Goal: Task Accomplishment & Management: Manage account settings

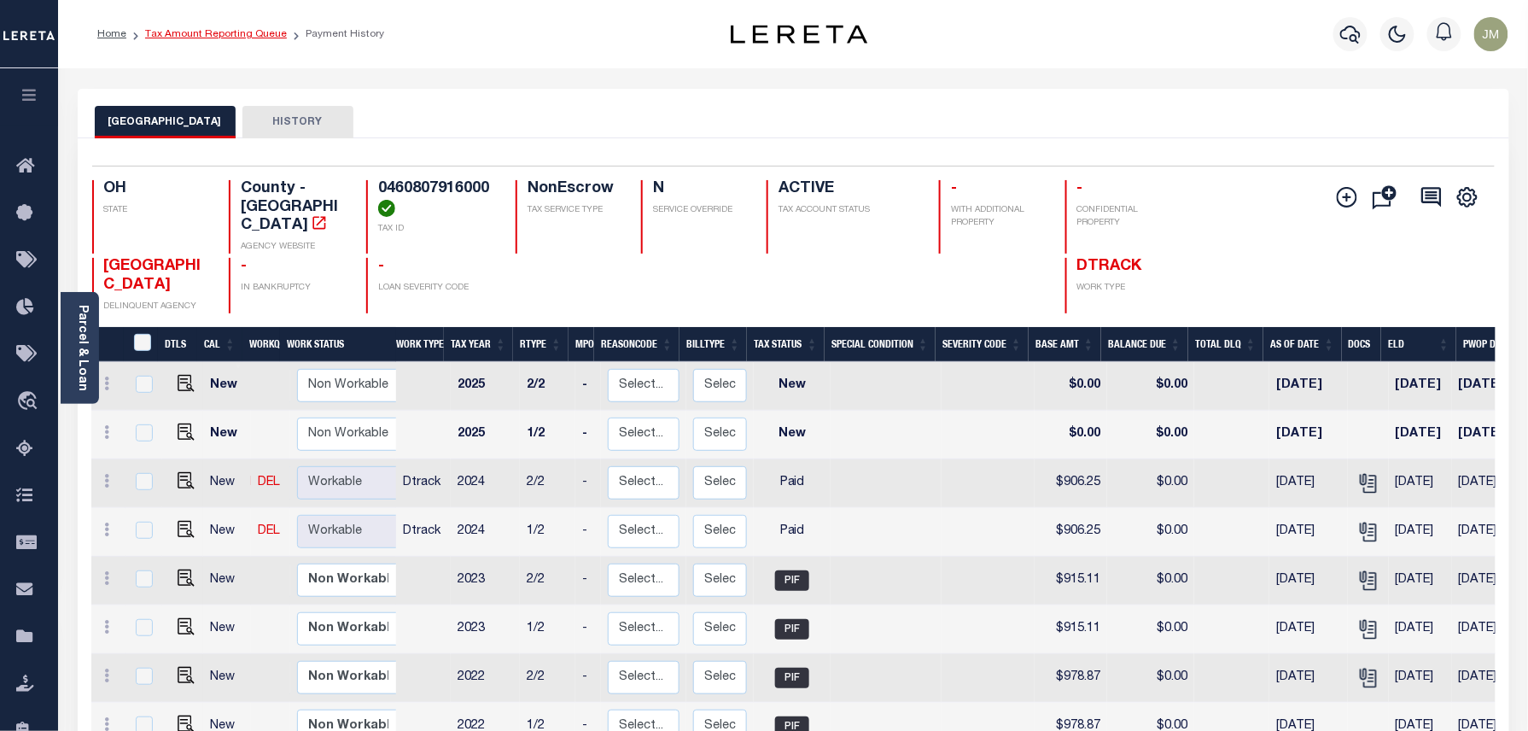
click at [234, 35] on link "Tax Amount Reporting Queue" at bounding box center [216, 34] width 142 height 10
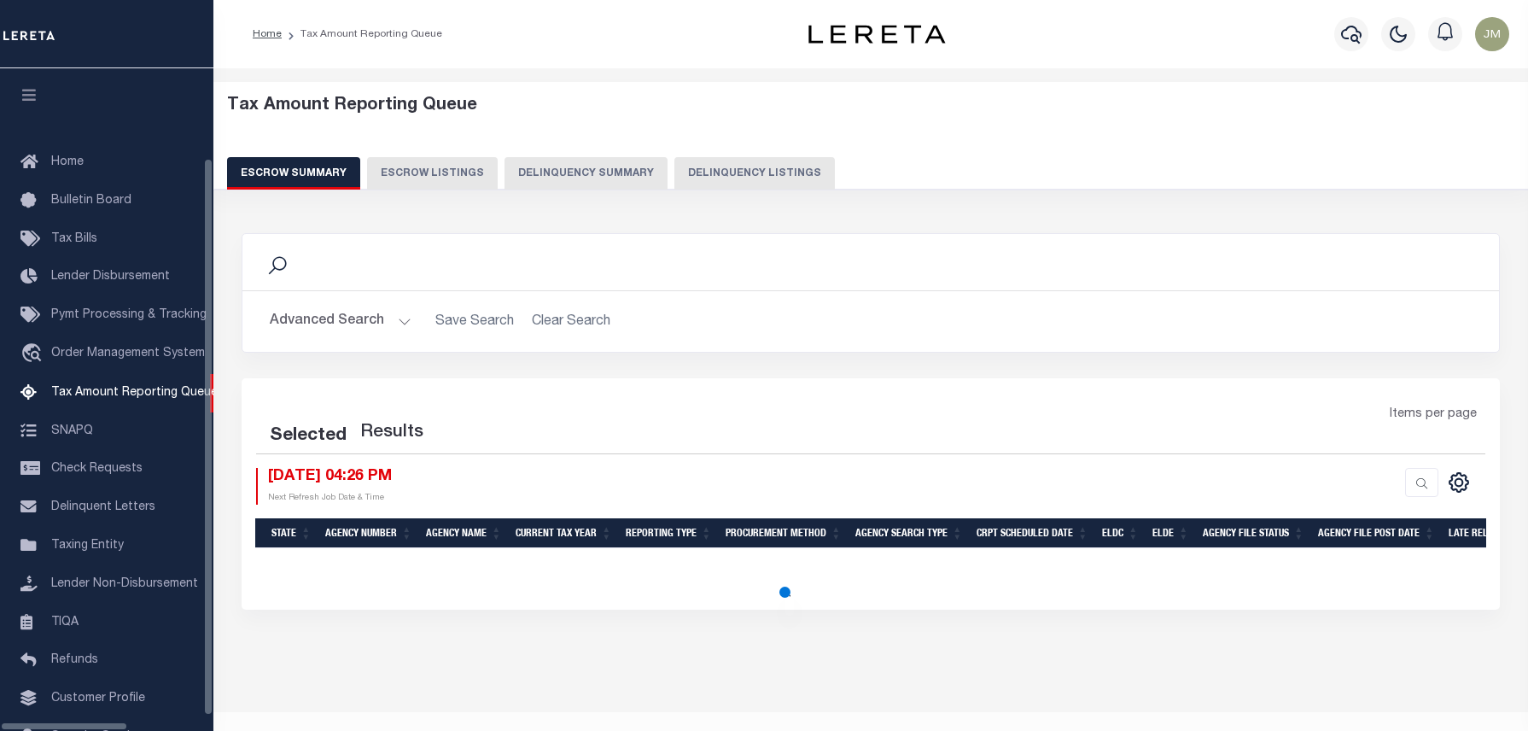
select select "100"
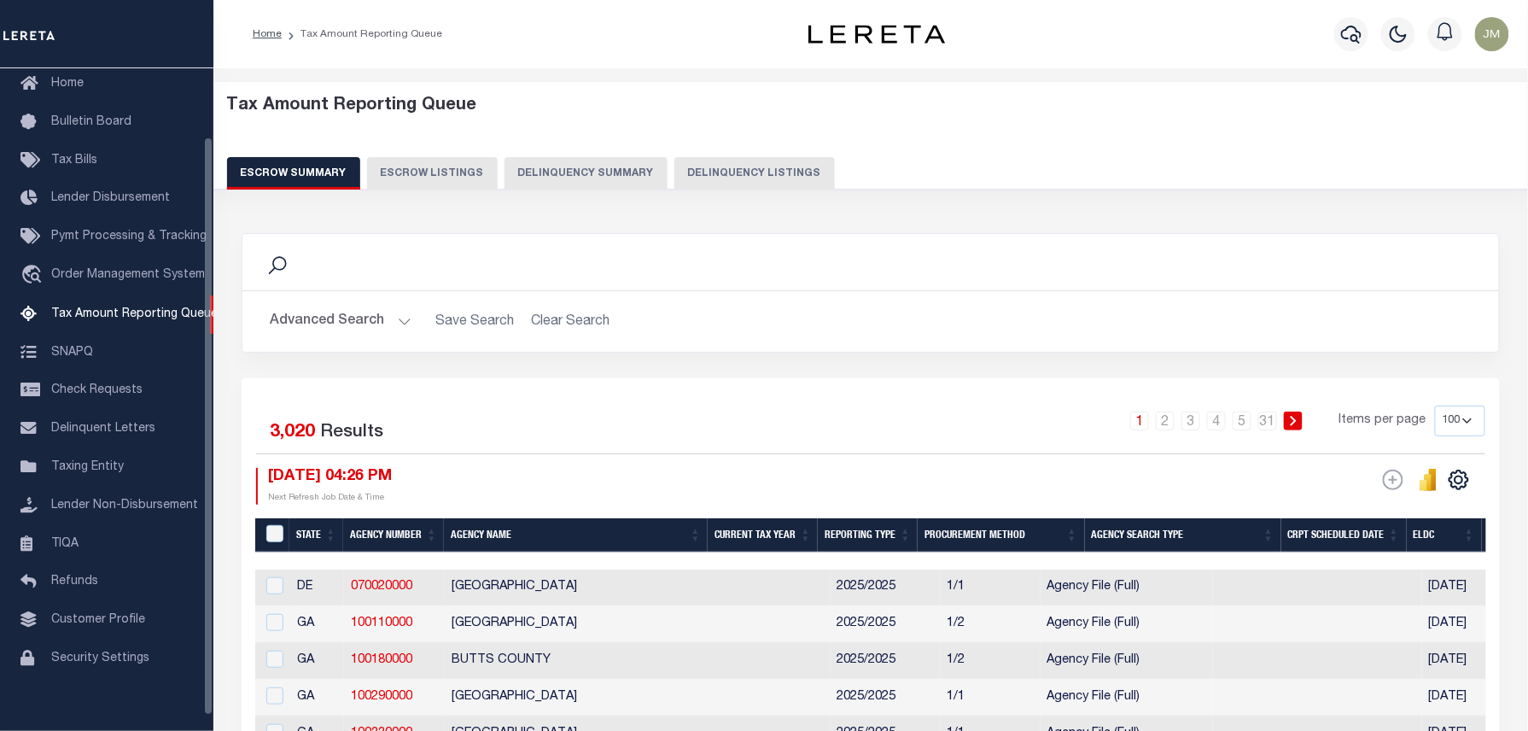
scroll to position [114, 0]
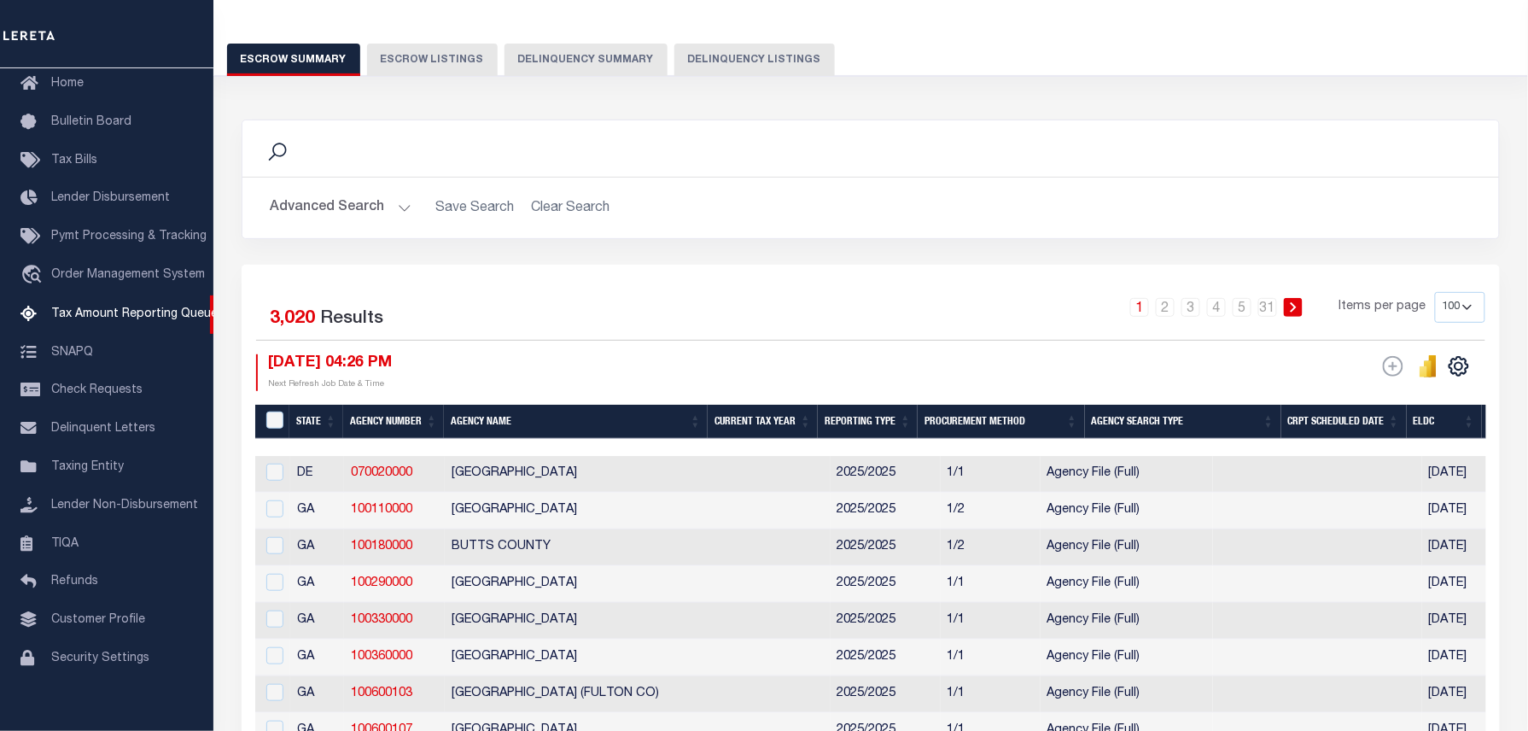
click at [750, 67] on button "Delinquency Listings" at bounding box center [754, 60] width 160 height 32
select select "100"
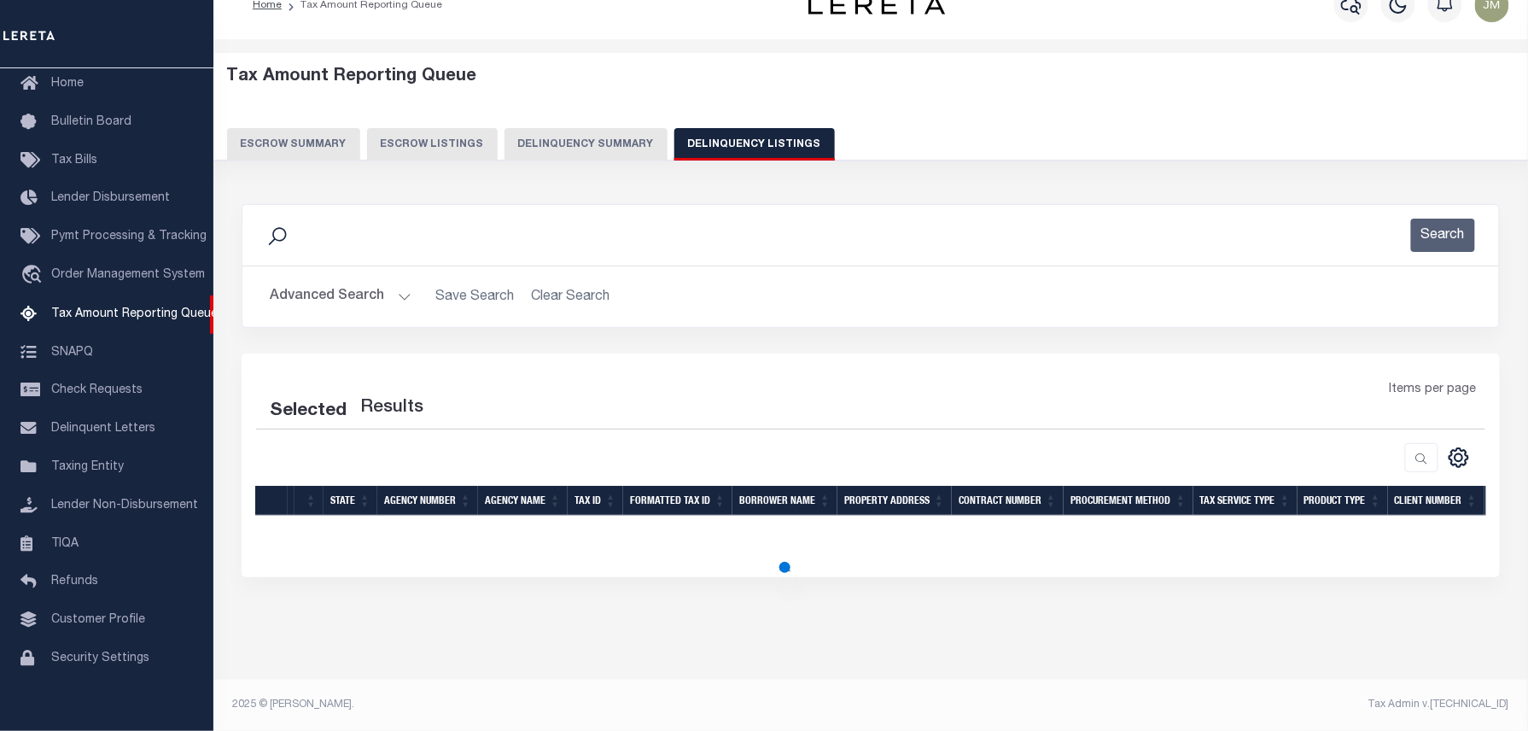
select select "100"
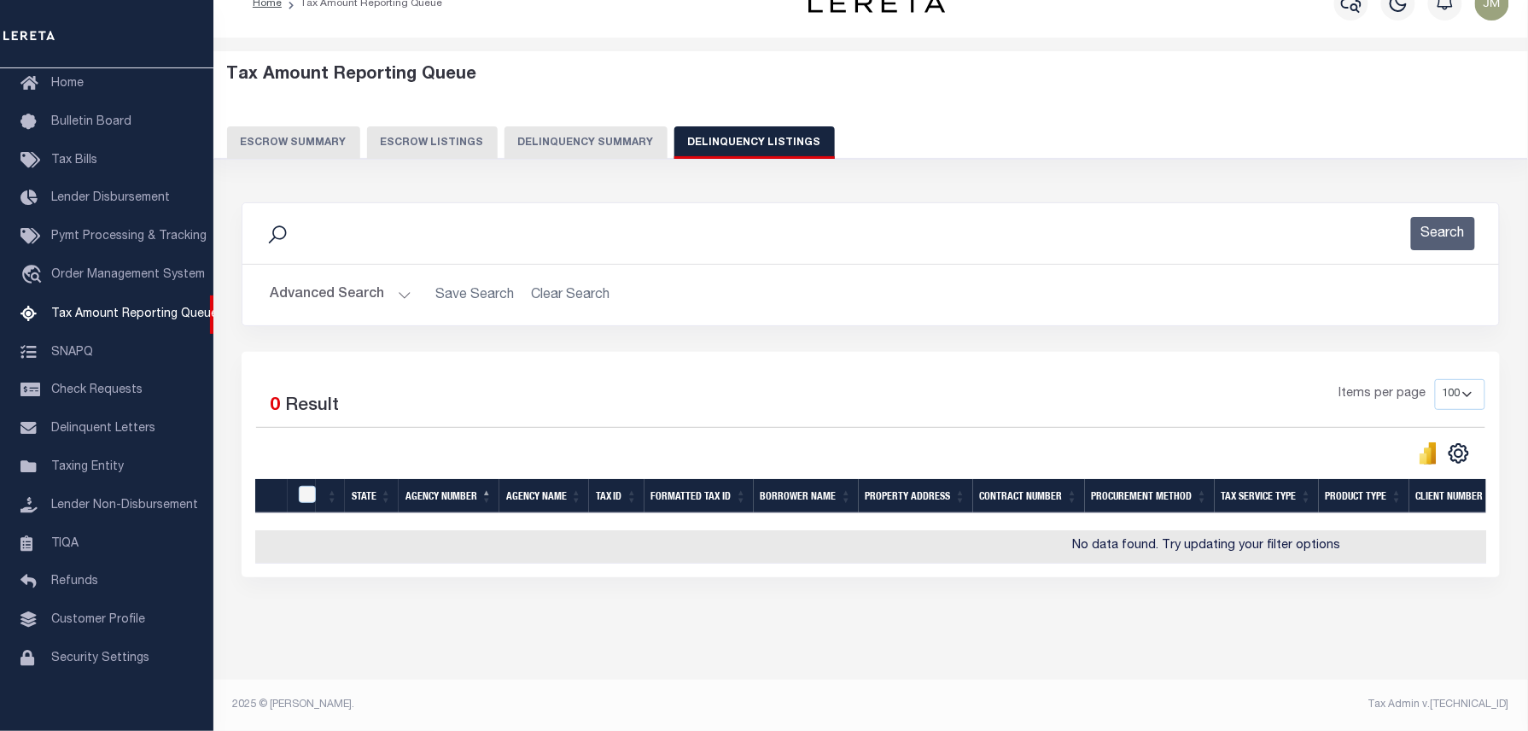
scroll to position [45, 0]
click at [353, 278] on button "Advanced Search" at bounding box center [341, 294] width 142 height 33
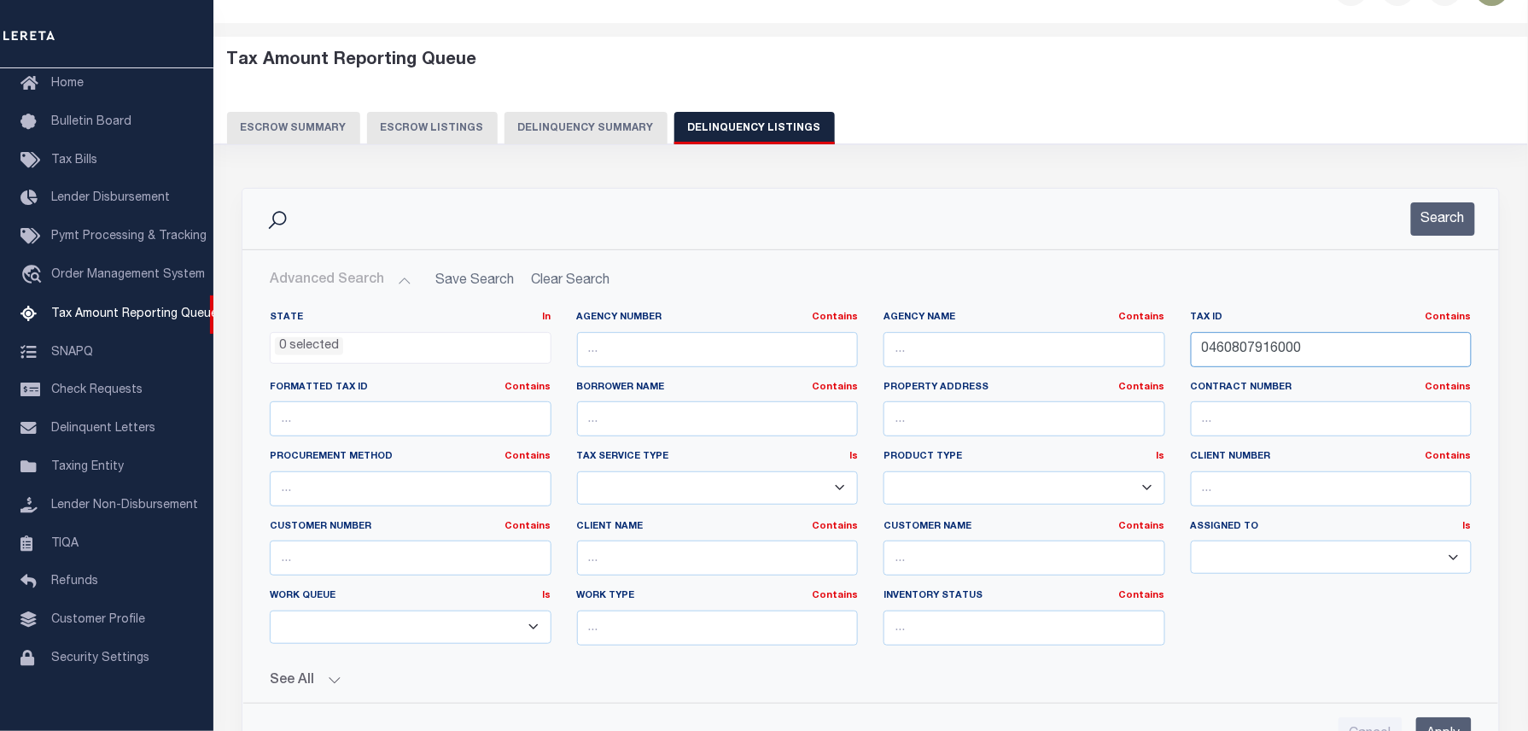
drag, startPoint x: 1115, startPoint y: 331, endPoint x: 972, endPoint y: 338, distance: 143.6
click at [939, 318] on div "State In In AK AL AR AZ CA CO CT DC DE FL GA GU HI IA ID IL IN KS KY LA MA MD M…" at bounding box center [871, 485] width 1228 height 348
paste input "Retrieving data. Wait a few seconds and try to cut or copy again."
click at [1361, 343] on input "0460807916000" at bounding box center [1332, 349] width 282 height 35
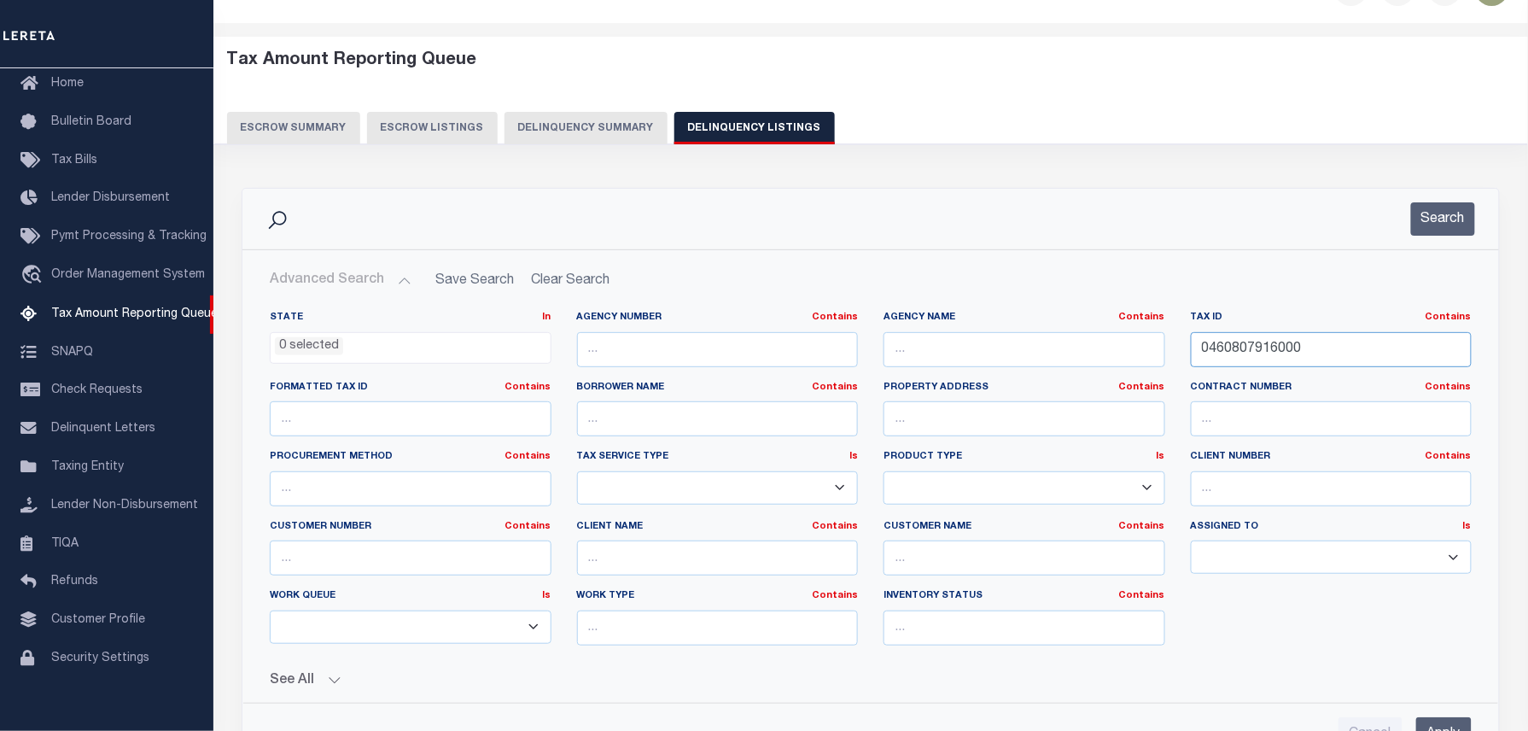
drag, startPoint x: 1387, startPoint y: 343, endPoint x: 919, endPoint y: 343, distance: 467.8
click at [919, 343] on div "State In In AK AL AR AZ CA CO CT DC DE FL GA GU HI IA ID IL IN KS KY LA MA MD M…" at bounding box center [871, 485] width 1228 height 348
click at [1455, 224] on button "Search" at bounding box center [1443, 218] width 64 height 33
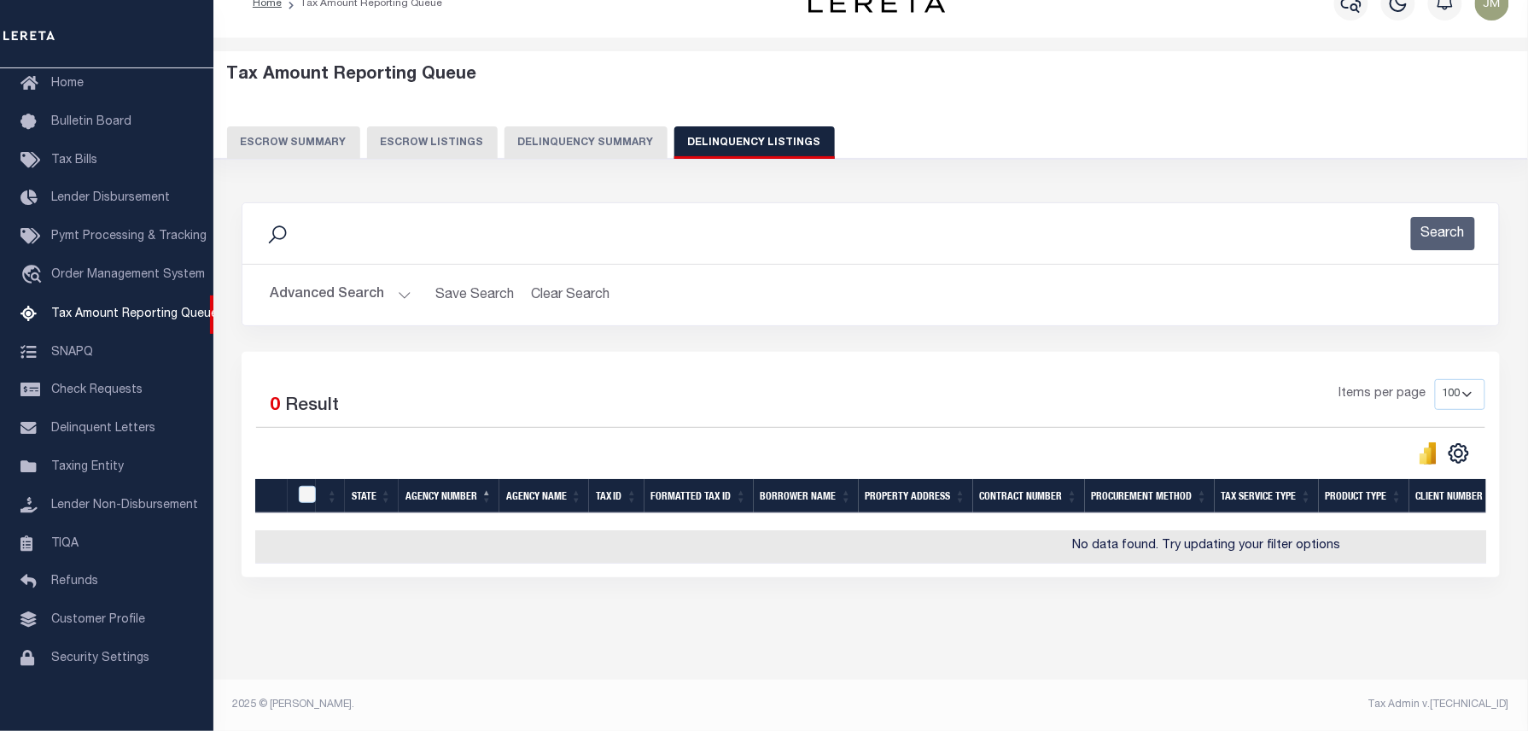
click at [316, 283] on button "Advanced Search" at bounding box center [341, 294] width 142 height 33
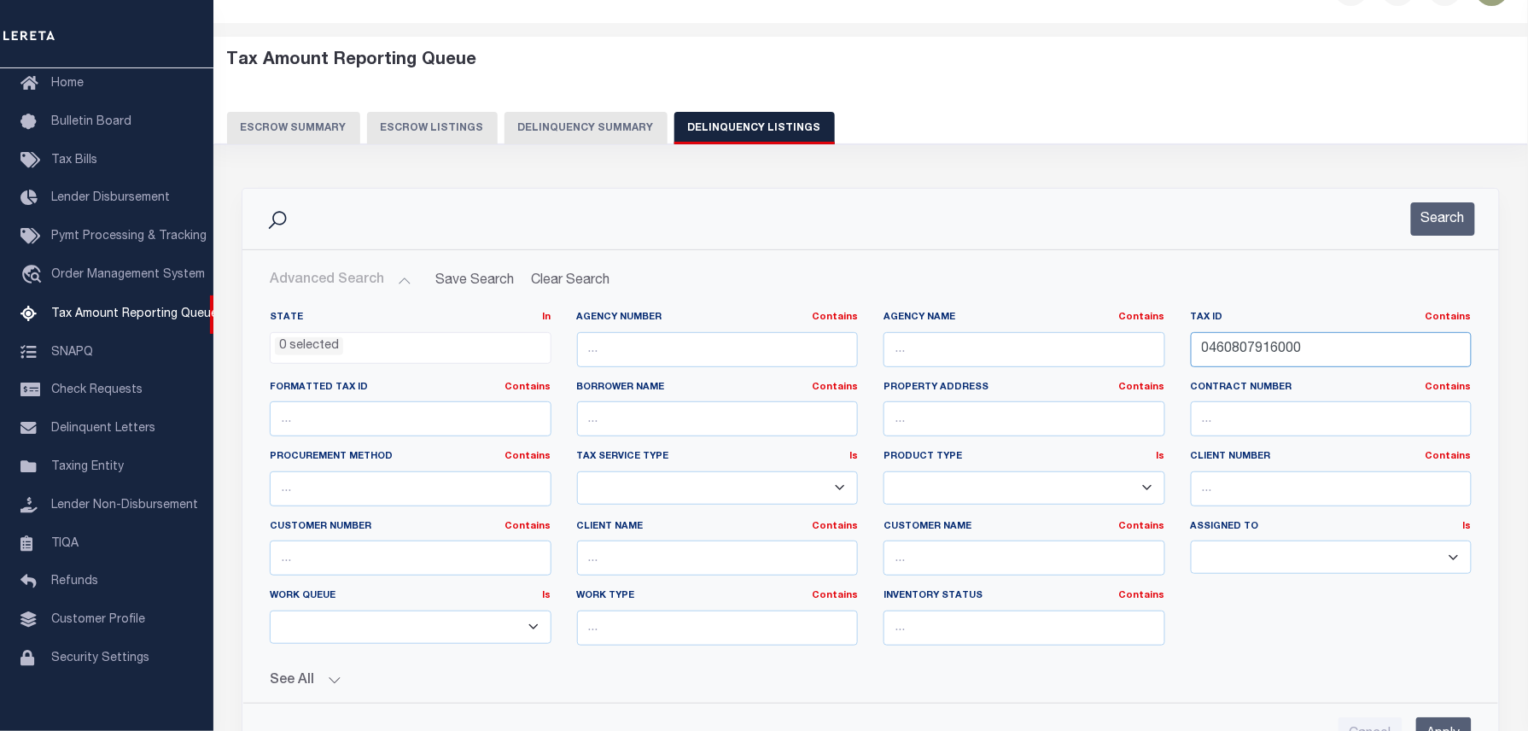
drag, startPoint x: 1319, startPoint y: 348, endPoint x: 891, endPoint y: 339, distance: 427.8
click at [891, 339] on div "State In In AK AL AR AZ CA CO CT DC DE FL GA GU HI IA ID IL IN KS KY LA MA MD M…" at bounding box center [871, 485] width 1228 height 348
click at [1444, 213] on button "Search" at bounding box center [1443, 218] width 64 height 33
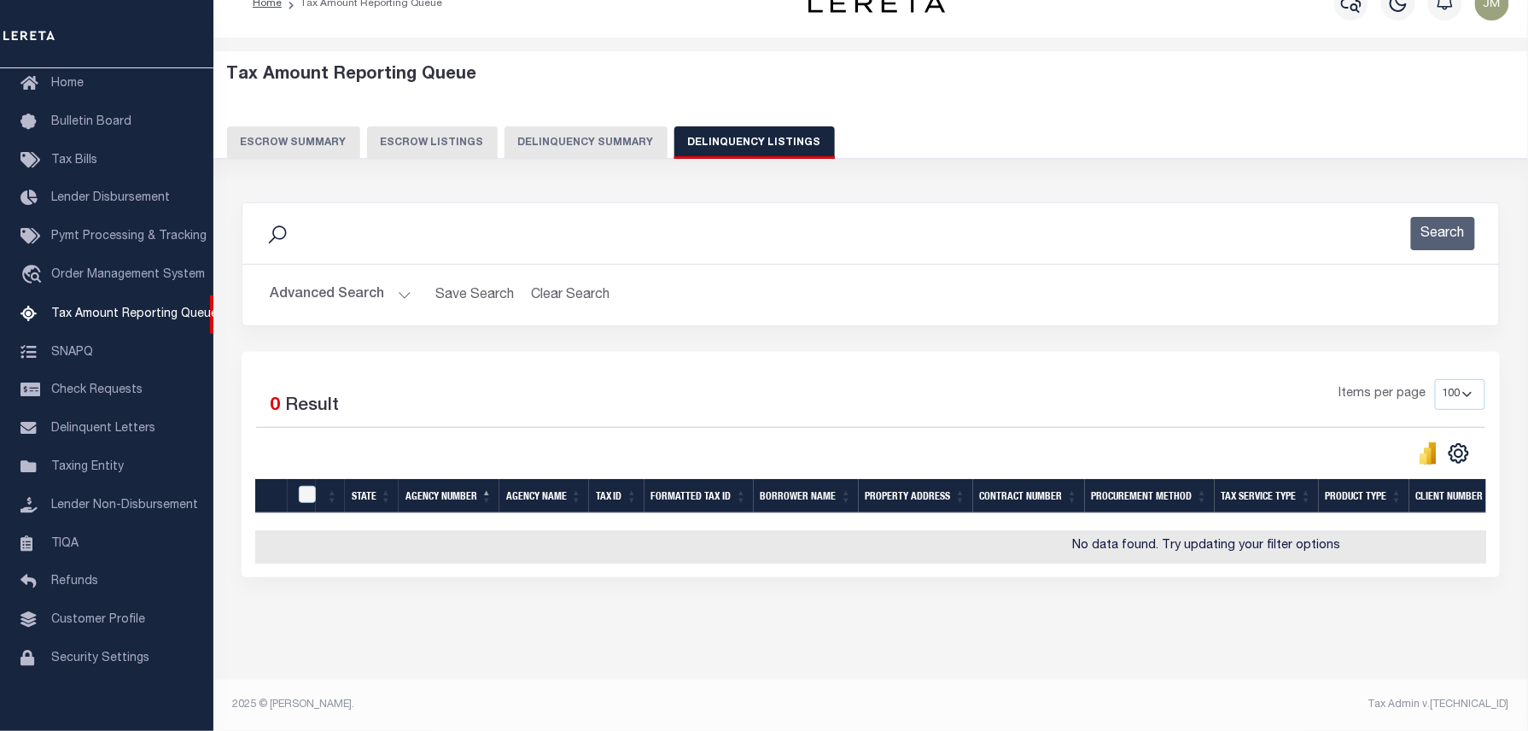
click at [341, 278] on button "Advanced Search" at bounding box center [341, 294] width 142 height 33
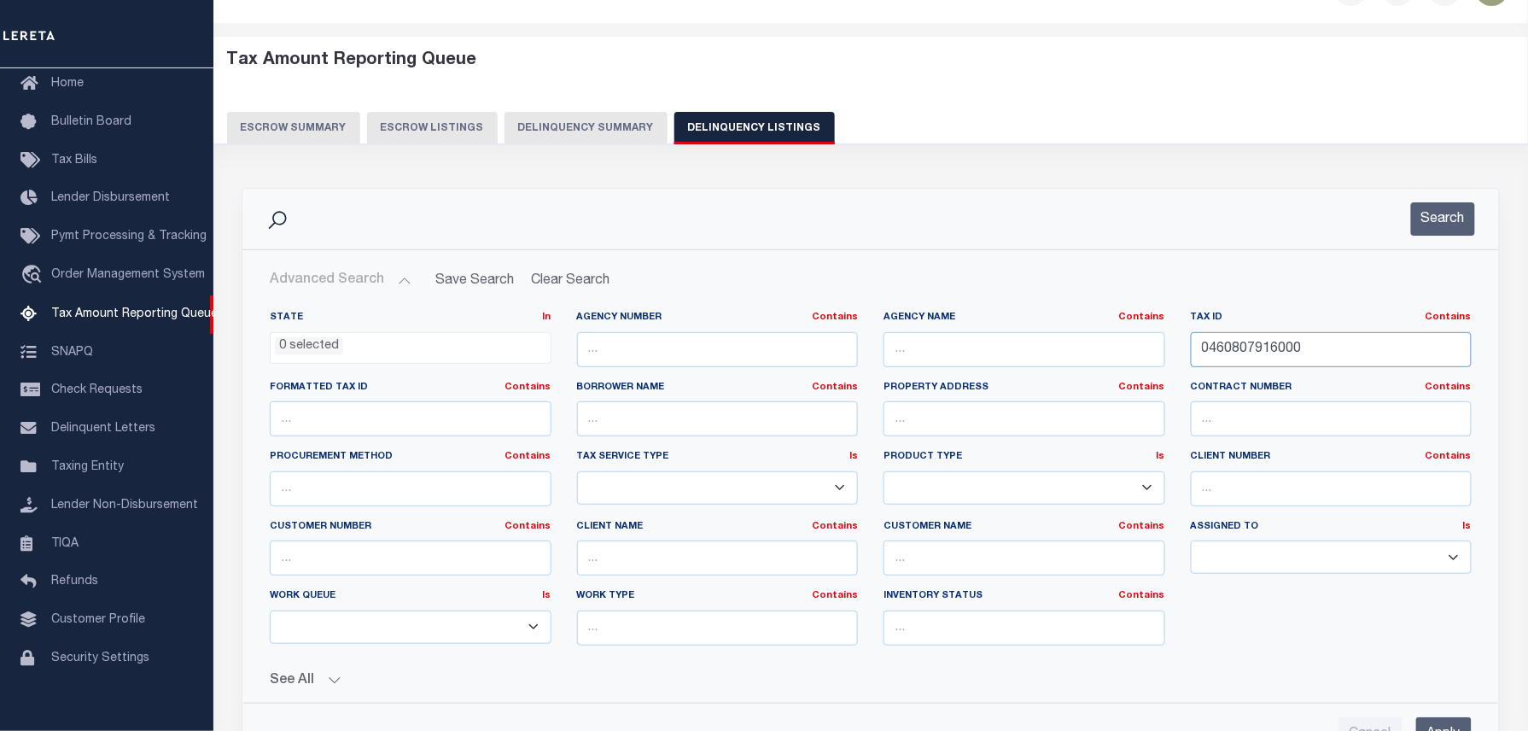
drag, startPoint x: 1112, startPoint y: 328, endPoint x: 1144, endPoint y: 333, distance: 32.8
click at [1111, 328] on div "State In In AK AL AR AZ CA CO CT DC DE FL GA GU HI IA ID IL IN KS KY LA MA MD M…" at bounding box center [871, 485] width 1228 height 348
paste input "7"
type input "0460807917000"
click at [1429, 216] on button "Search" at bounding box center [1443, 218] width 64 height 33
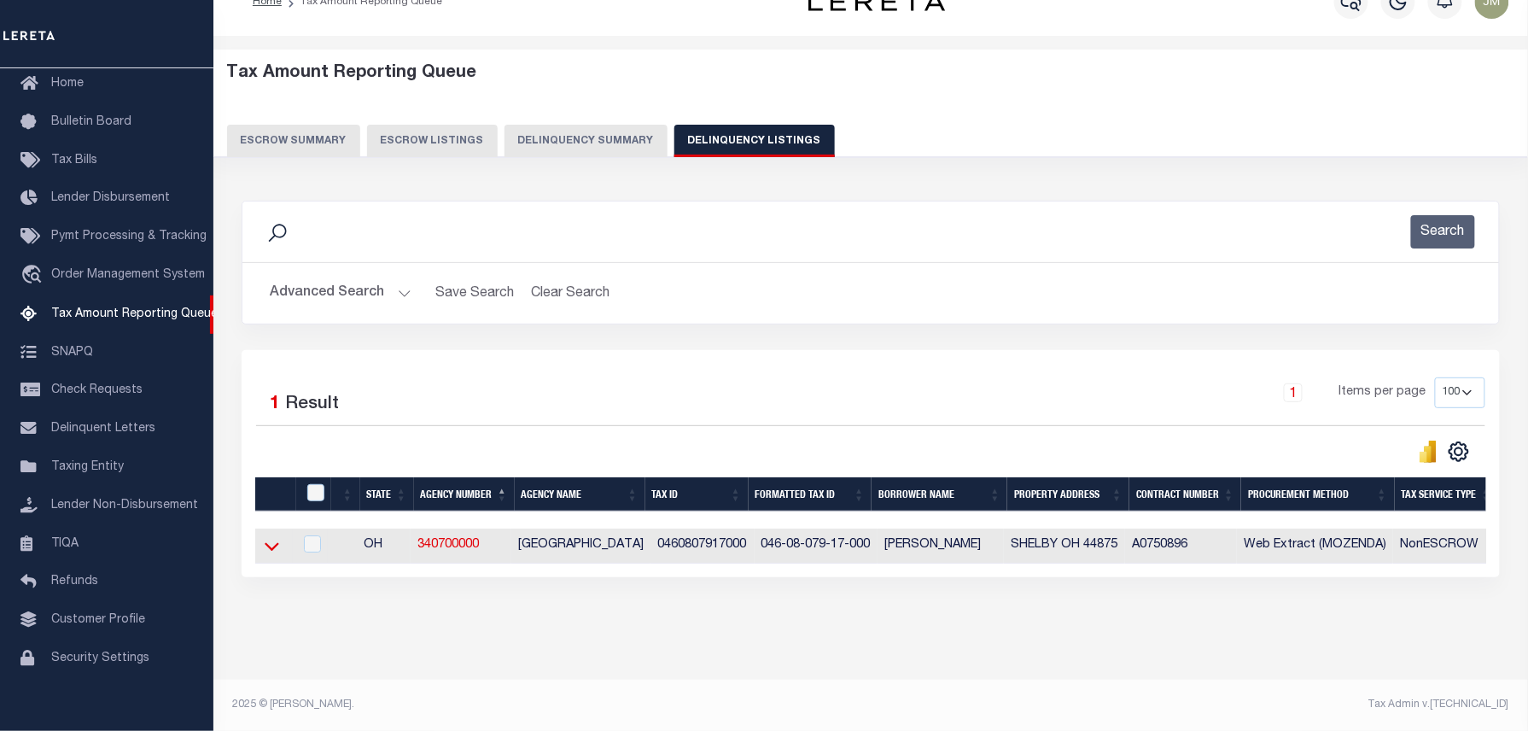
click at [273, 544] on icon at bounding box center [272, 546] width 15 height 18
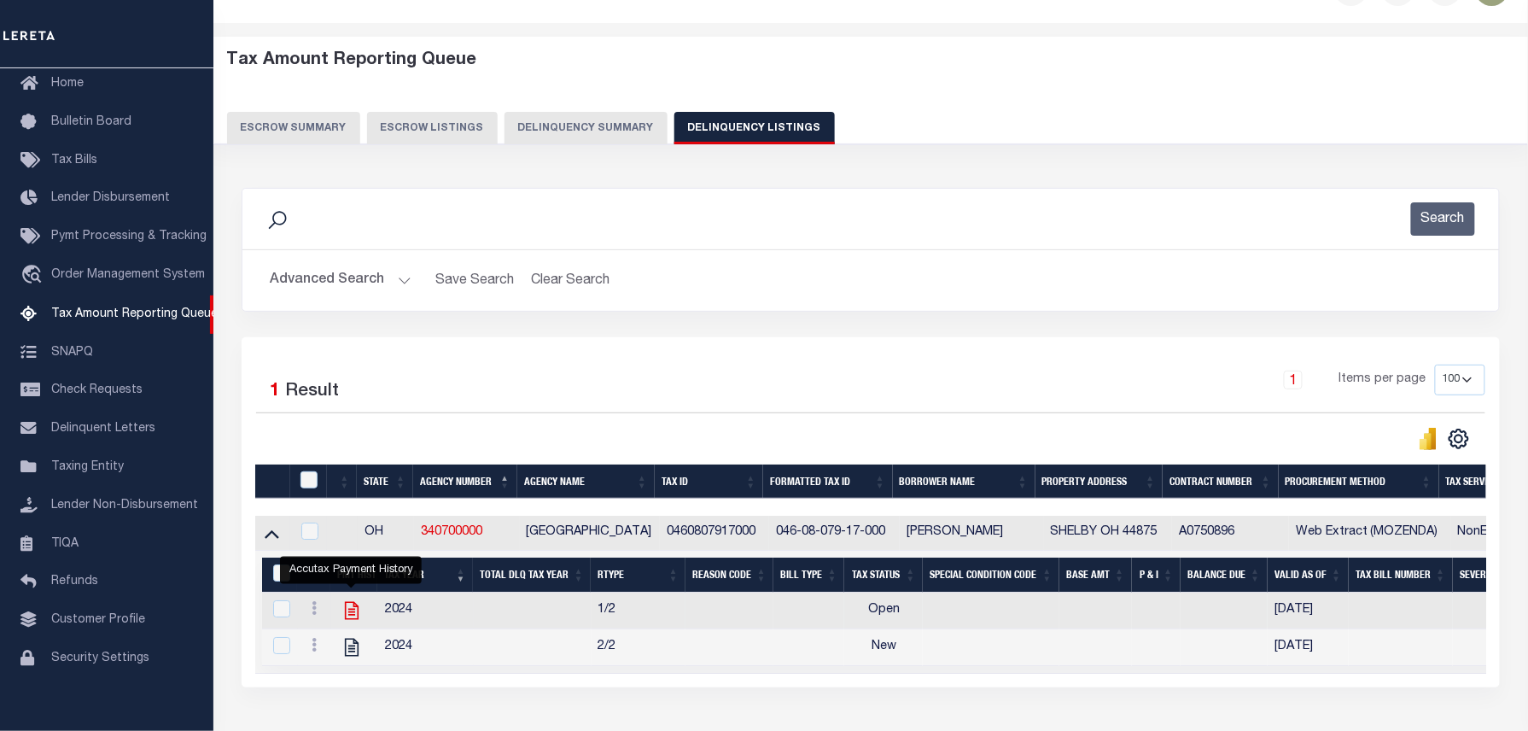
click at [349, 618] on icon "" at bounding box center [352, 611] width 14 height 18
checkbox input "true"
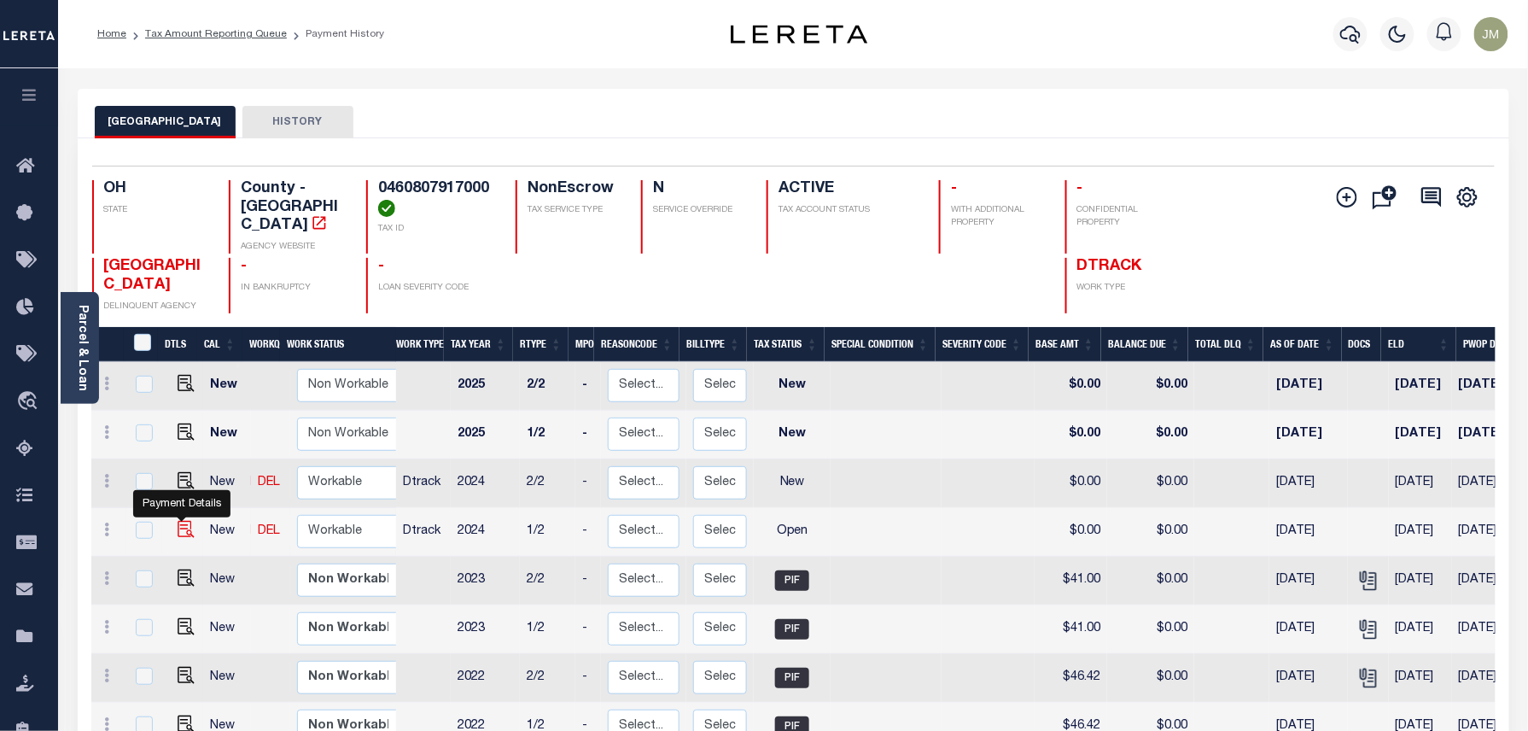
click at [179, 521] on img "" at bounding box center [186, 529] width 17 height 17
checkbox input "true"
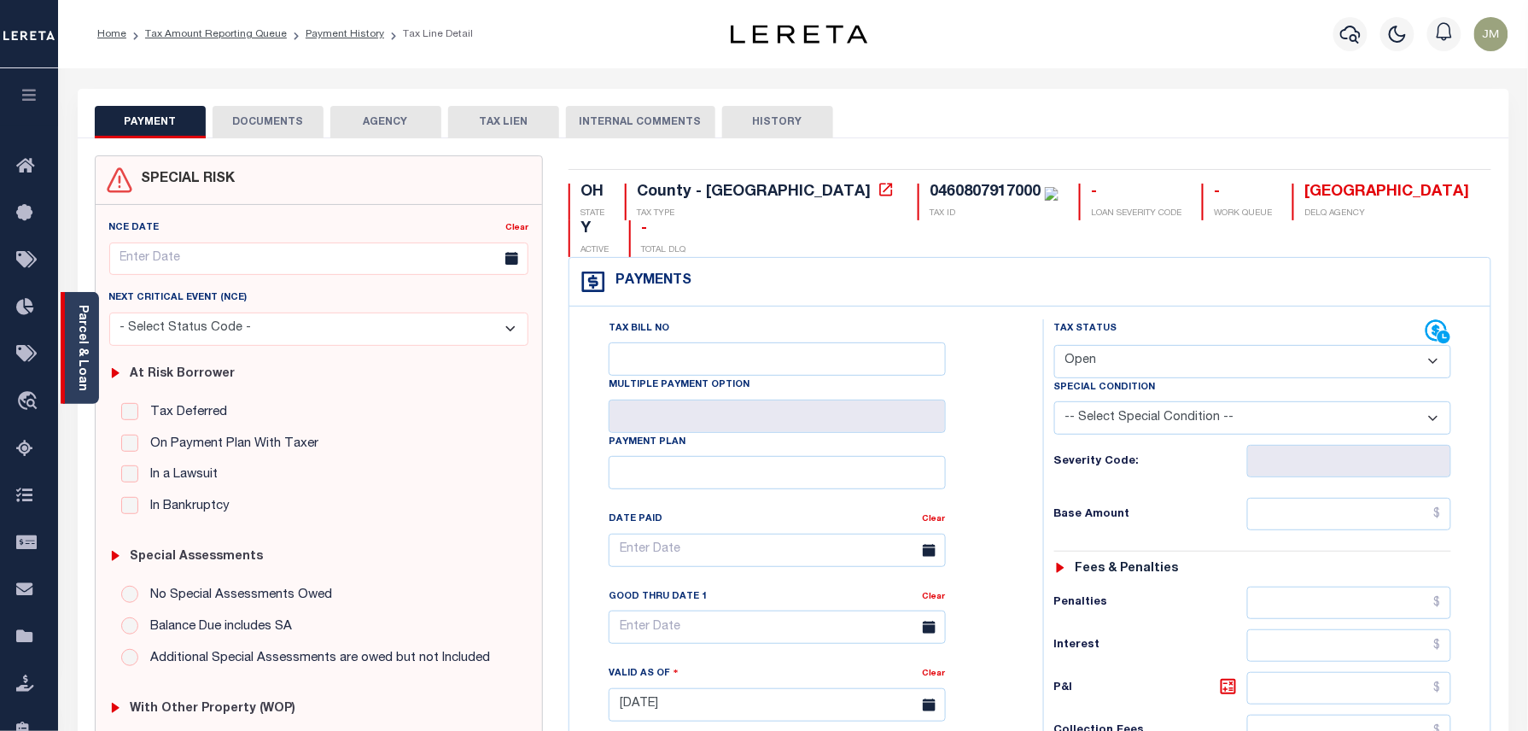
click at [80, 346] on link "Parcel & Loan" at bounding box center [82, 348] width 12 height 86
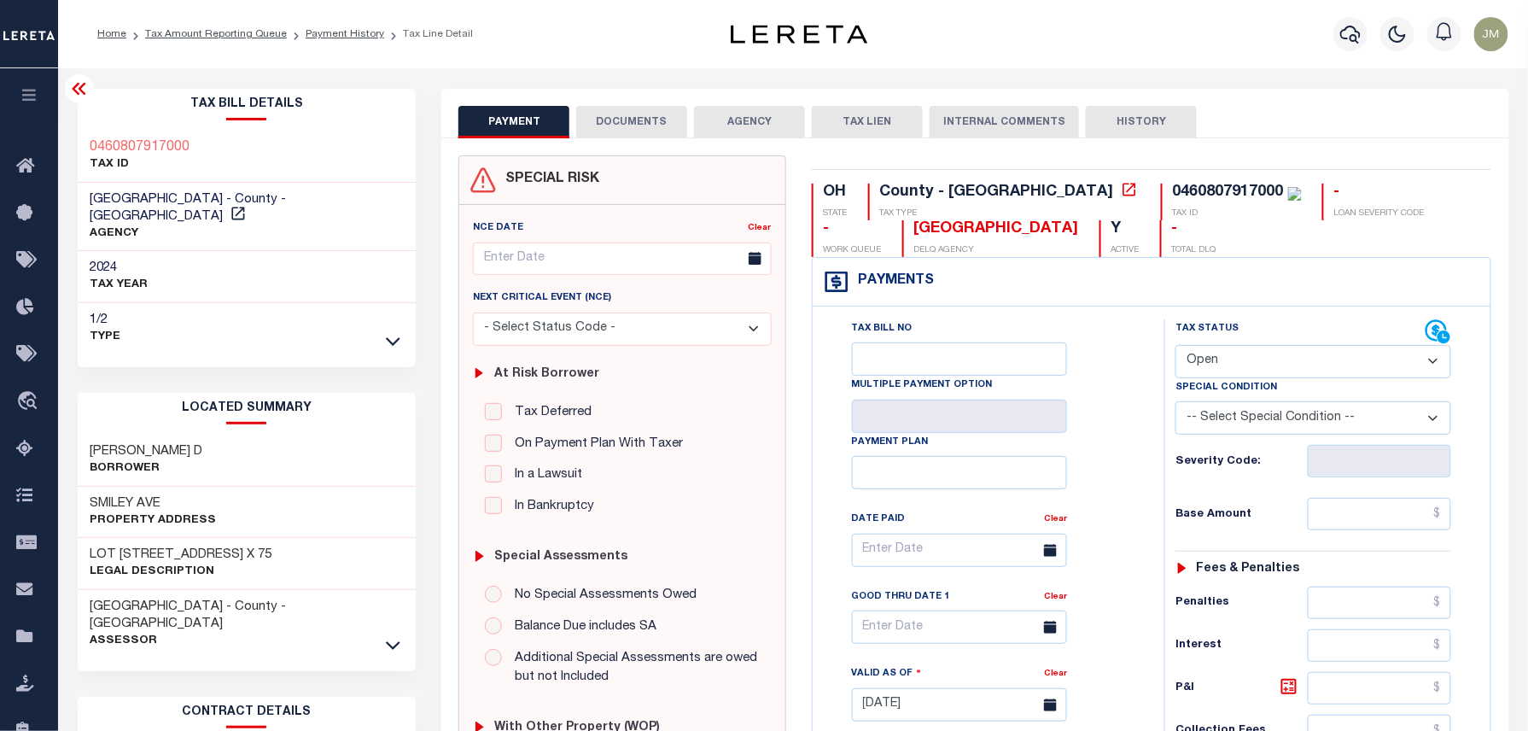
click at [1339, 367] on select "- Select Status Code - Open Due/Unpaid Paid Incomplete No Tax Due Internal Refu…" at bounding box center [1314, 361] width 276 height 33
select select "PYD"
type input "[DATE]"
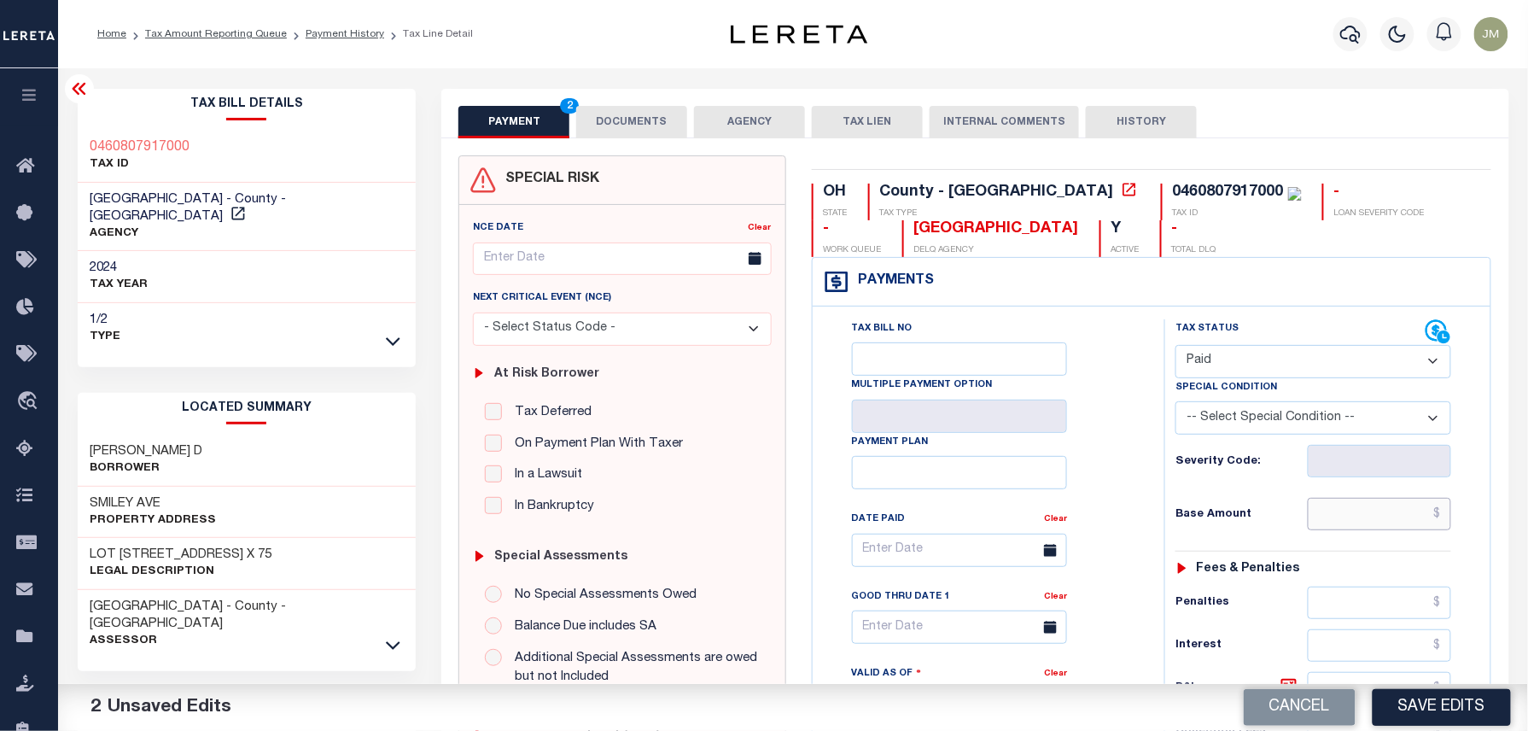
click at [1401, 517] on input "text" at bounding box center [1379, 514] width 143 height 32
paste input "40.94"
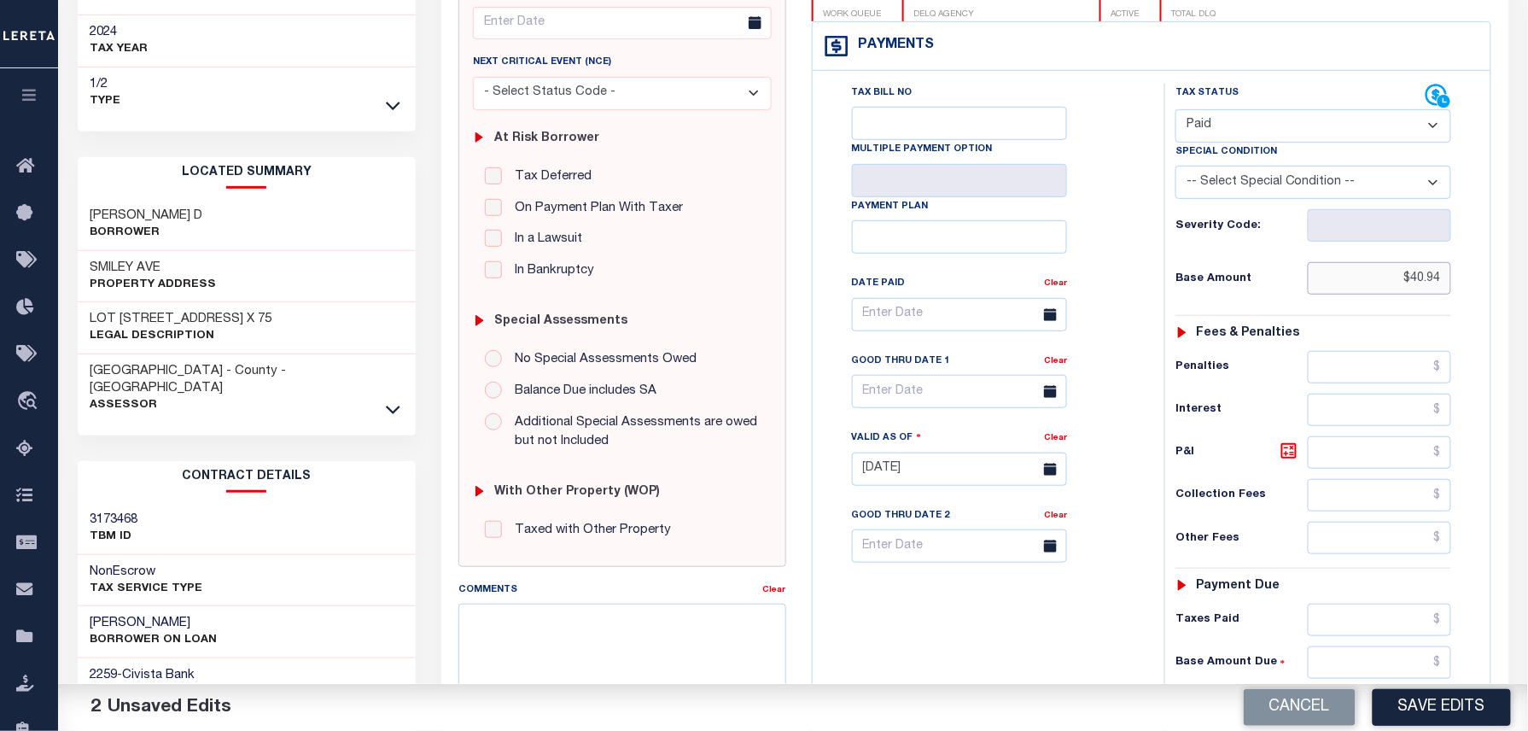
scroll to position [341, 0]
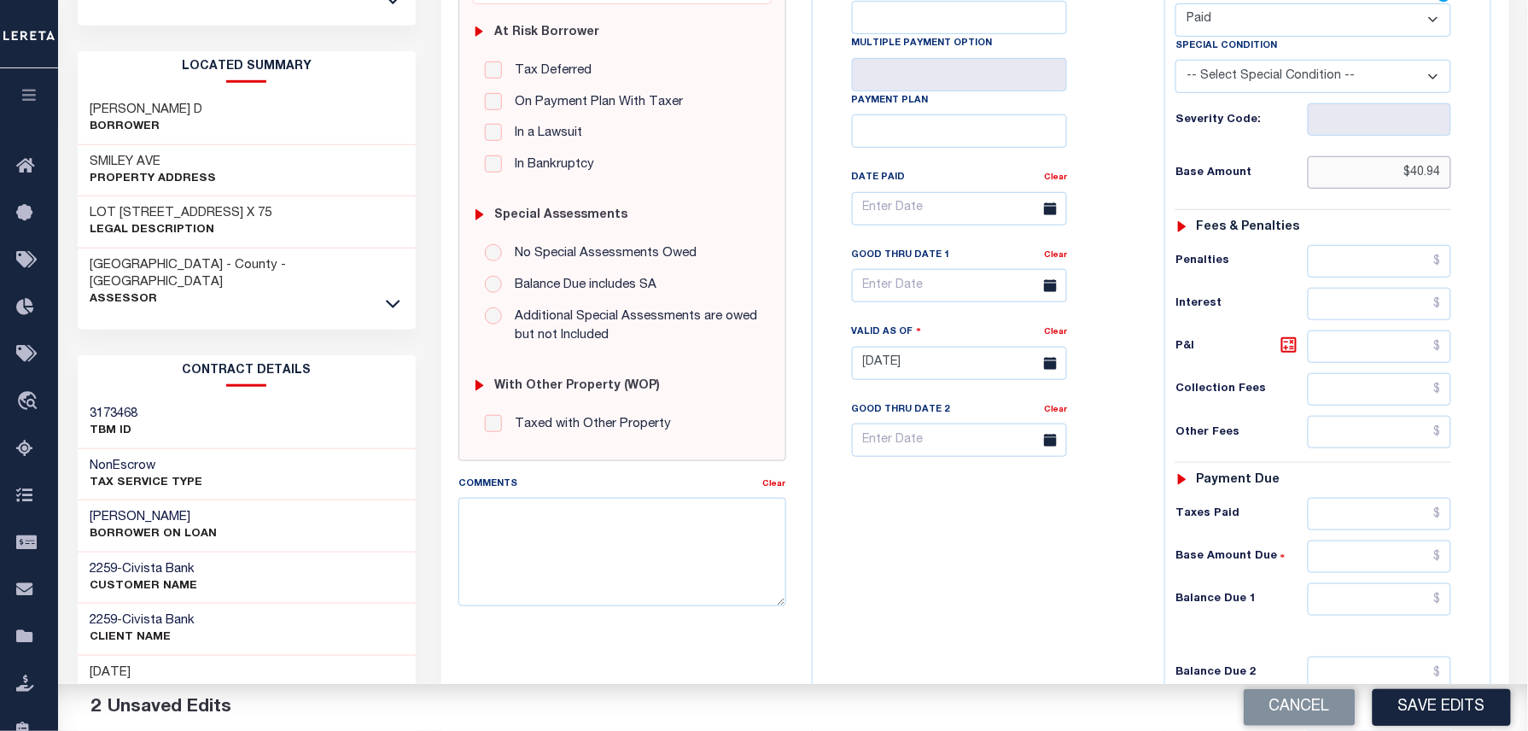
type input "$40.94"
click at [1380, 602] on input "text" at bounding box center [1379, 599] width 143 height 32
type input "$0.00"
click at [950, 637] on div "Tax Bill No Multiple Payment Option Payment Plan Clear" at bounding box center [984, 355] width 335 height 754
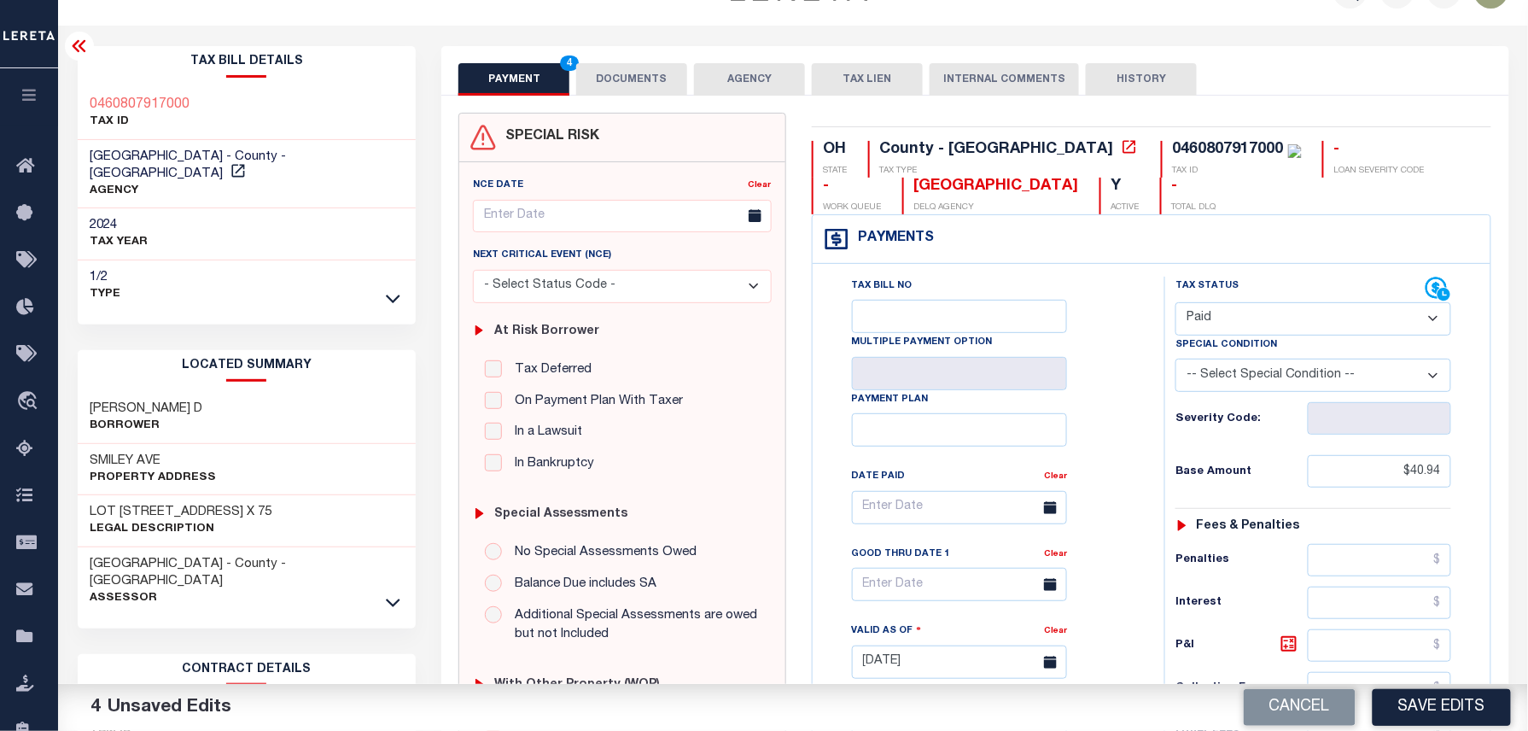
scroll to position [0, 0]
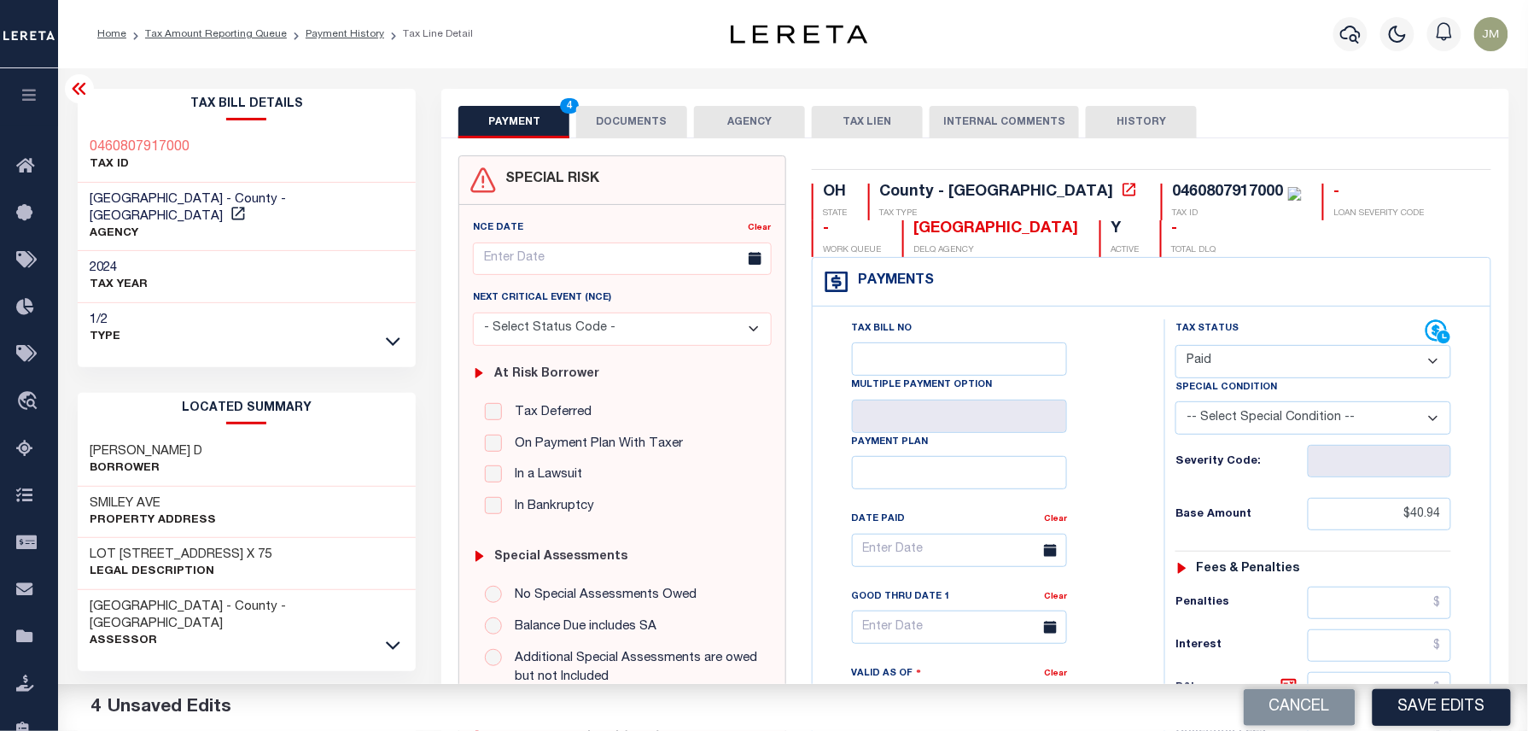
click at [627, 125] on button "DOCUMENTS" at bounding box center [631, 122] width 111 height 32
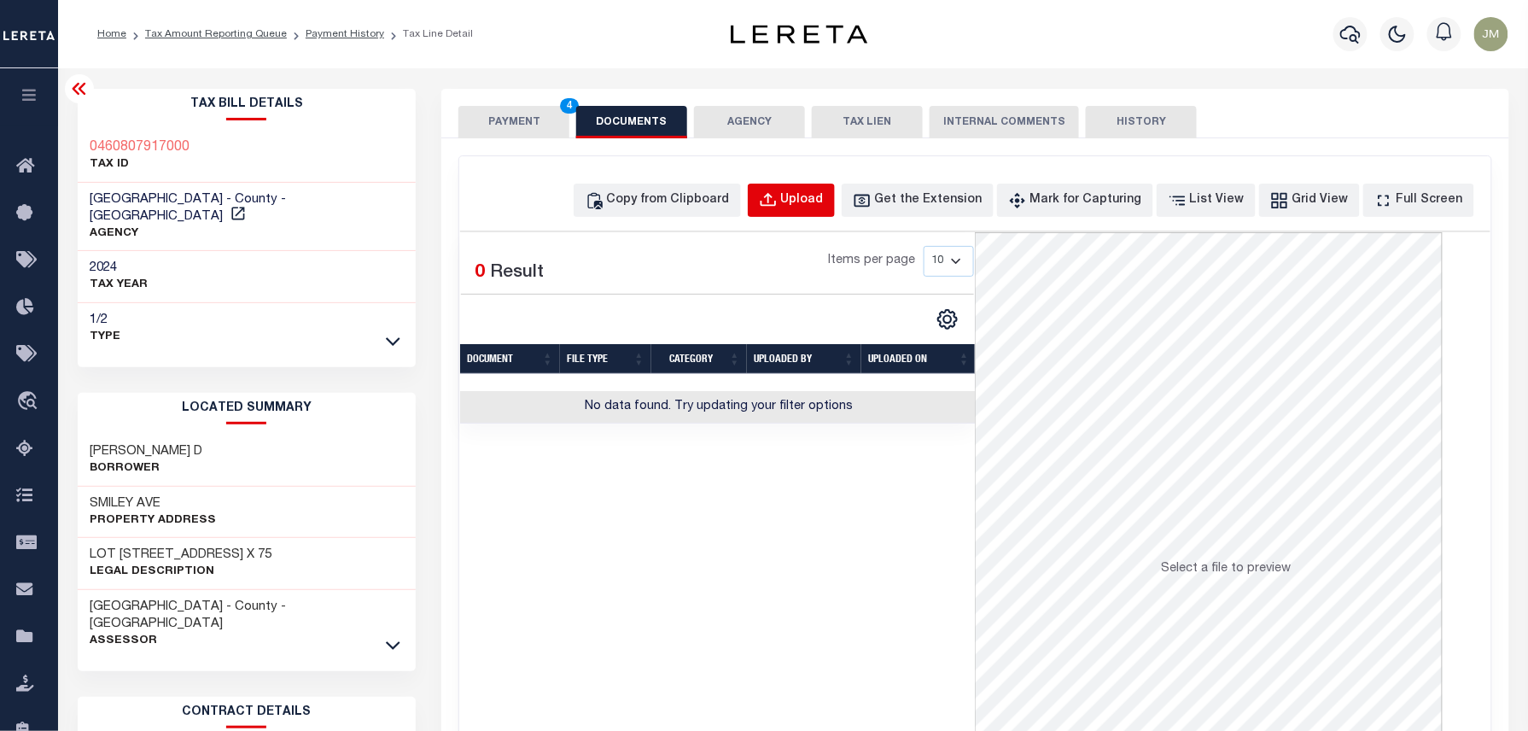
click at [824, 205] on div "Upload" at bounding box center [802, 200] width 43 height 19
select select "POP"
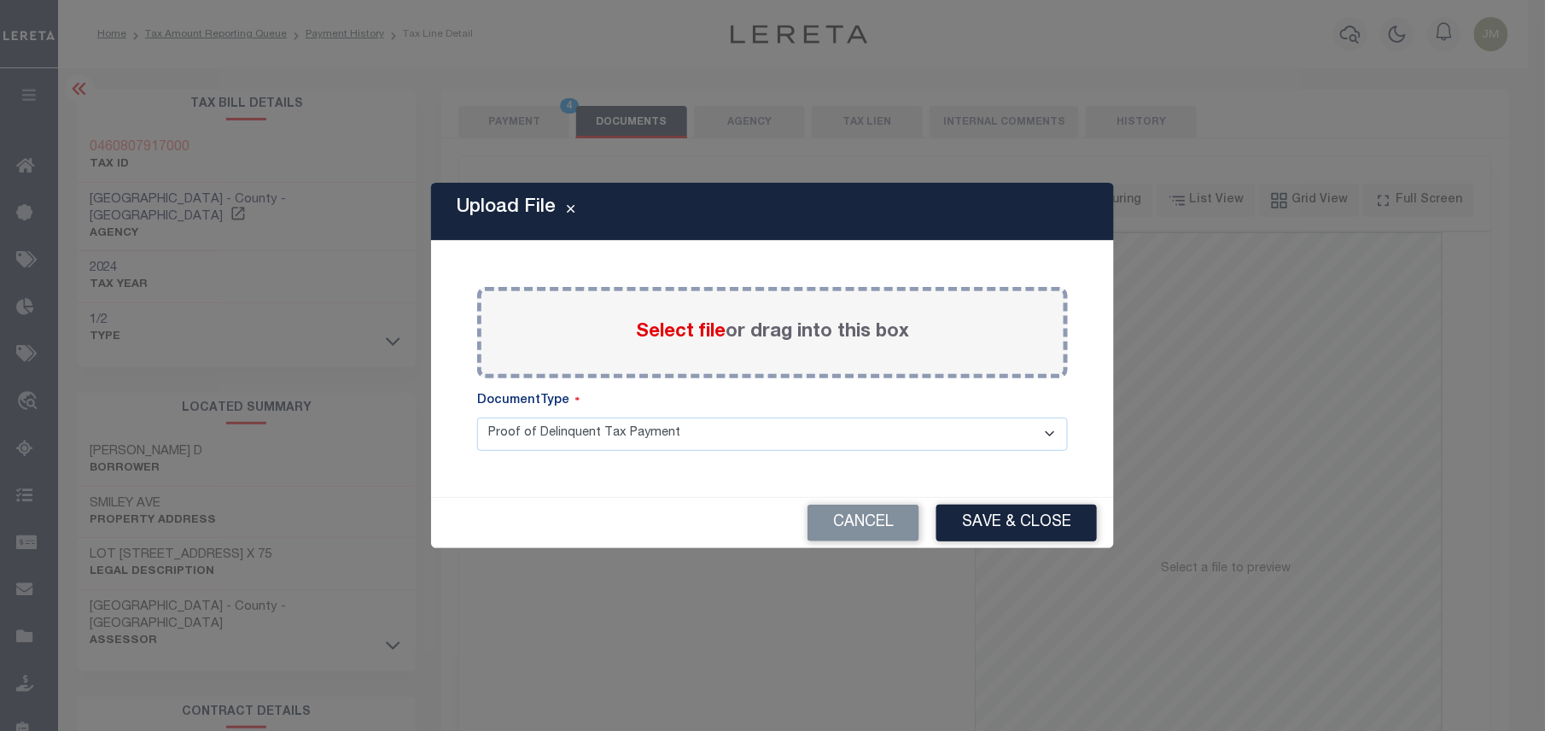
click at [755, 333] on label "Select file or drag into this box" at bounding box center [772, 332] width 273 height 28
click at [0, 0] on input "Select file or drag into this box" at bounding box center [0, 0] width 0 height 0
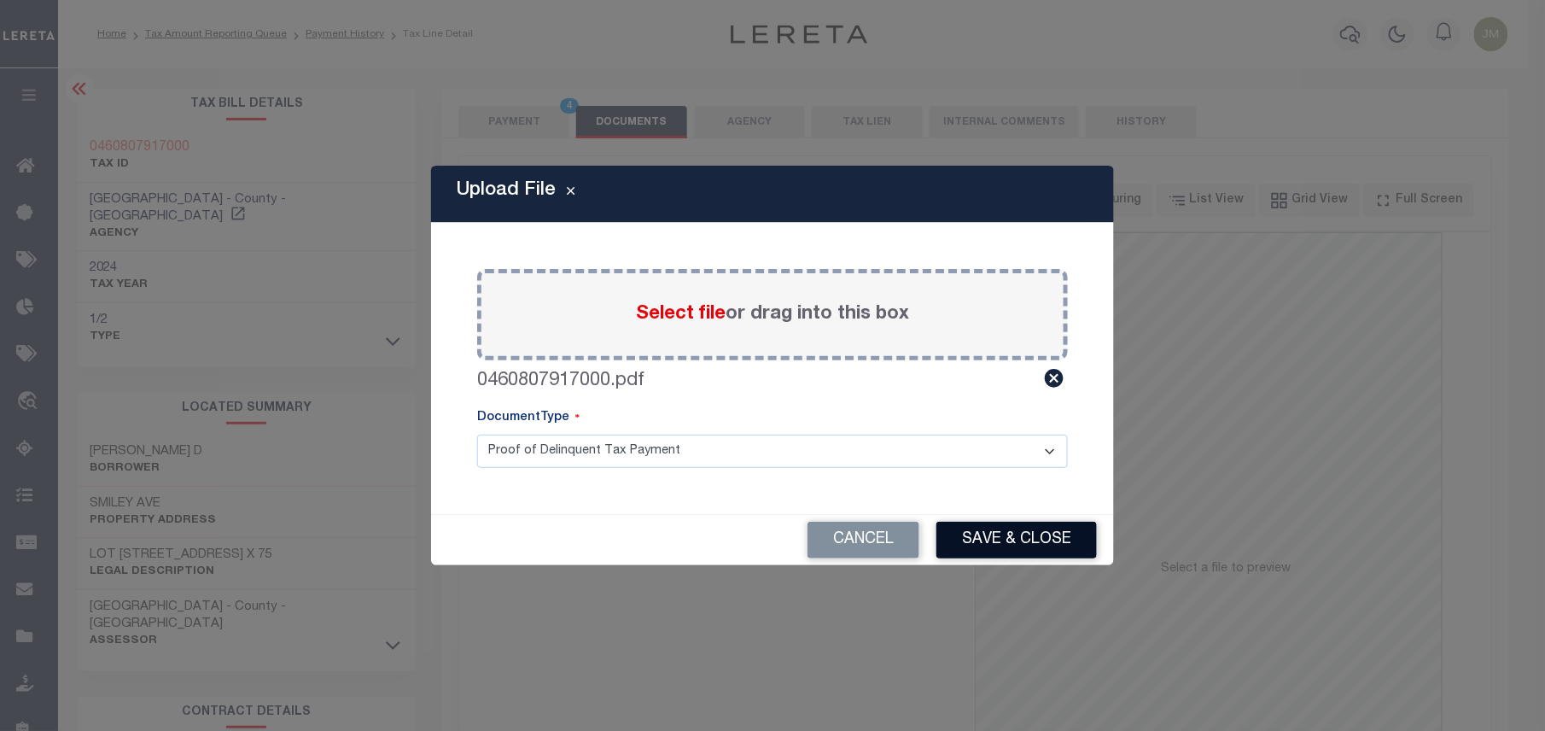
click at [1002, 531] on button "Save & Close" at bounding box center [1017, 540] width 160 height 37
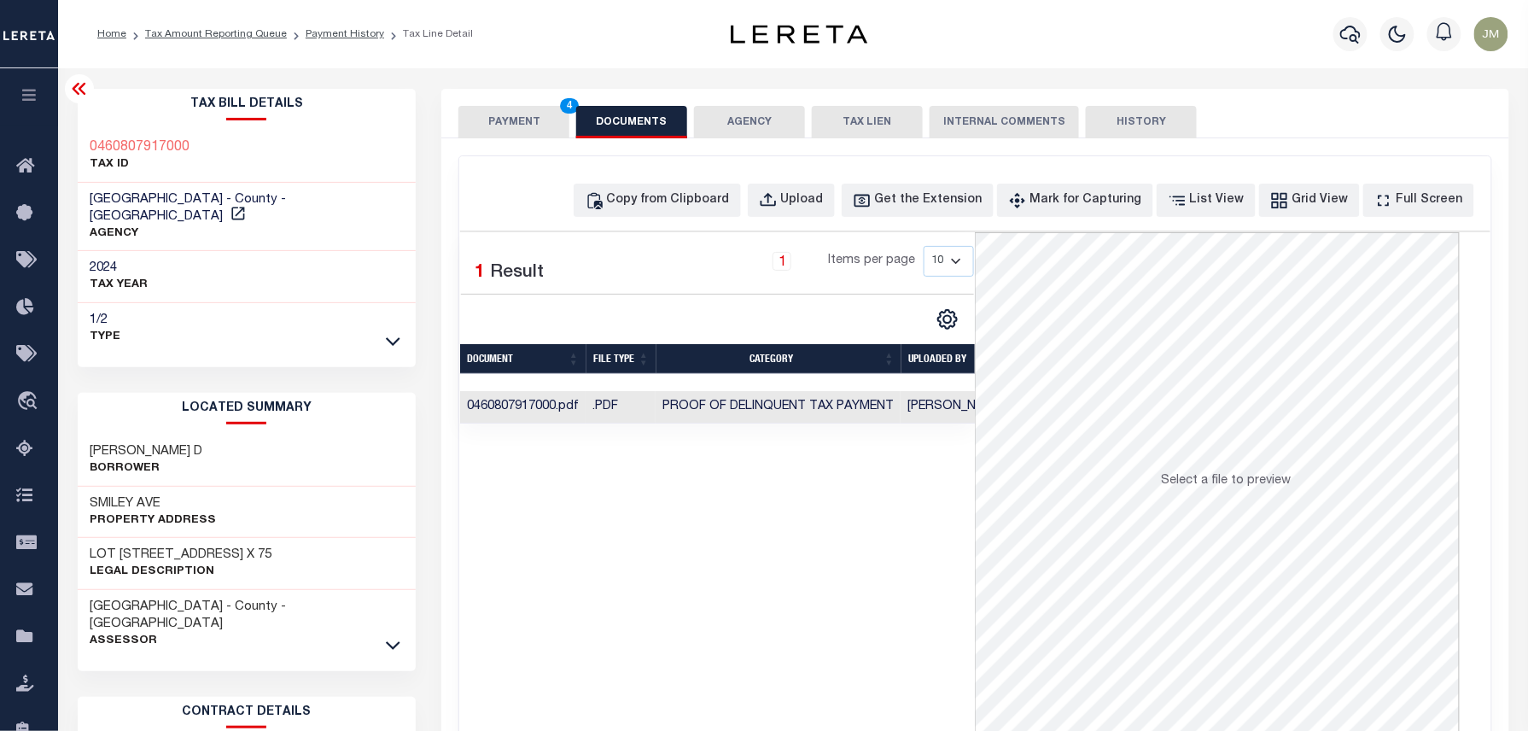
click at [531, 127] on button "PAYMENT 4" at bounding box center [513, 122] width 111 height 32
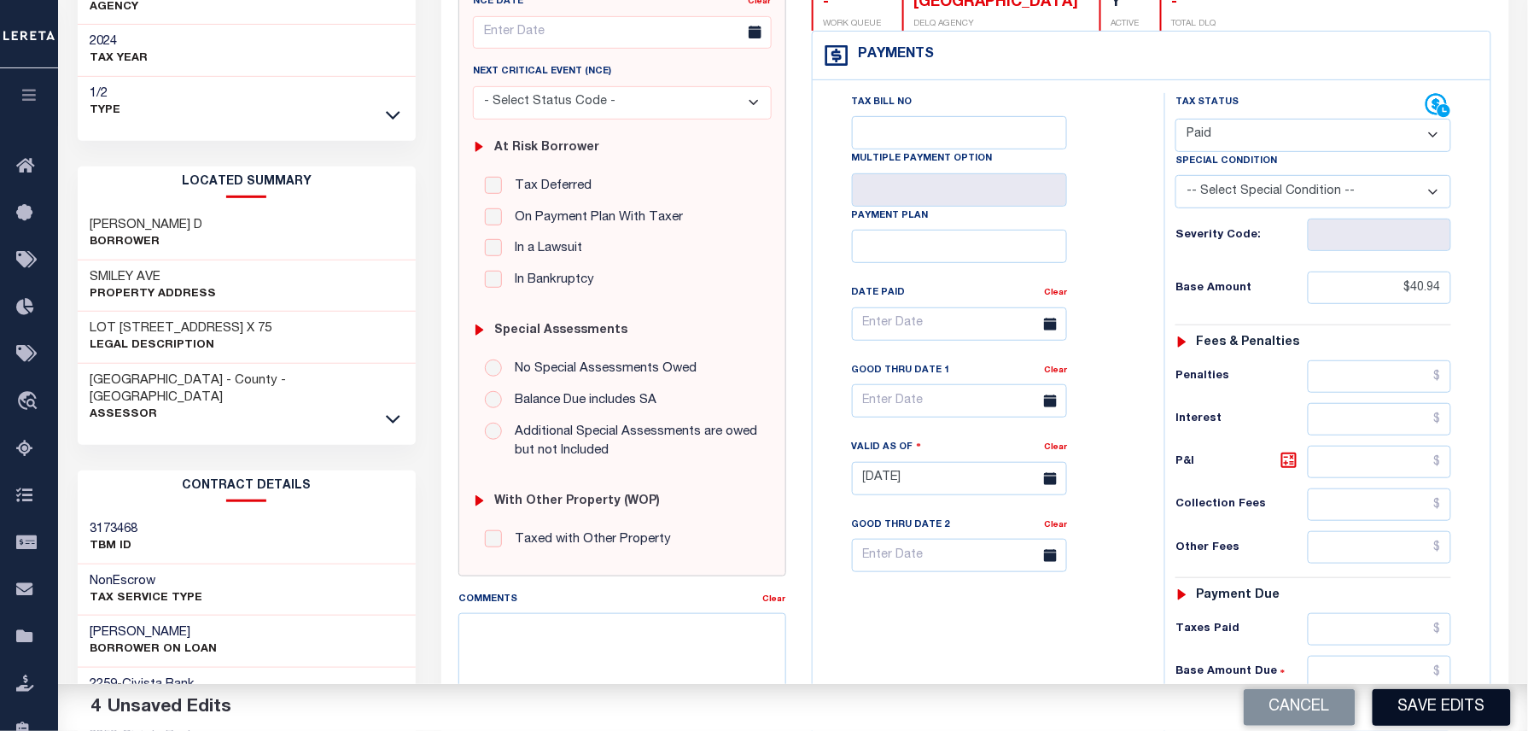
scroll to position [227, 0]
click at [1439, 717] on button "Save Edits" at bounding box center [1442, 707] width 138 height 37
checkbox input "false"
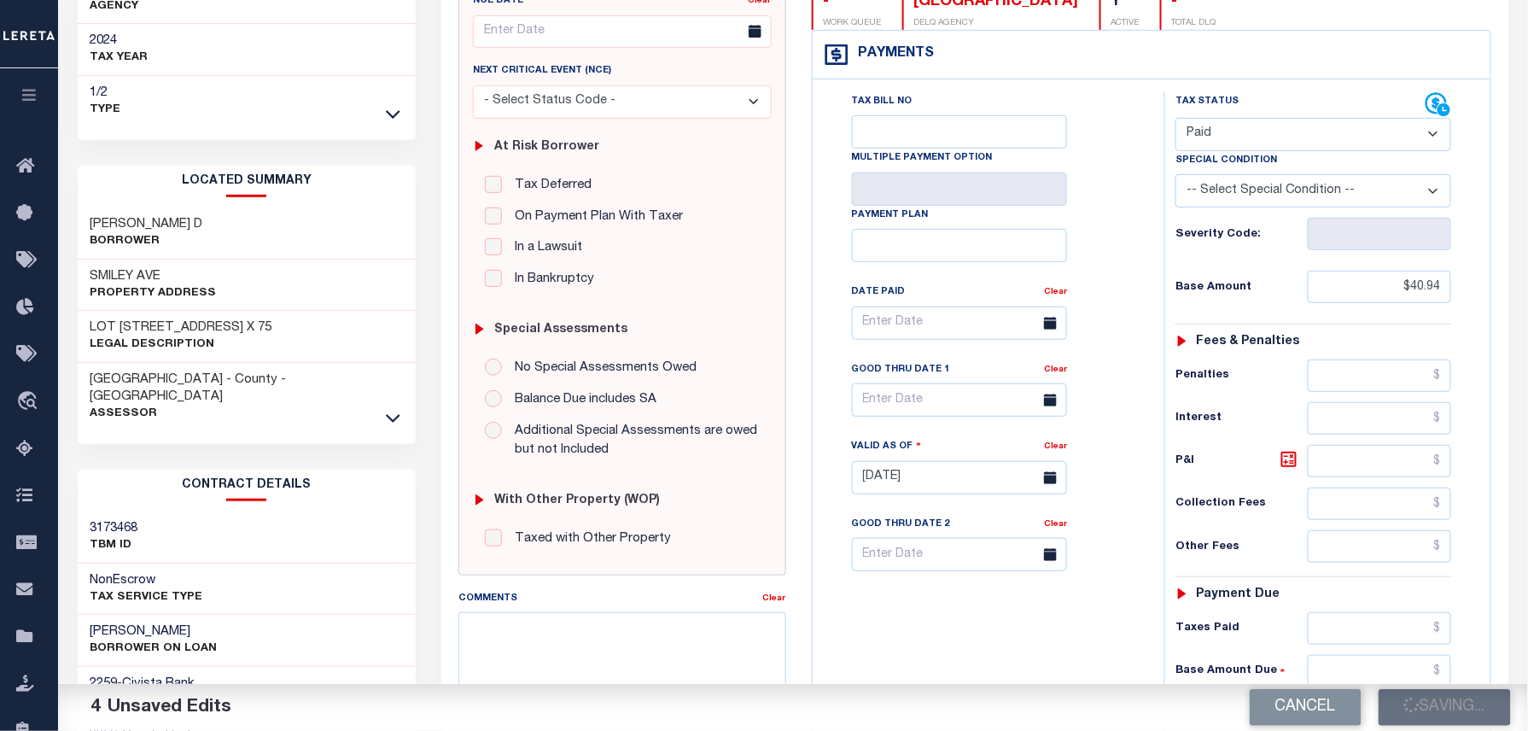
checkbox input "false"
type input "$40.94"
type input "$0"
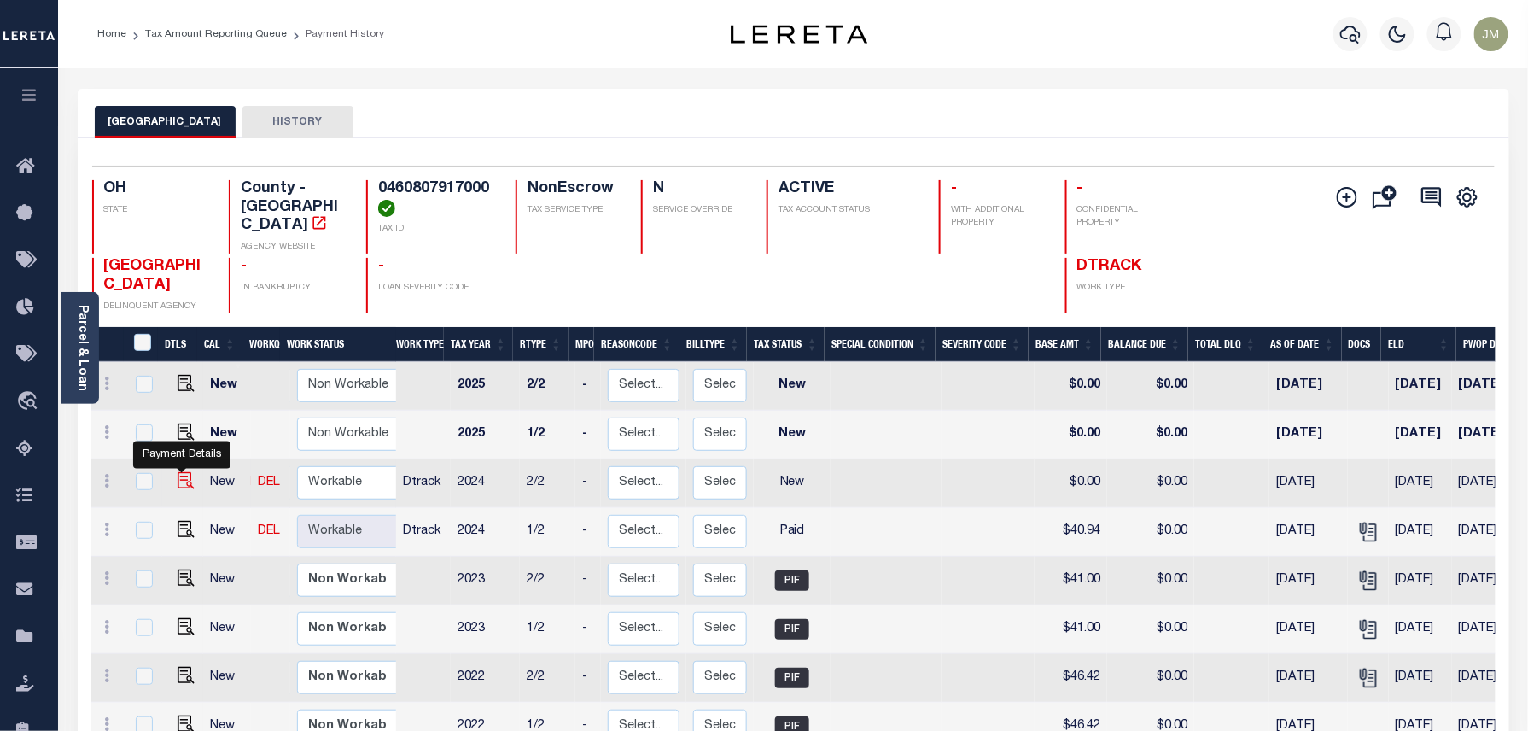
click at [181, 472] on img "" at bounding box center [186, 480] width 17 height 17
checkbox input "true"
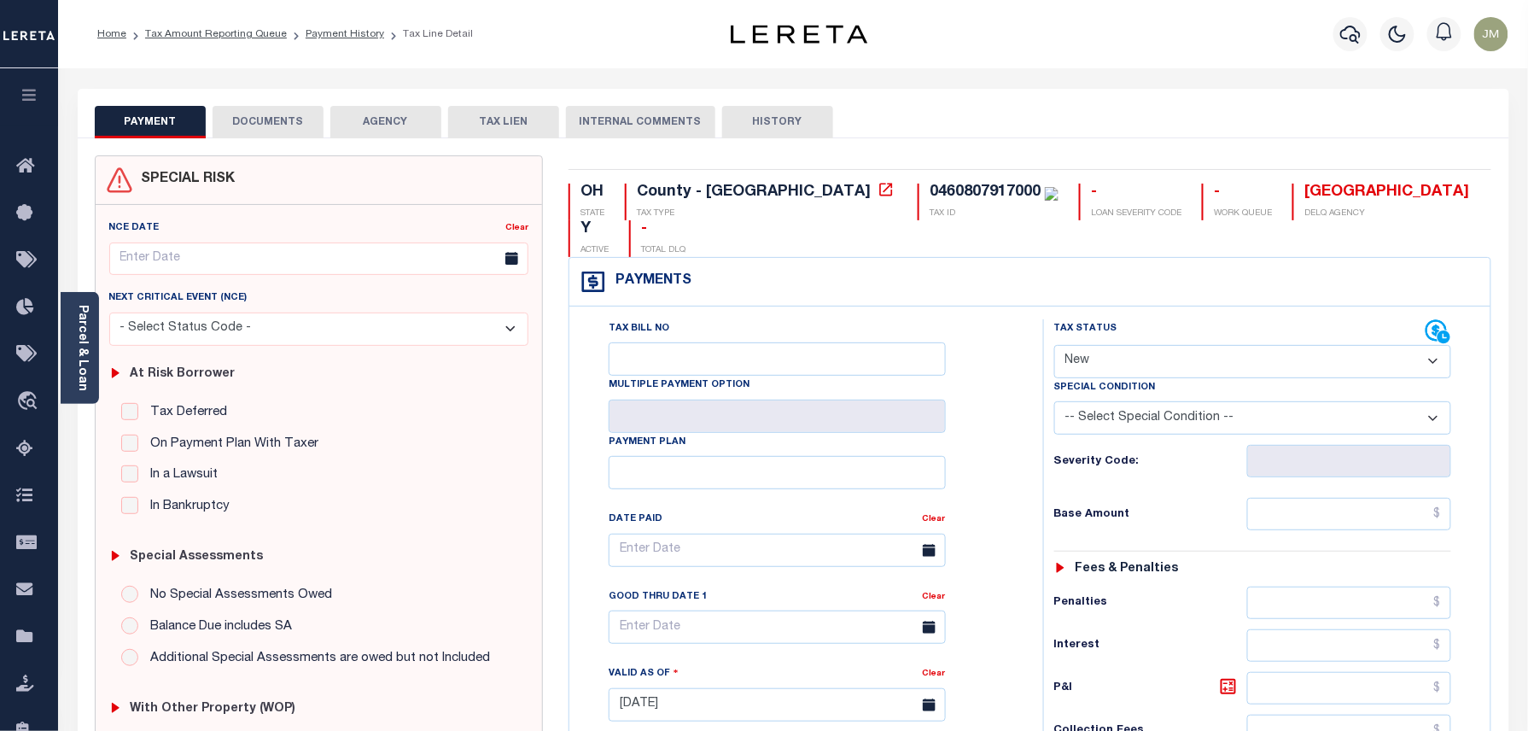
click at [1230, 345] on select "- Select Status Code - Open Due/Unpaid Paid Incomplete No Tax Due Internal Refu…" at bounding box center [1253, 361] width 398 height 33
select select "PYD"
type input "[DATE]"
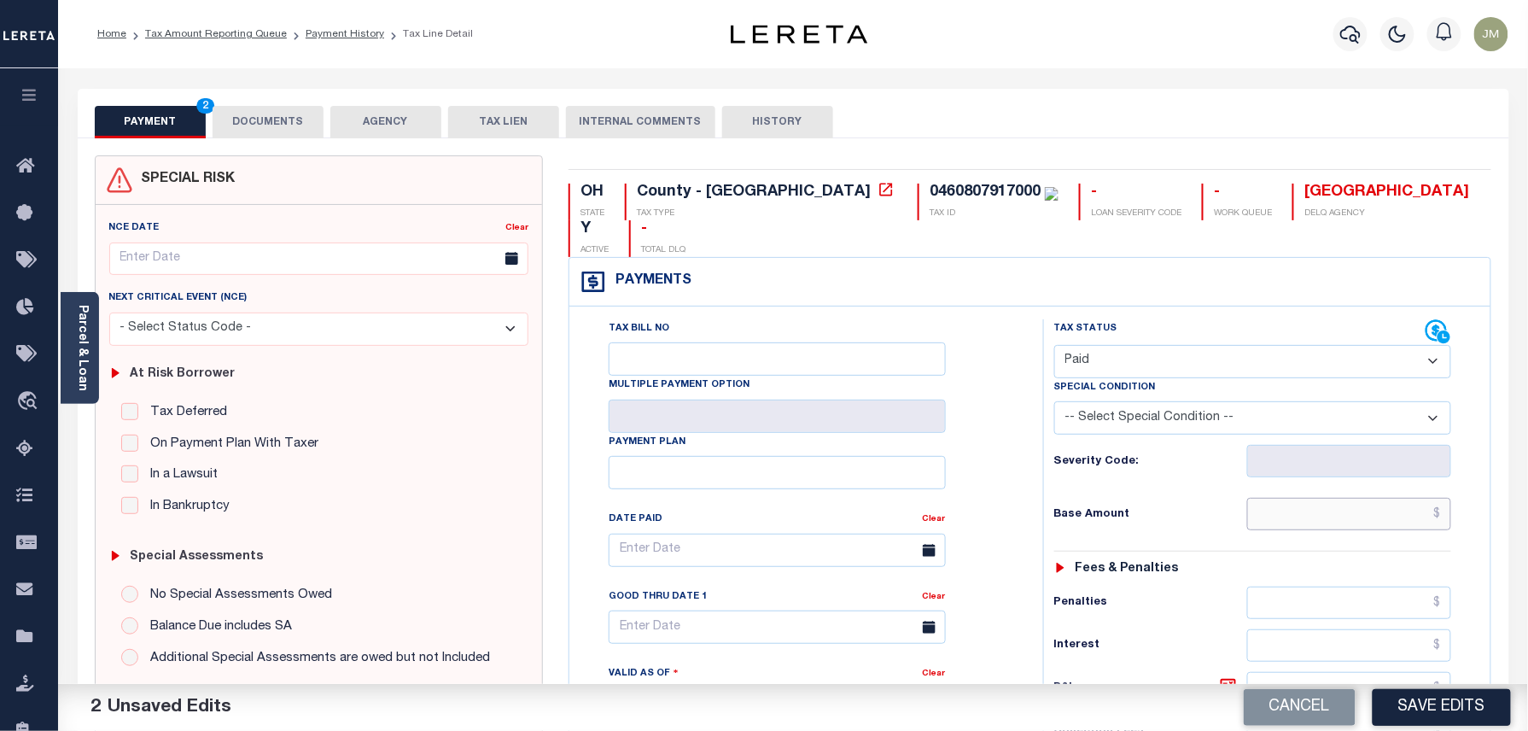
click at [1369, 498] on input "text" at bounding box center [1349, 514] width 205 height 32
paste input "40.94"
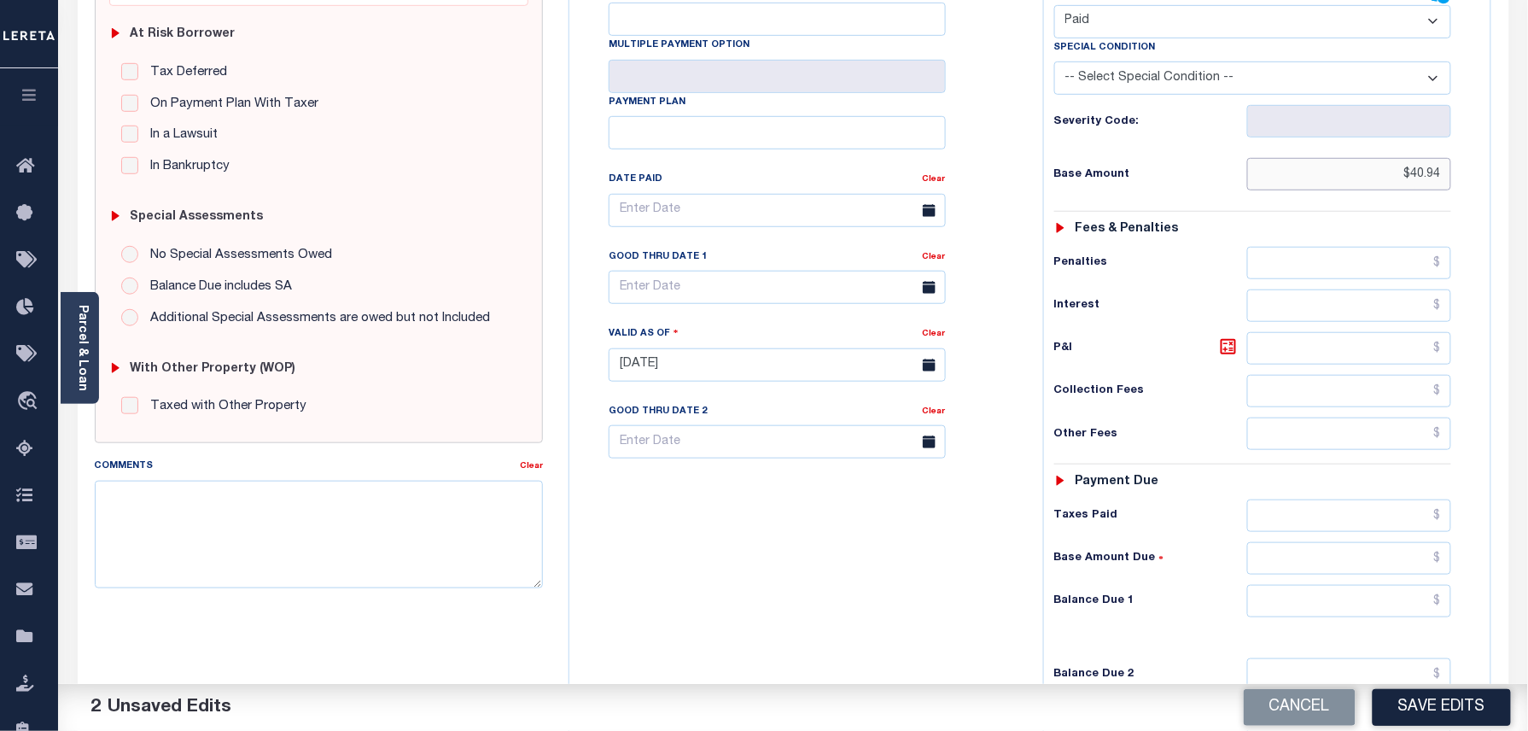
scroll to position [341, 0]
type input "$40.94"
click at [1363, 583] on input "text" at bounding box center [1349, 599] width 205 height 32
type input "$0.00"
click at [963, 574] on div "Tax Bill No Multiple Payment Option Payment Plan Clear" at bounding box center [802, 355] width 457 height 754
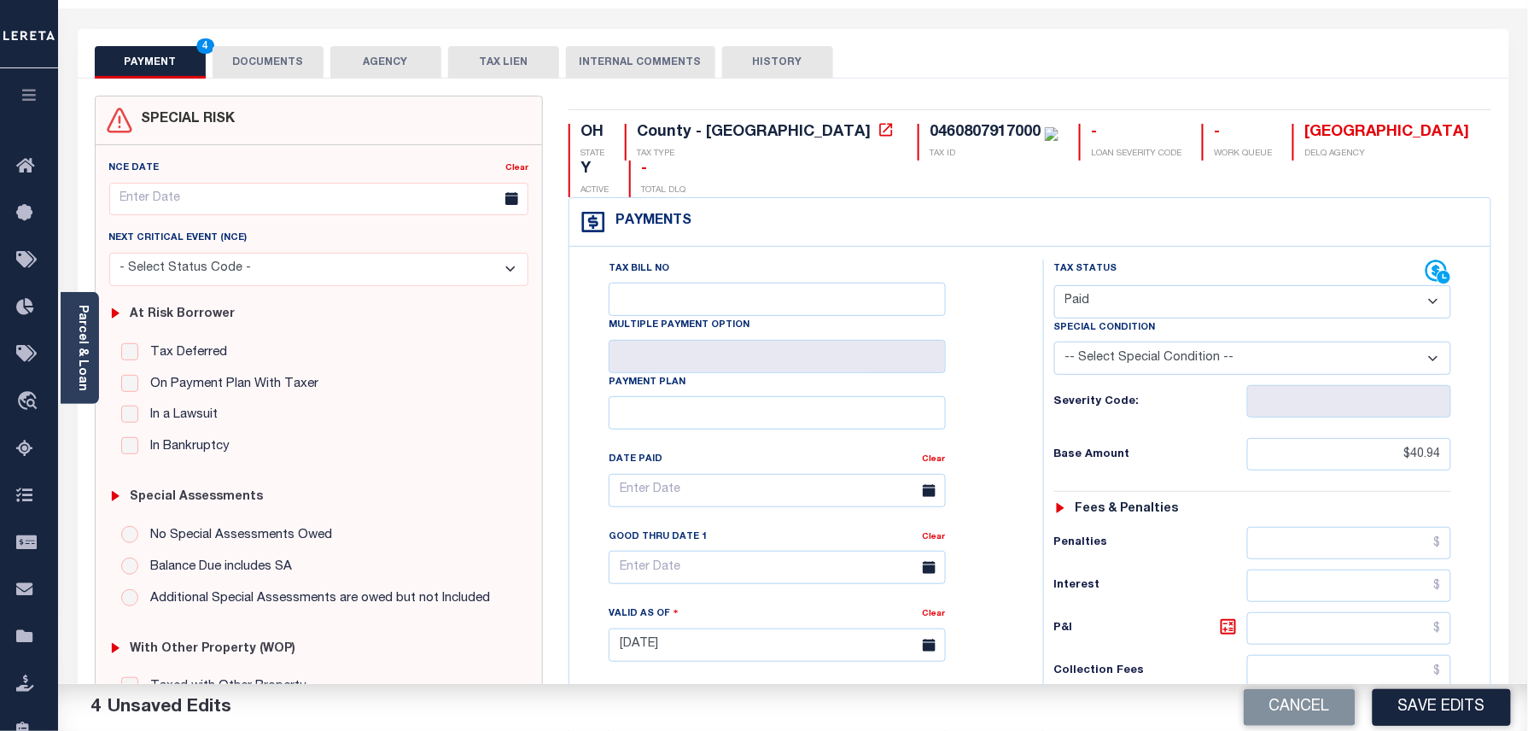
scroll to position [0, 0]
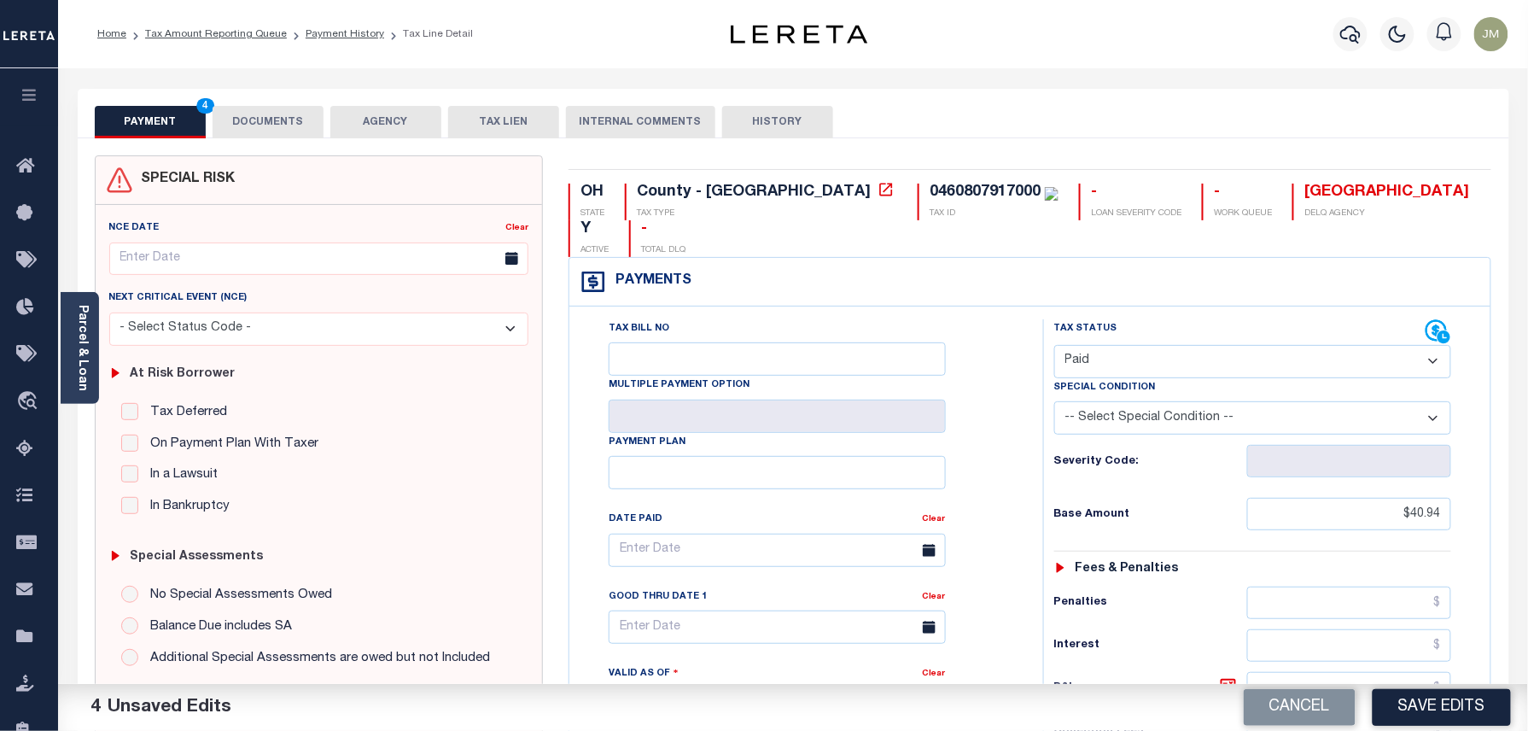
click at [270, 120] on button "DOCUMENTS" at bounding box center [268, 122] width 111 height 32
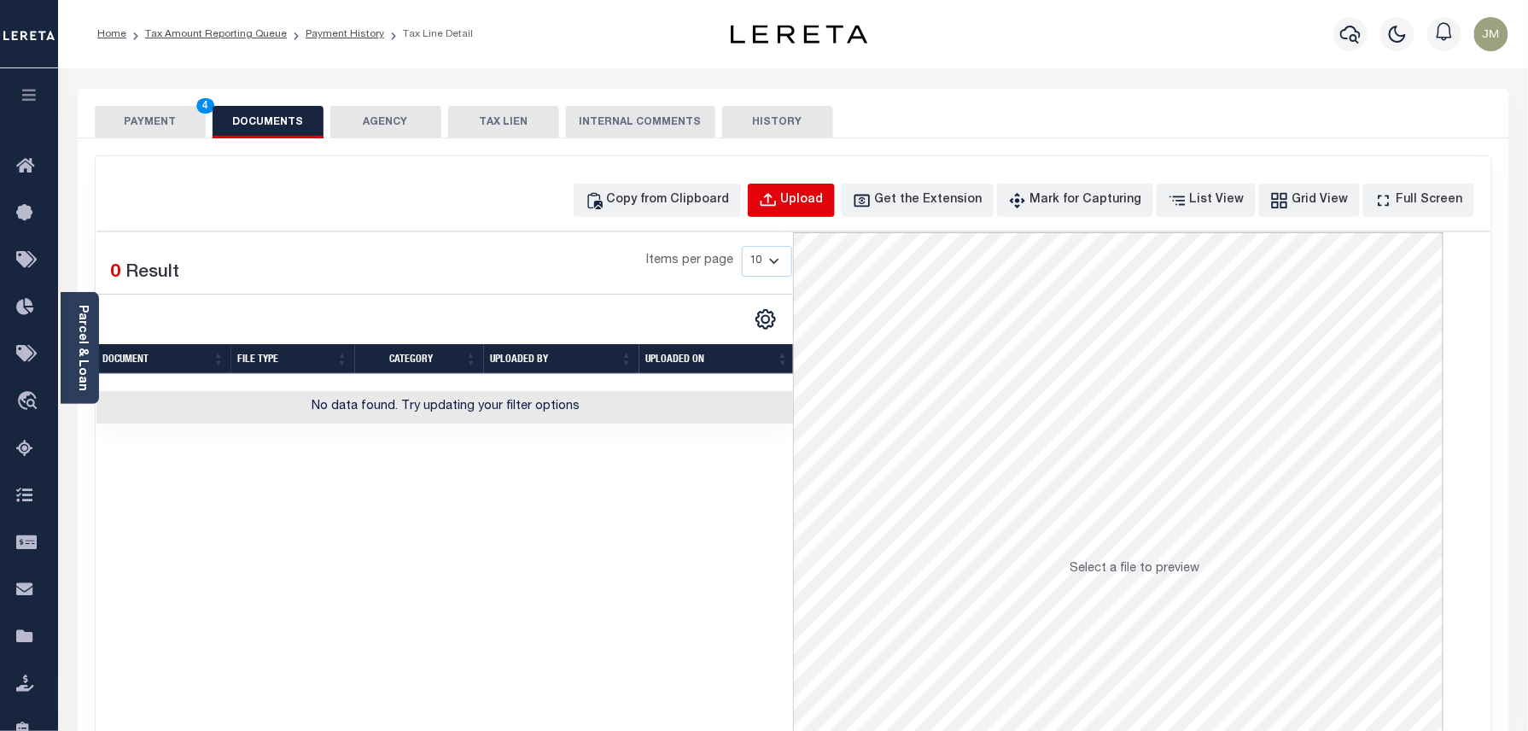
click at [824, 205] on div "Upload" at bounding box center [802, 200] width 43 height 19
select select "POP"
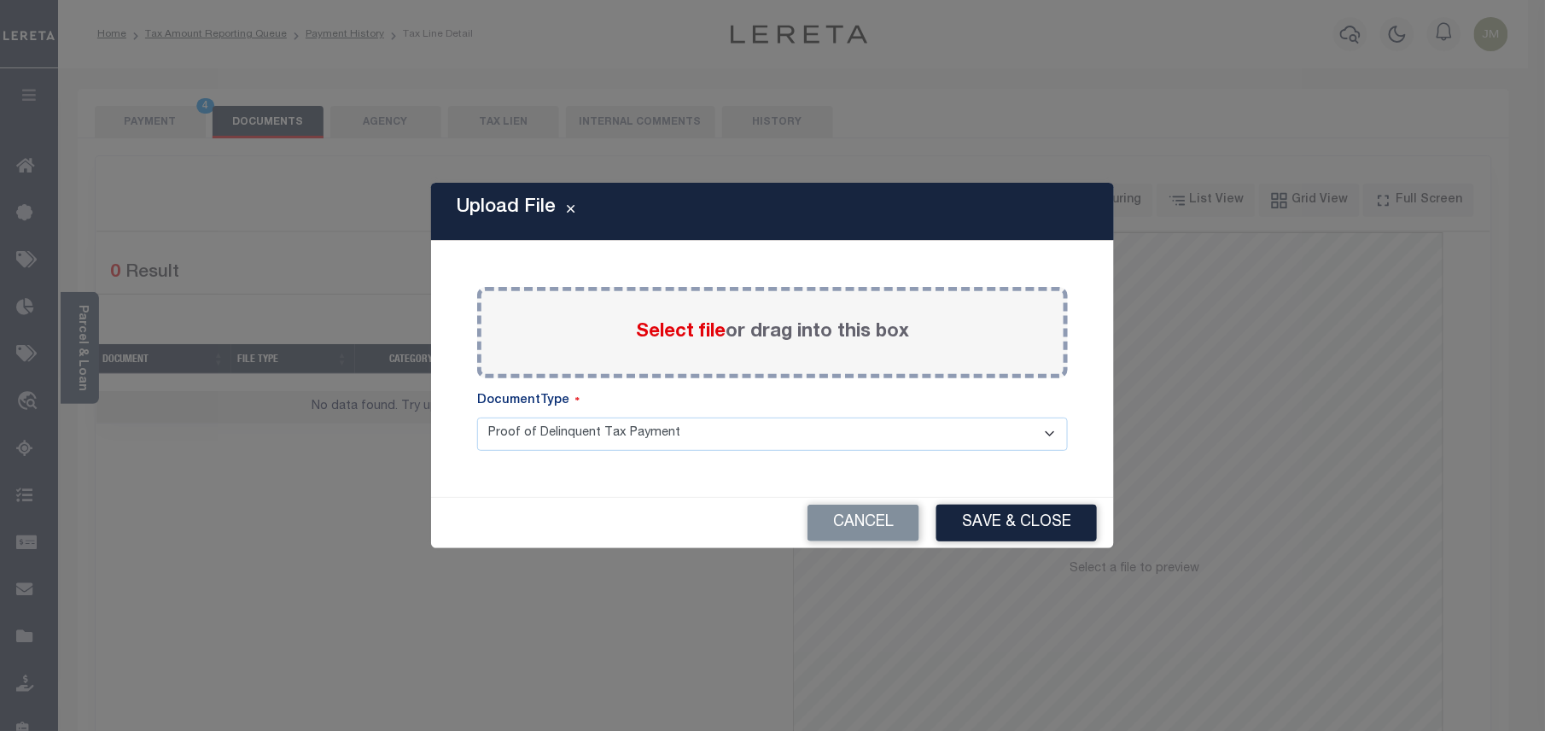
click at [671, 336] on span "Select file" at bounding box center [681, 332] width 90 height 19
click at [0, 0] on input "Select file or drag into this box" at bounding box center [0, 0] width 0 height 0
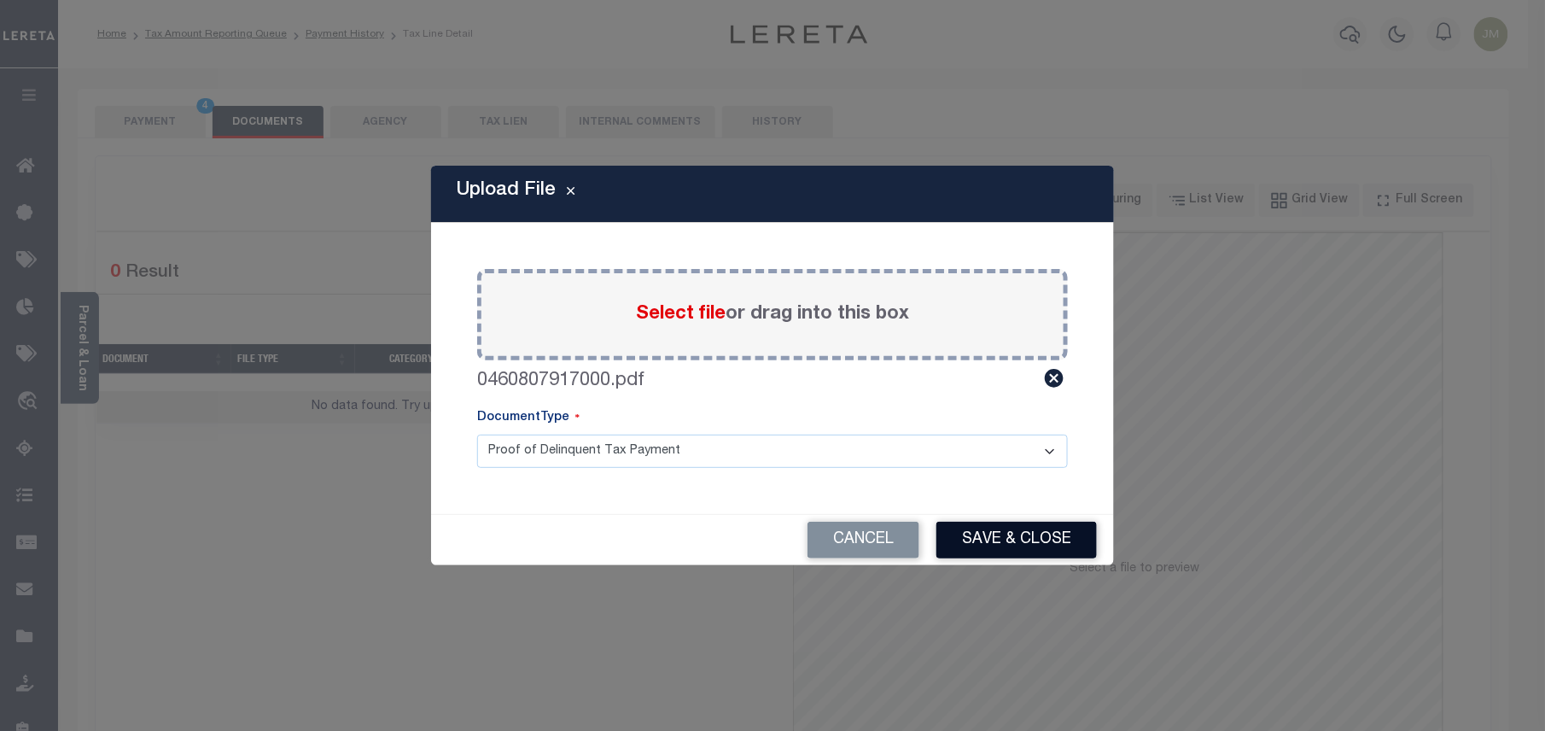
click at [1018, 537] on button "Save & Close" at bounding box center [1017, 540] width 160 height 37
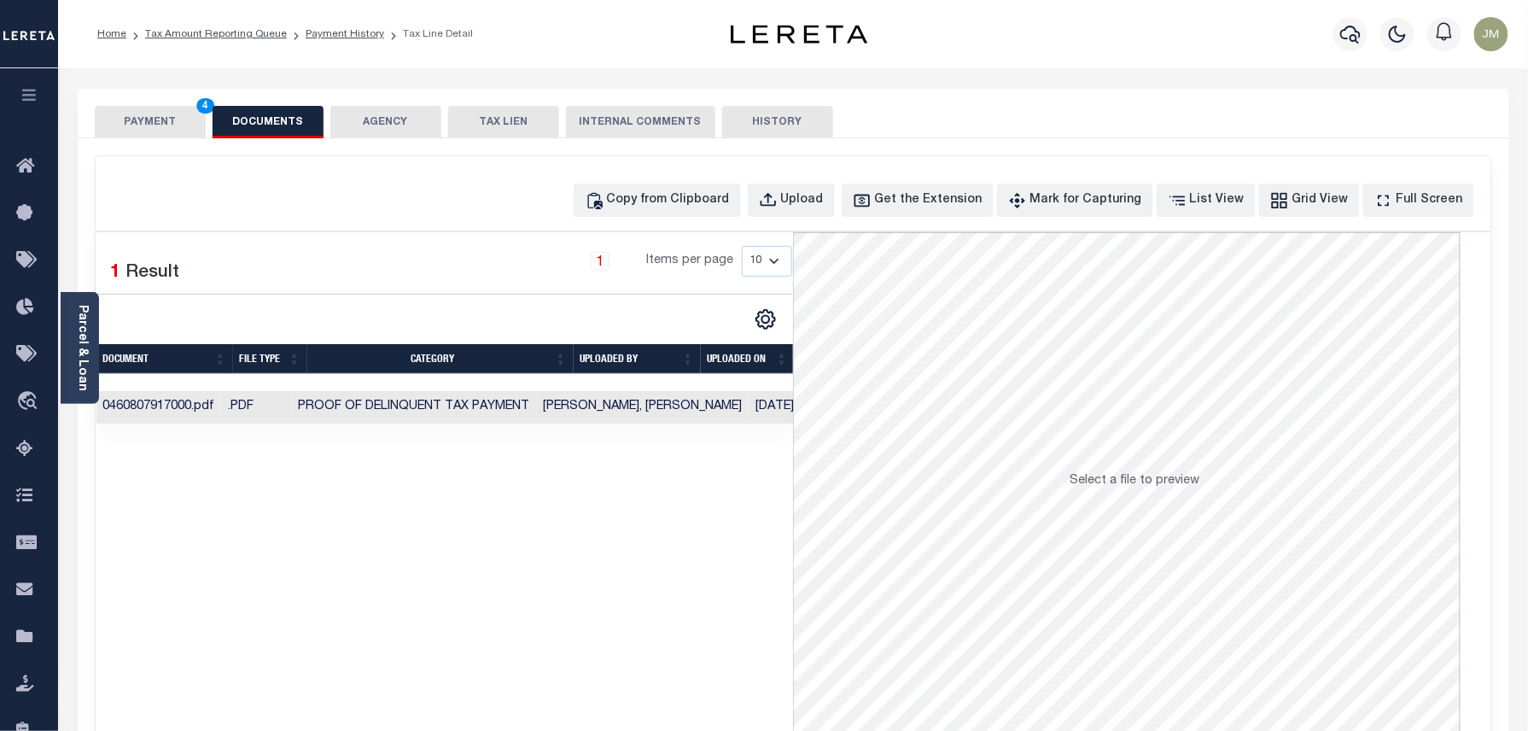
click at [149, 125] on button "PAYMENT 4" at bounding box center [150, 122] width 111 height 32
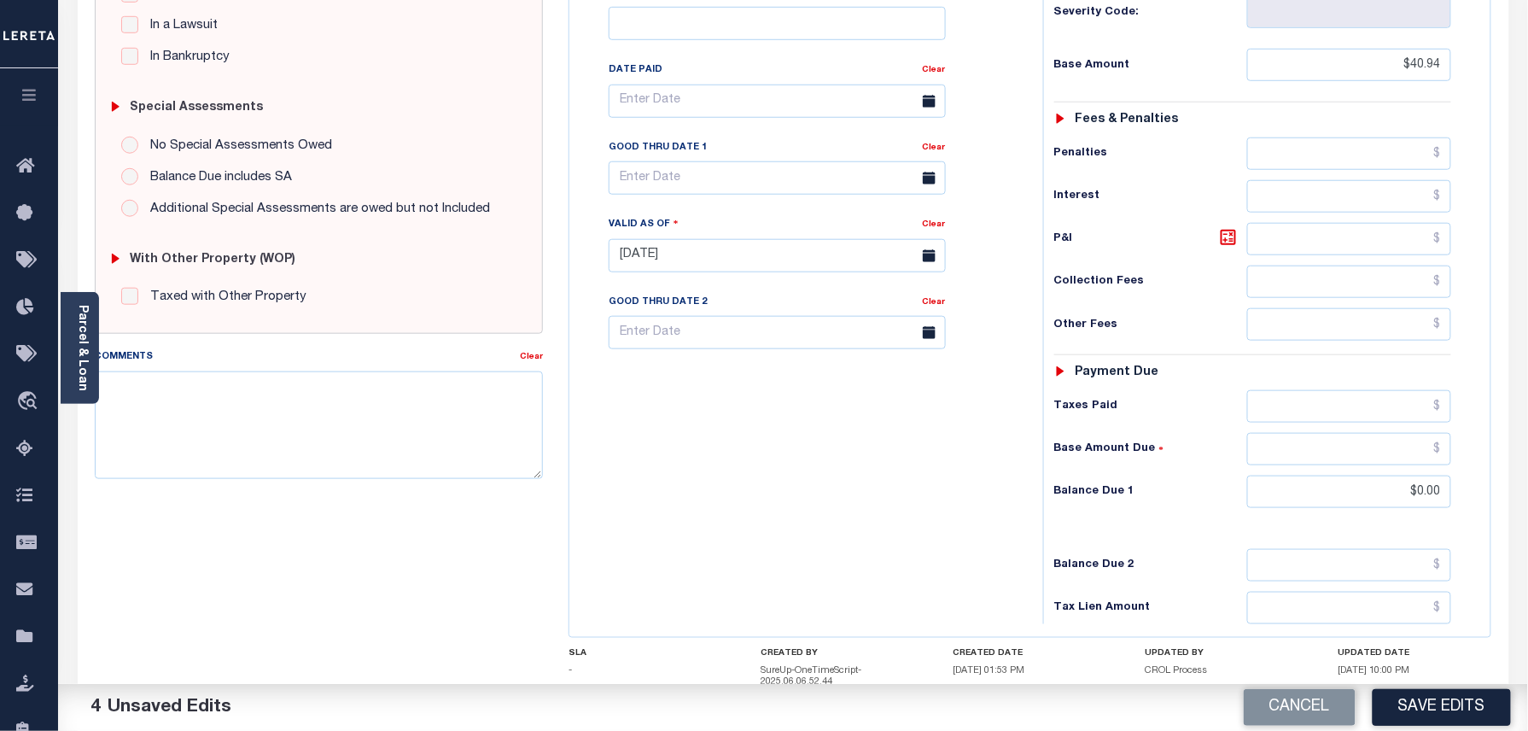
scroll to position [455, 0]
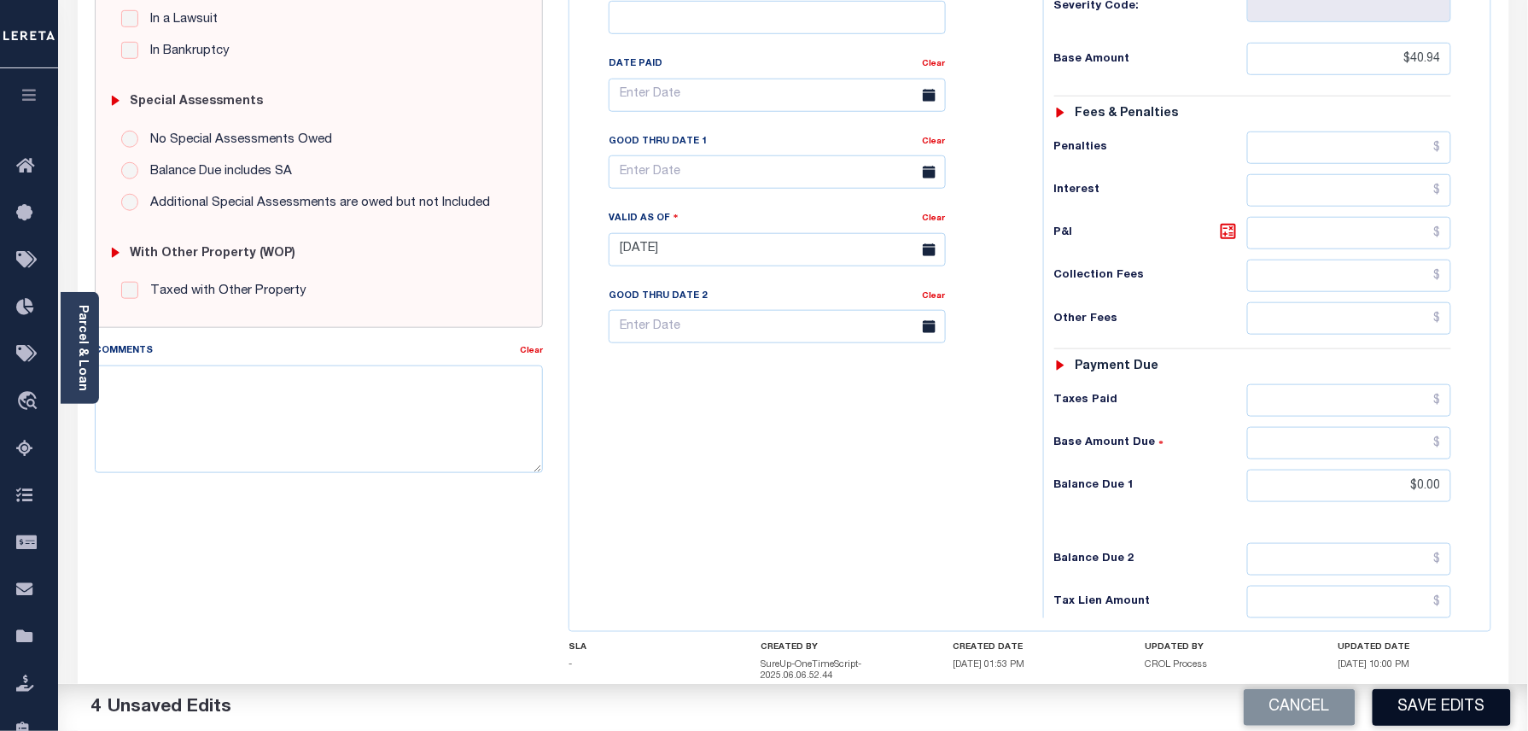
click at [1449, 703] on button "Save Edits" at bounding box center [1442, 707] width 138 height 37
checkbox input "false"
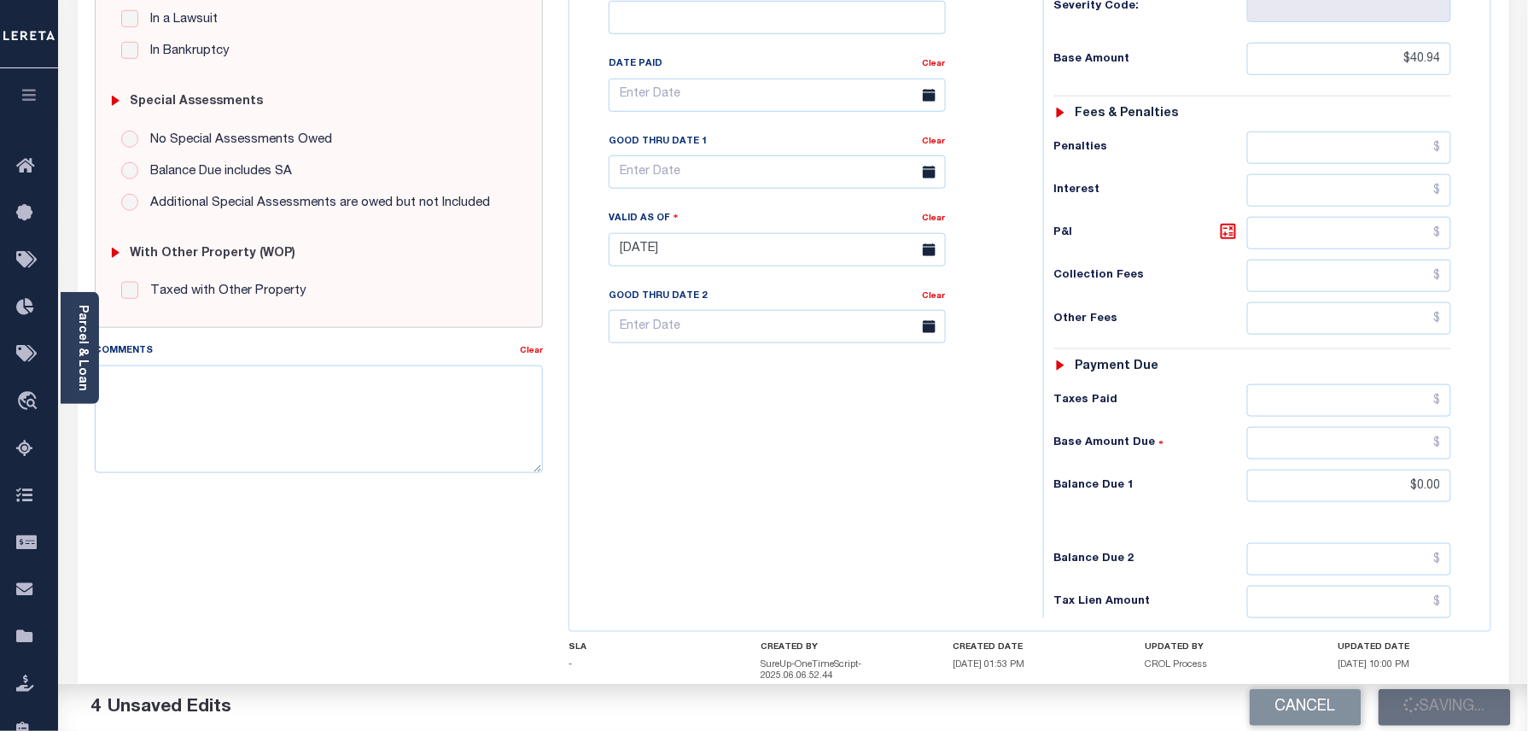
type input "$40.94"
type input "$0"
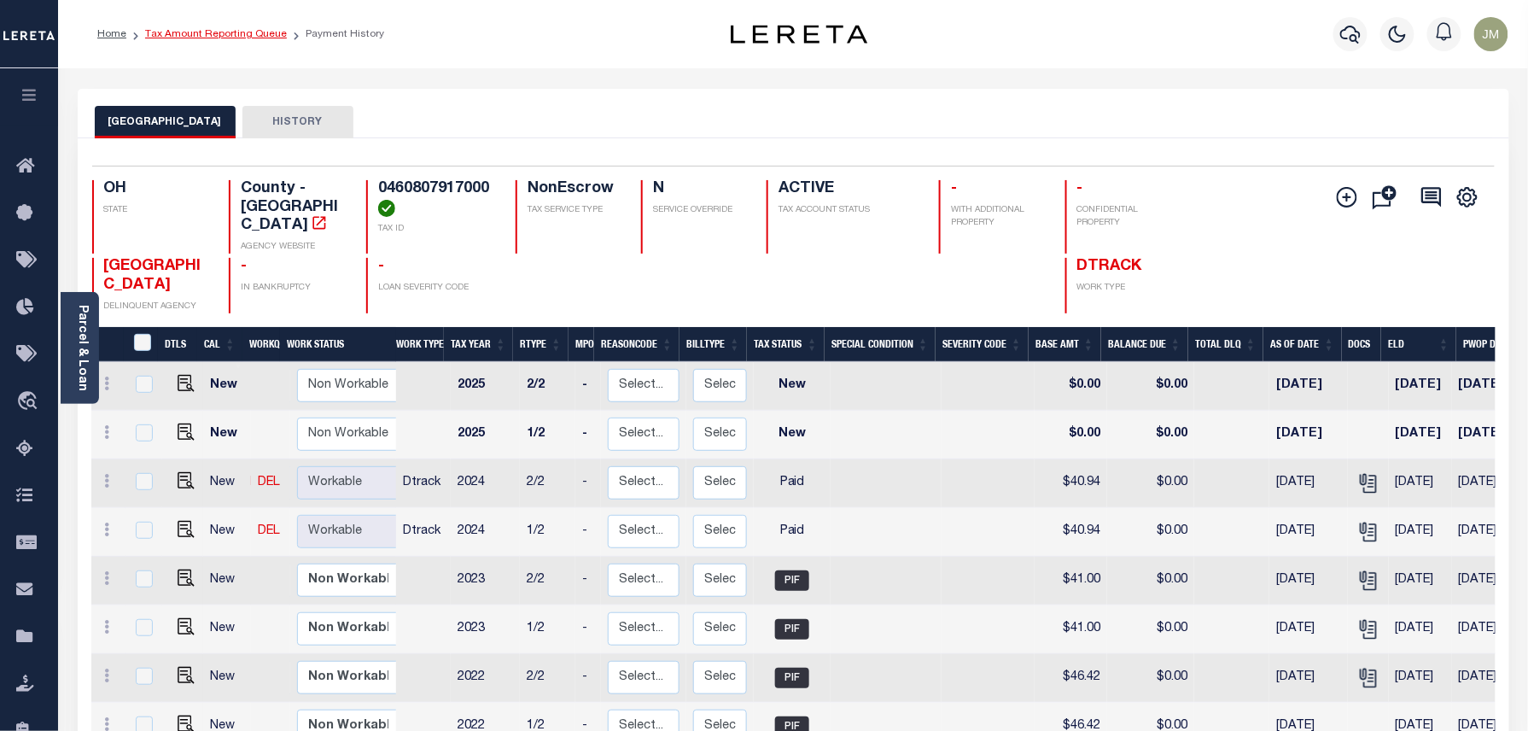
click at [220, 29] on link "Tax Amount Reporting Queue" at bounding box center [216, 34] width 142 height 10
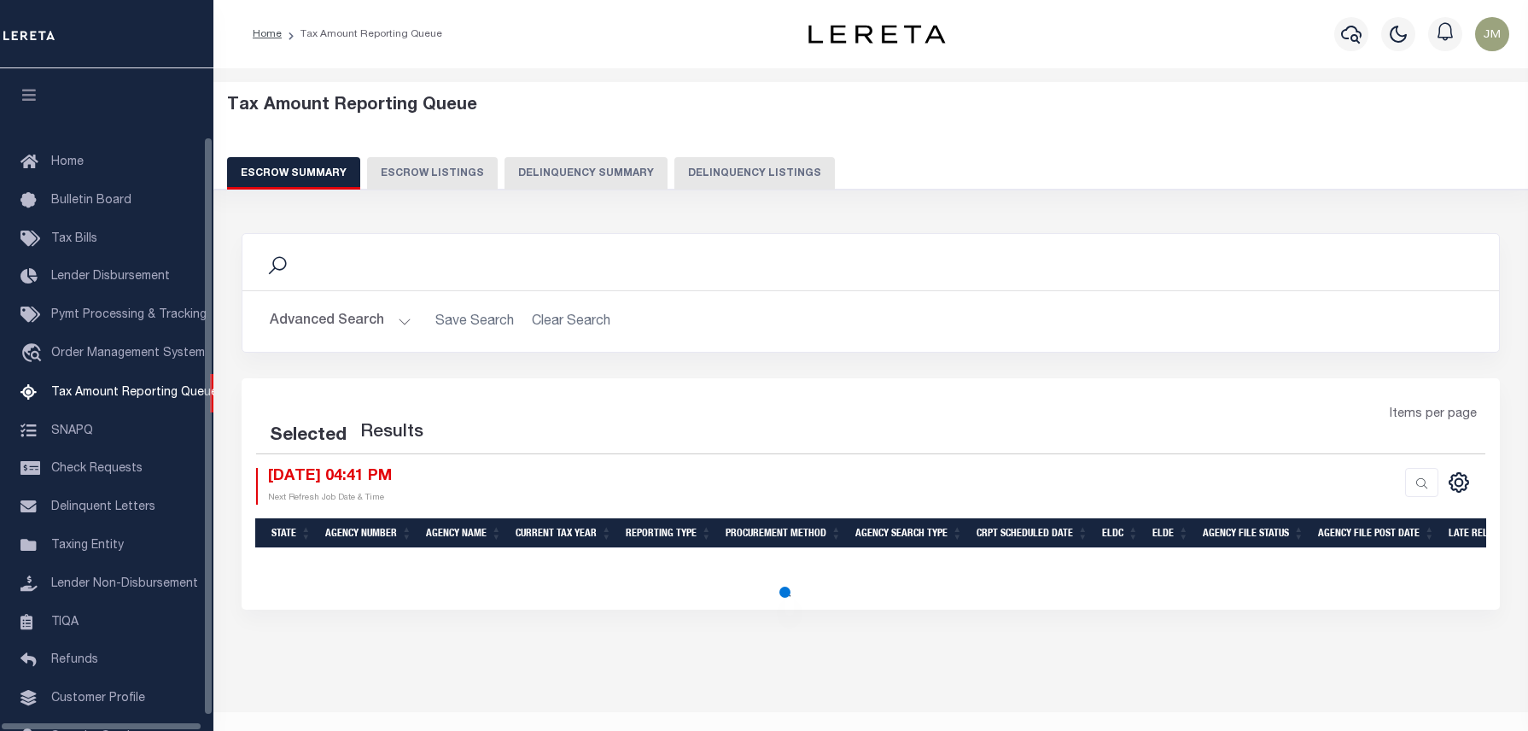
select select "100"
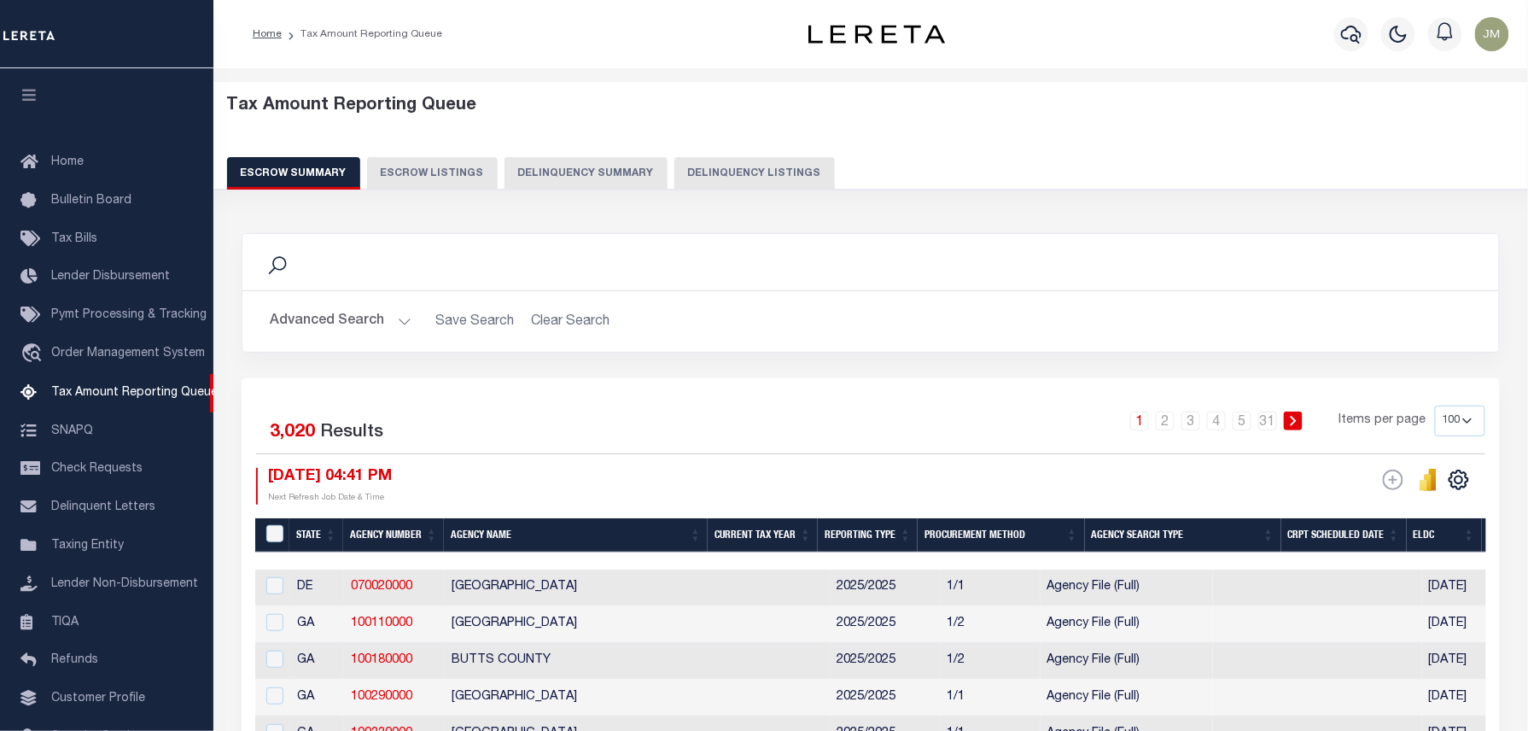
scroll to position [79, 0]
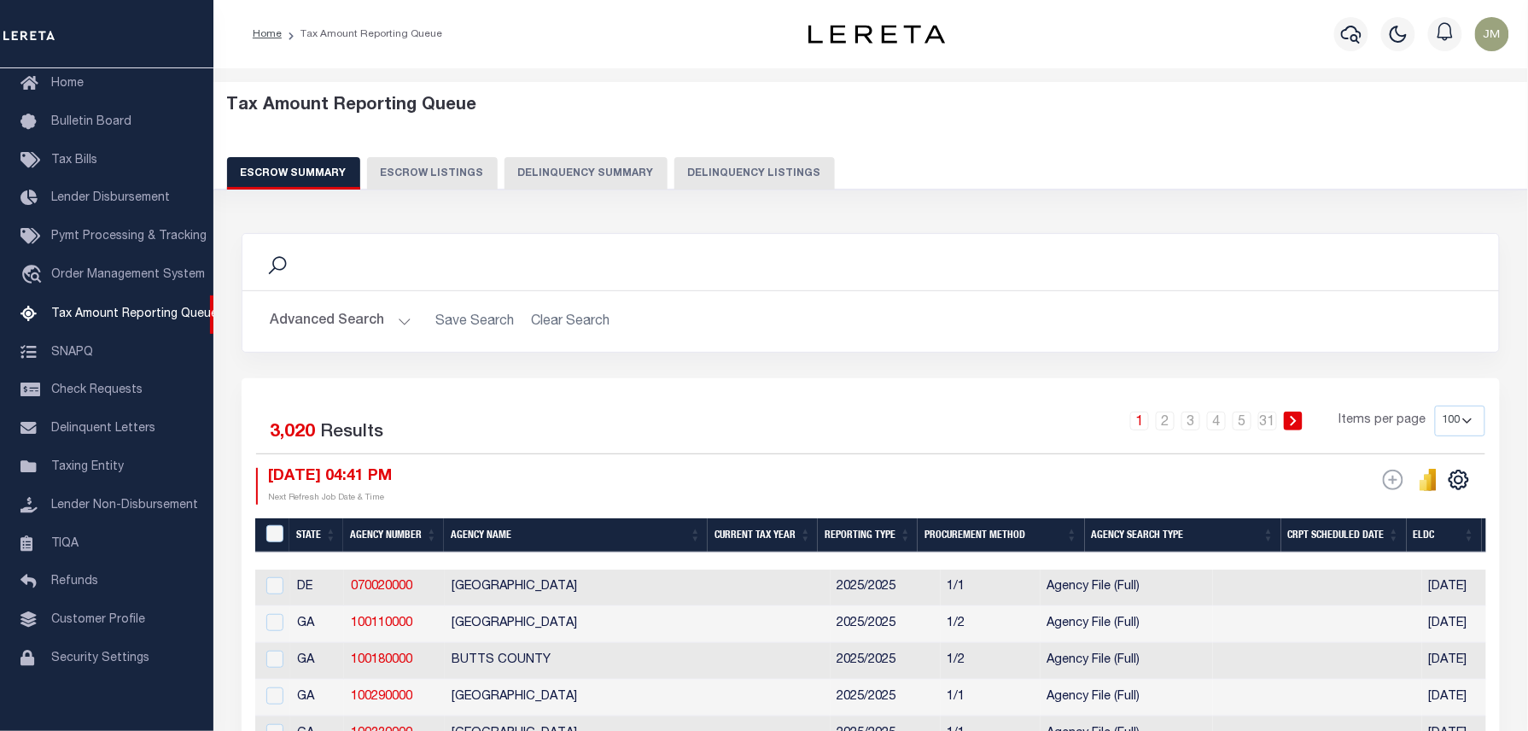
click at [732, 158] on button "Delinquency Listings" at bounding box center [754, 173] width 160 height 32
select select "100"
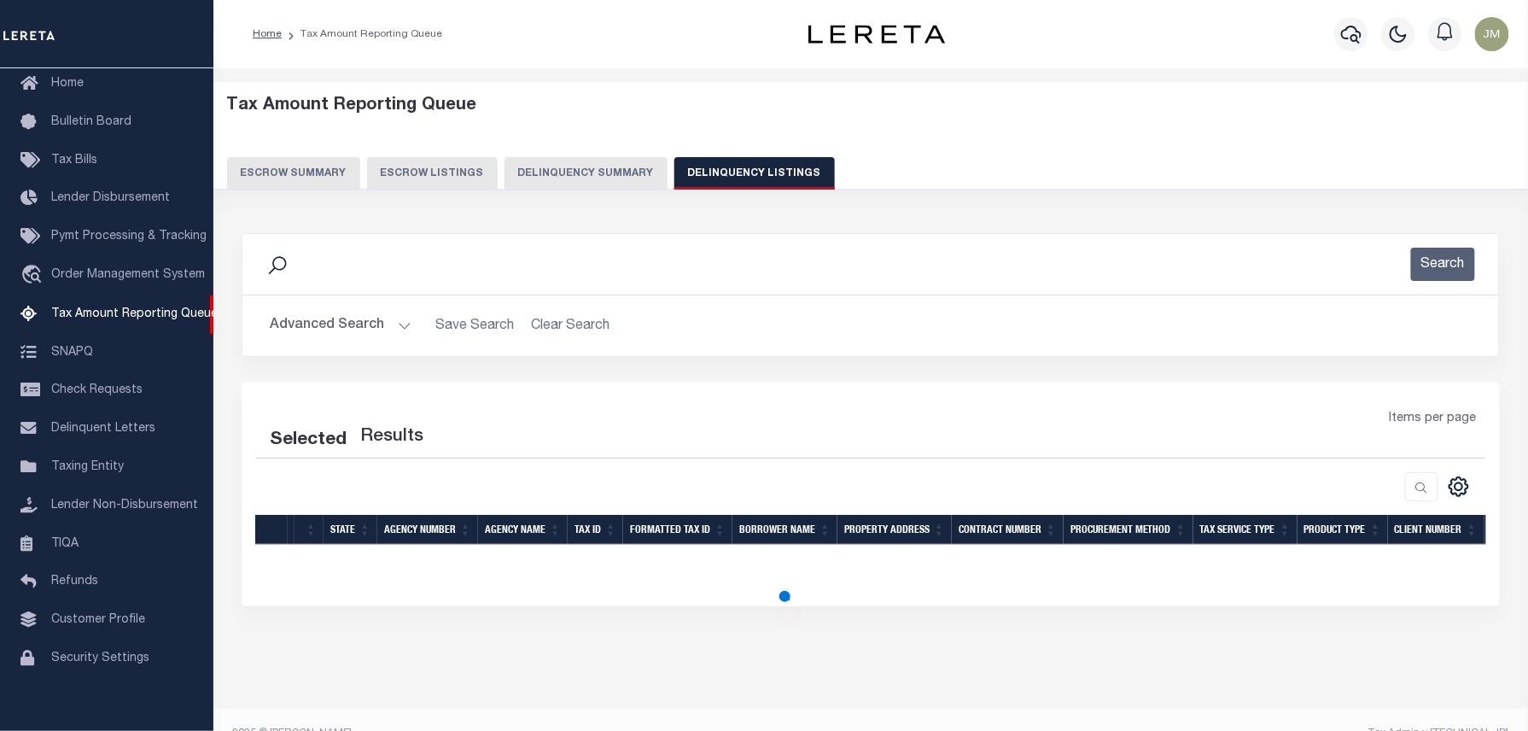
select select "100"
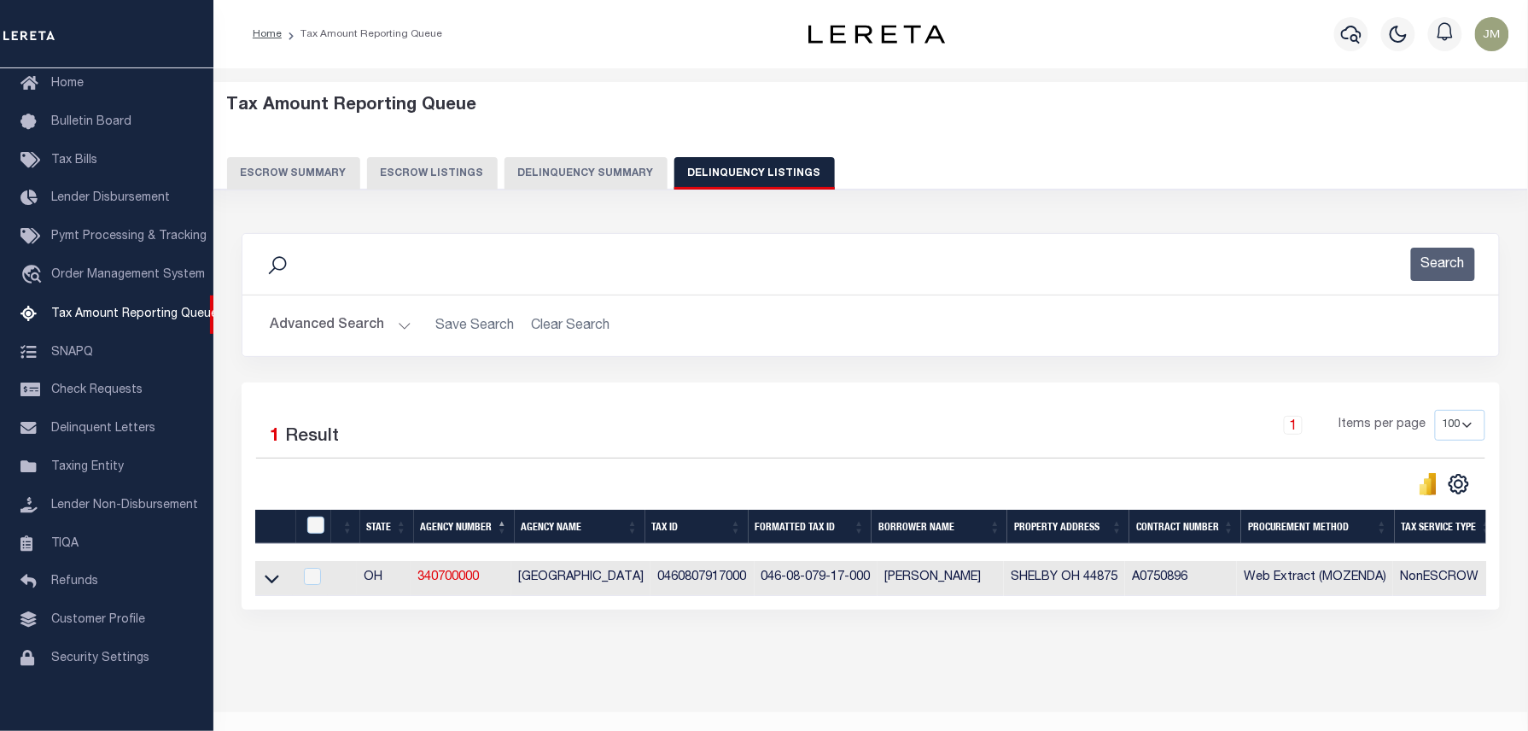
drag, startPoint x: 271, startPoint y: 586, endPoint x: 603, endPoint y: 528, distance: 336.3
click at [271, 586] on icon at bounding box center [272, 578] width 15 height 18
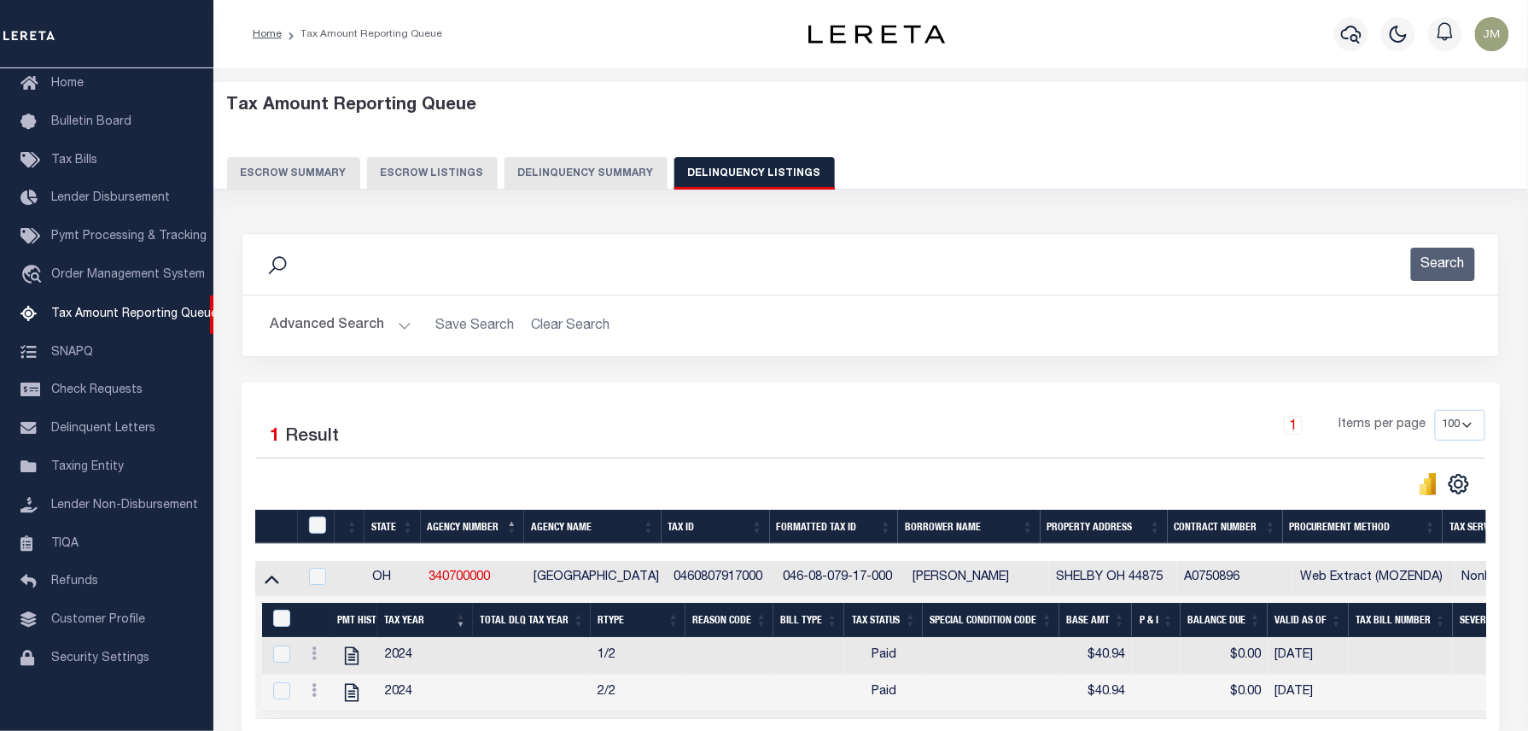
scroll to position [174, 0]
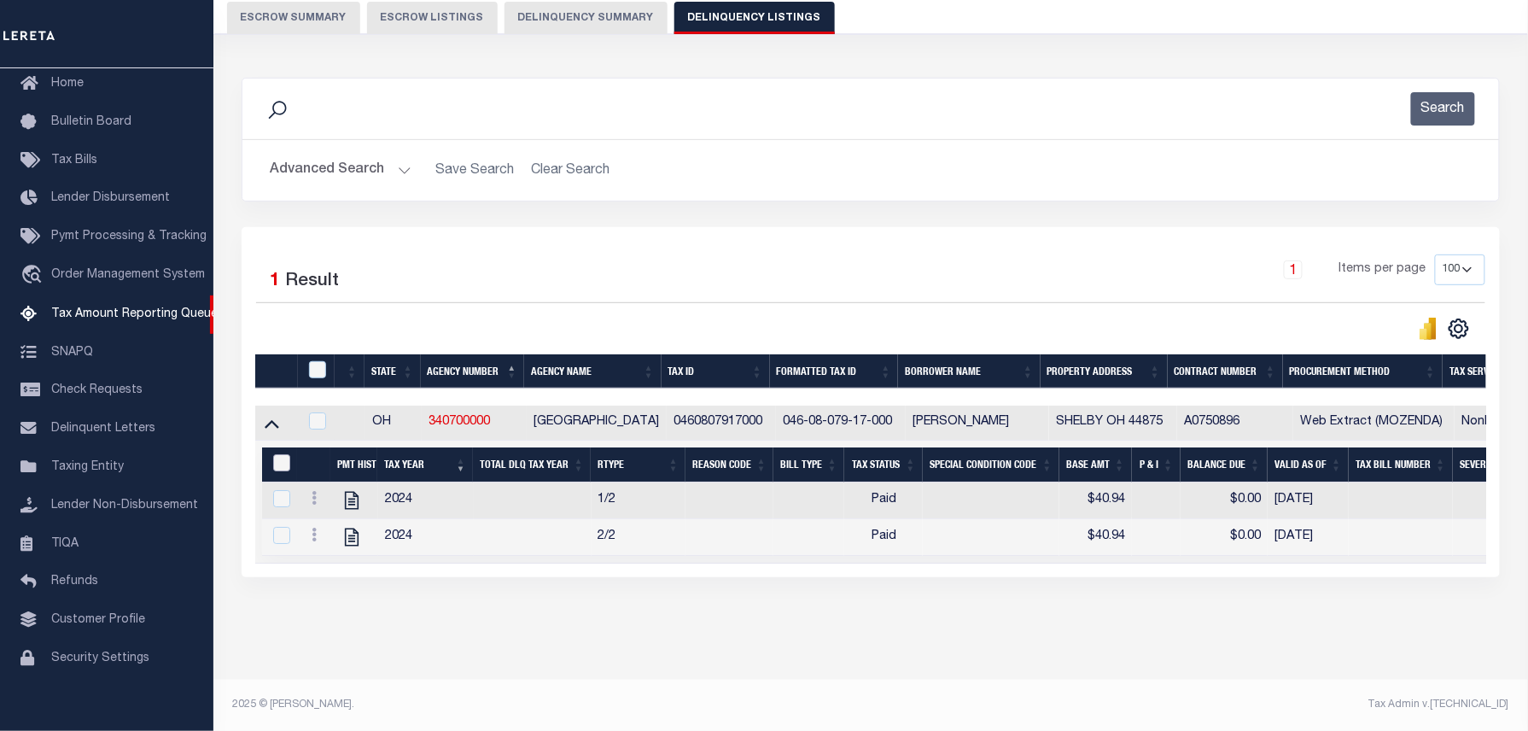
click at [289, 454] on input "&nbsp;" at bounding box center [281, 462] width 17 height 17
checkbox input "true"
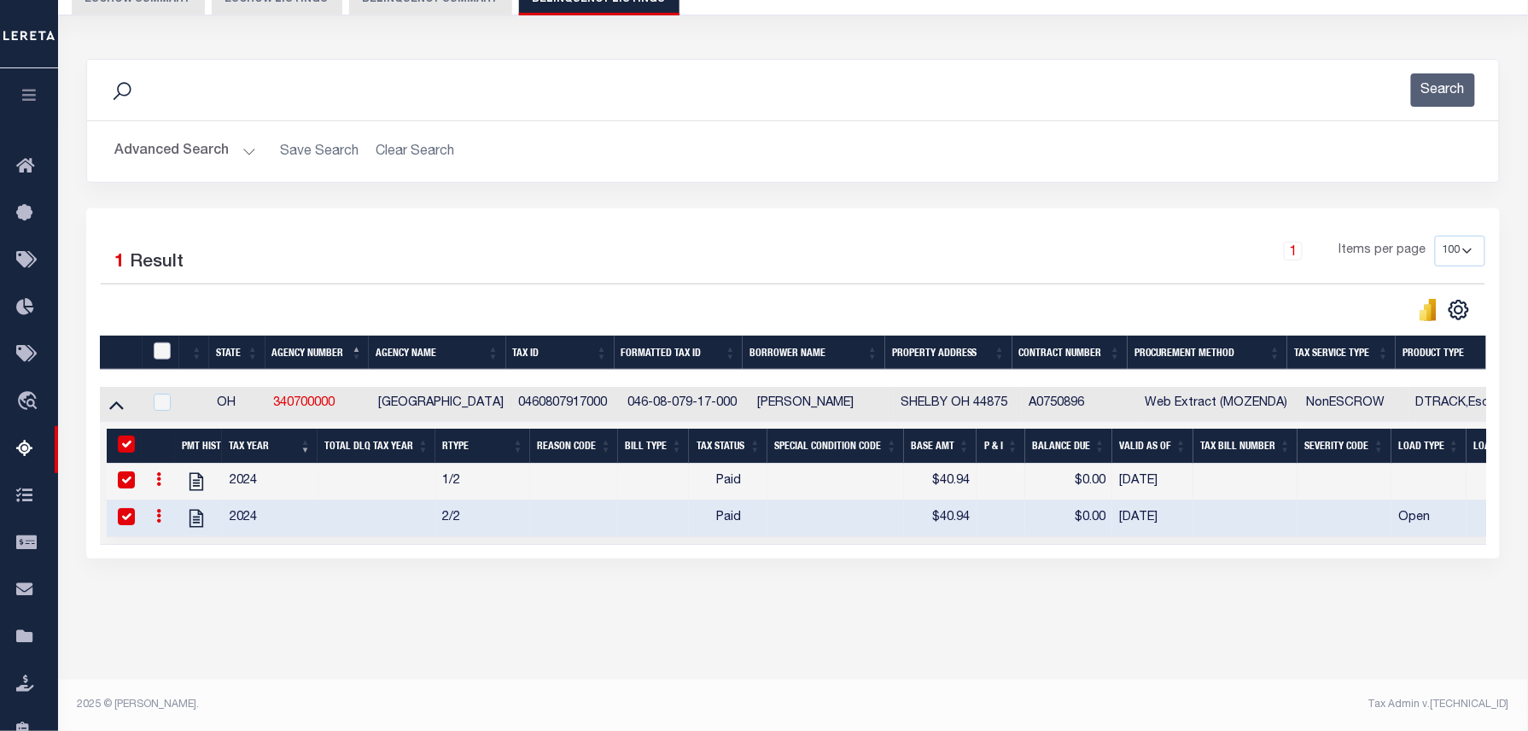
click at [160, 352] on input "checkbox" at bounding box center [162, 350] width 17 height 17
checkbox input "true"
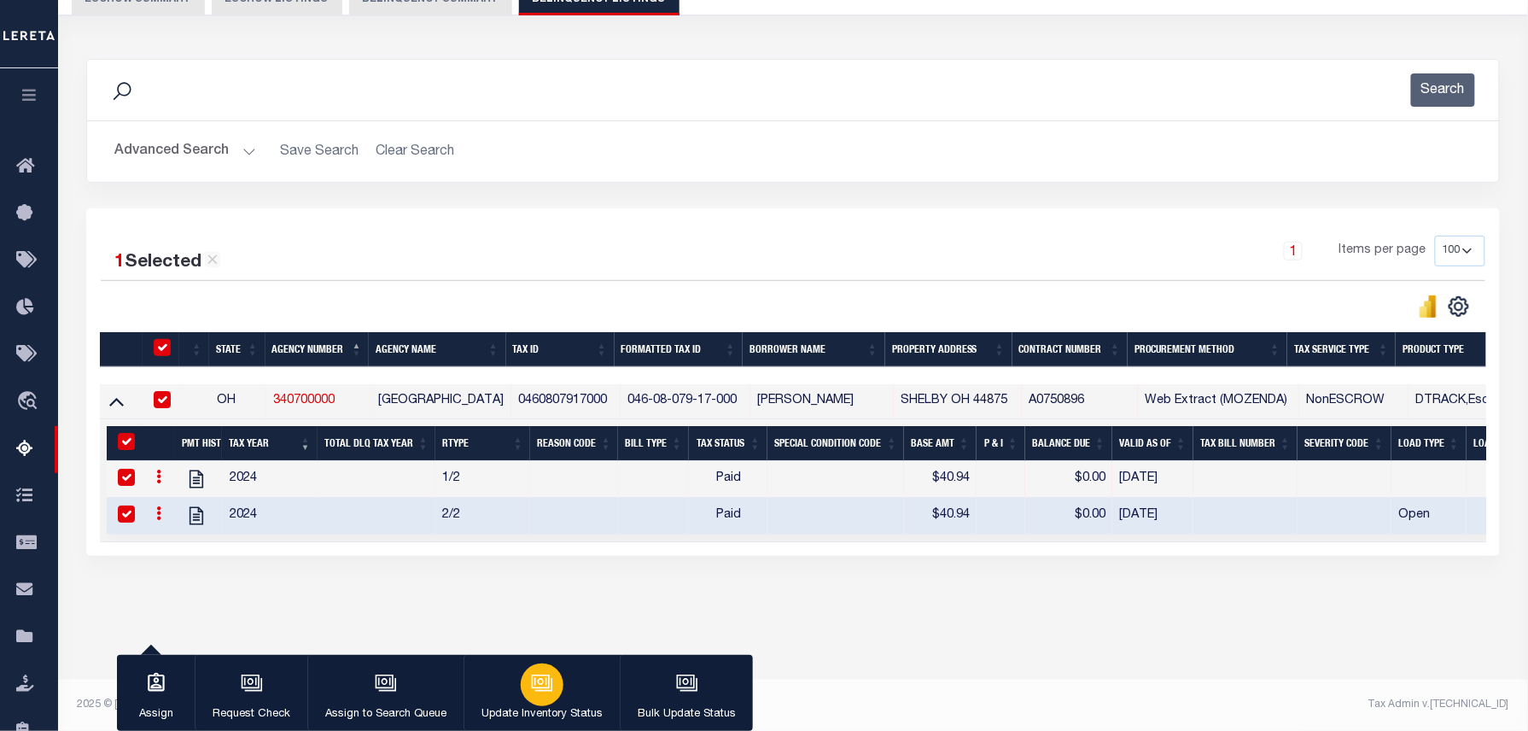
click at [541, 674] on icon "button" at bounding box center [542, 683] width 22 height 22
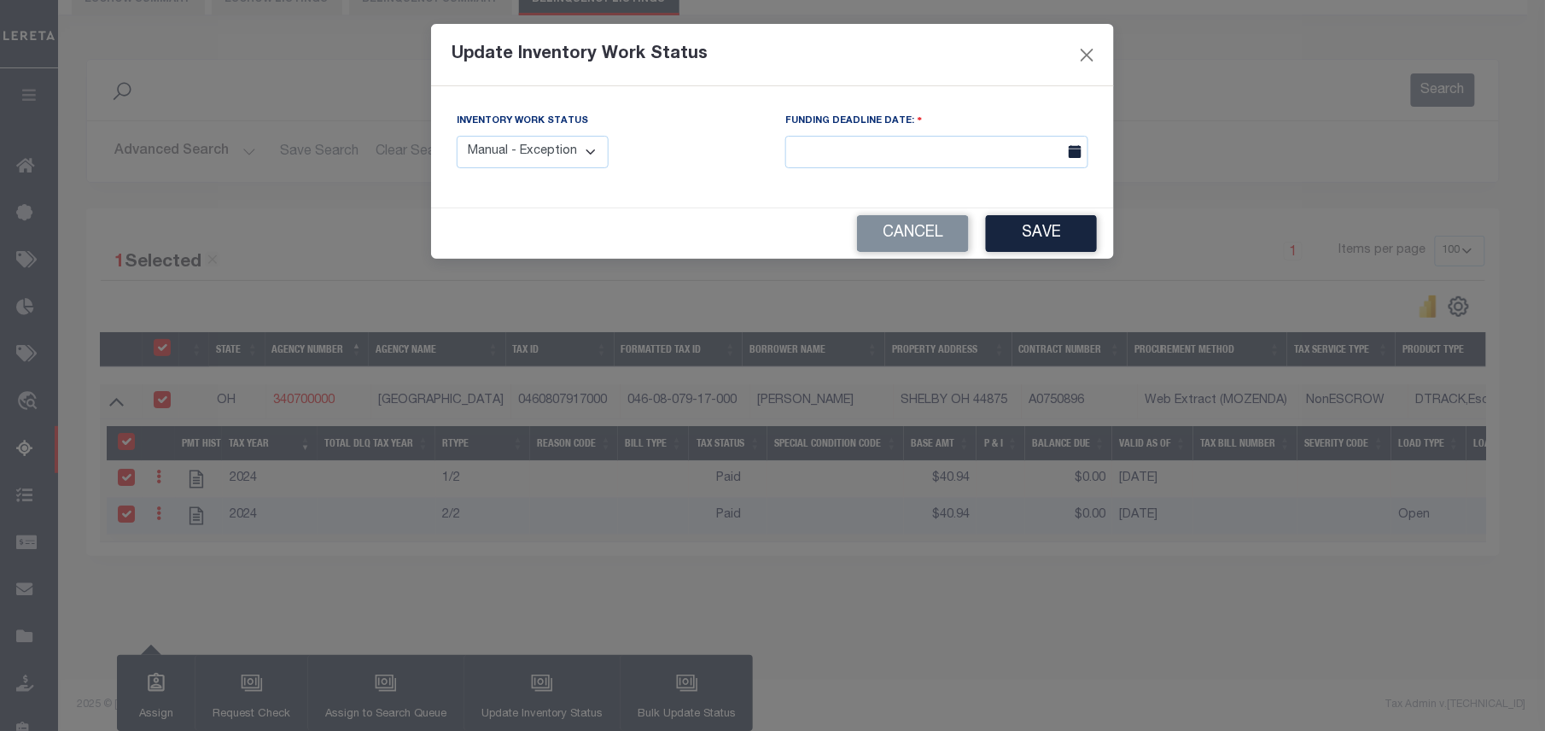
click at [562, 142] on select "Manual - Exception Pended - Awaiting Search Late Add Exception Completed" at bounding box center [533, 152] width 152 height 33
select select "4"
click at [457, 136] on select "Manual - Exception Pended - Awaiting Search Late Add Exception Completed" at bounding box center [533, 152] width 152 height 33
click at [1045, 227] on button "Save" at bounding box center [1041, 233] width 111 height 37
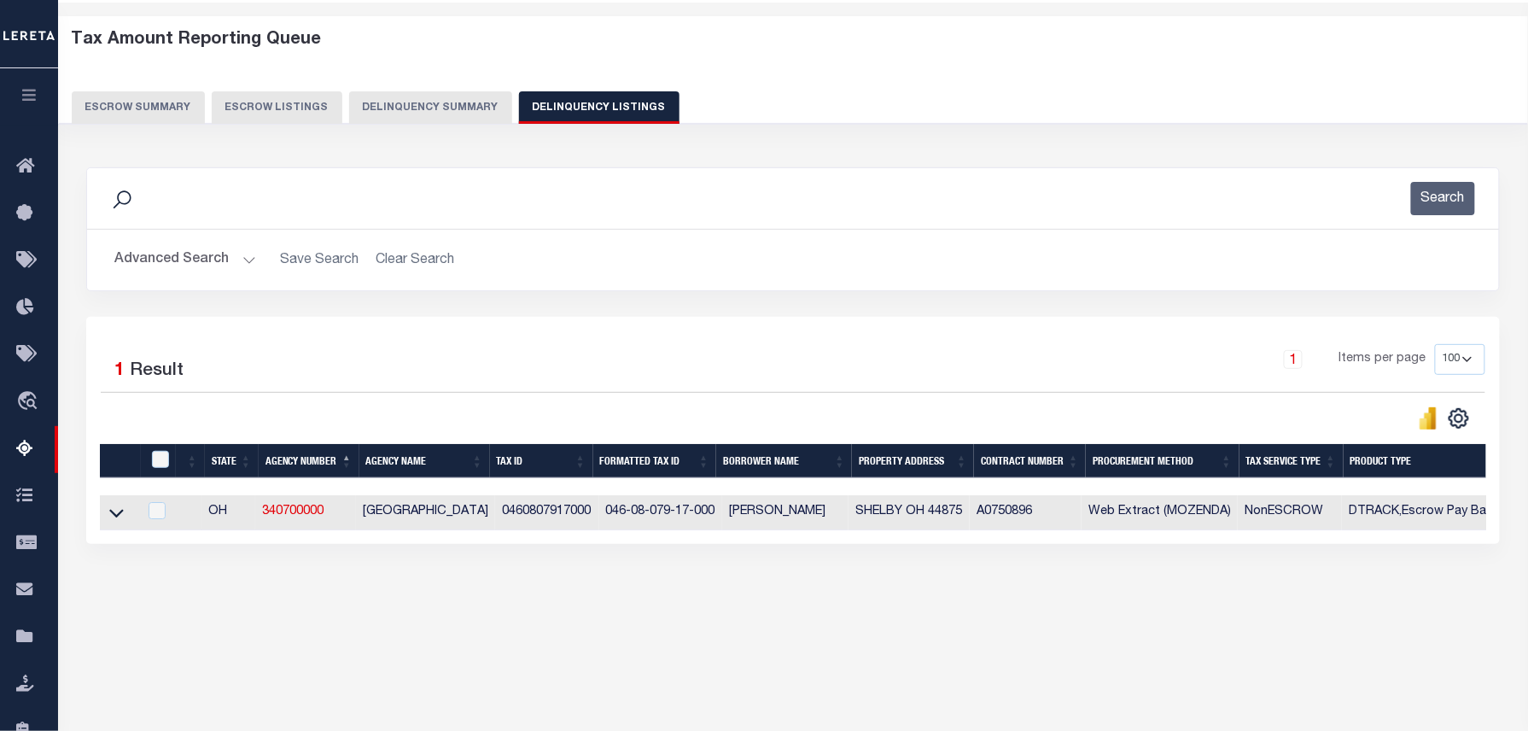
scroll to position [60, 0]
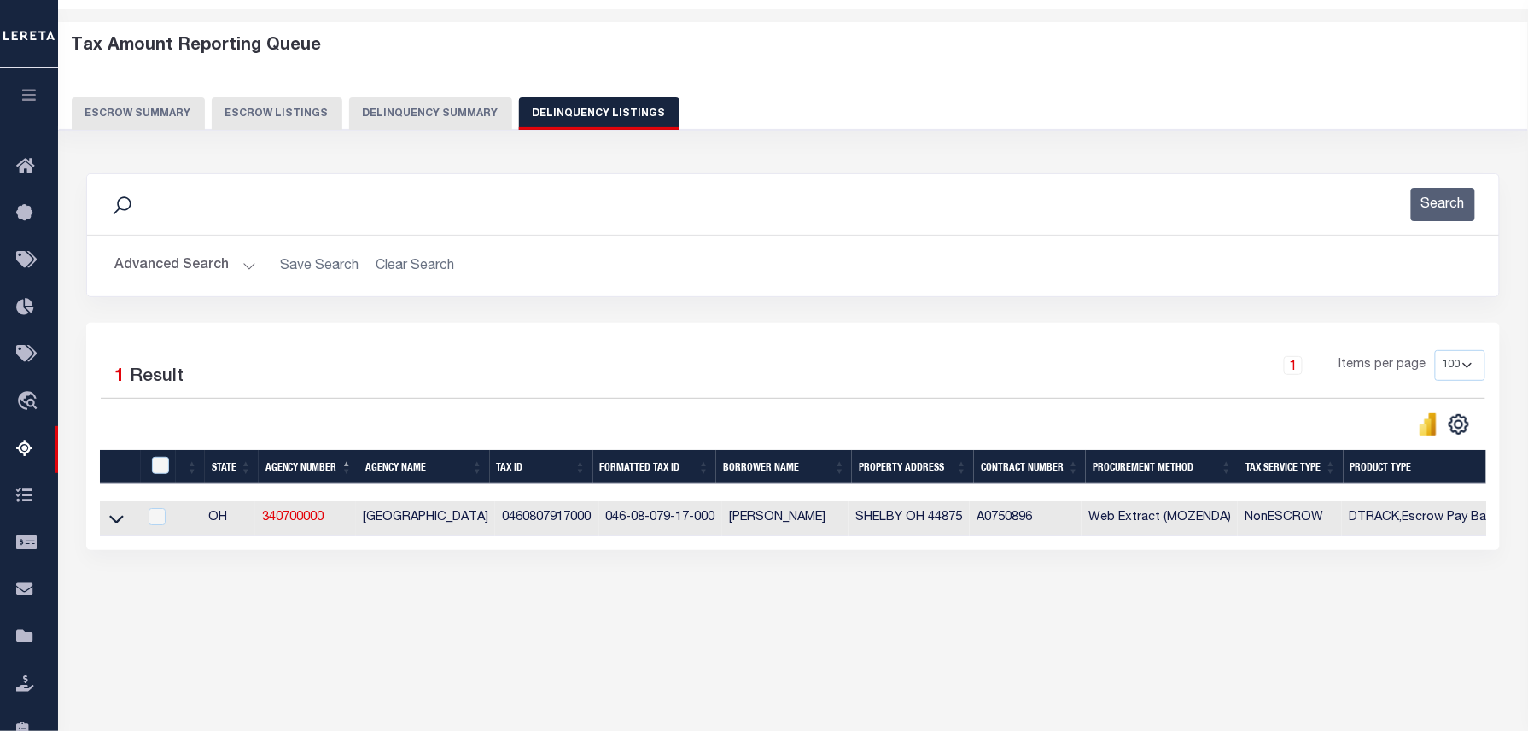
click at [231, 258] on button "Advanced Search" at bounding box center [185, 265] width 142 height 33
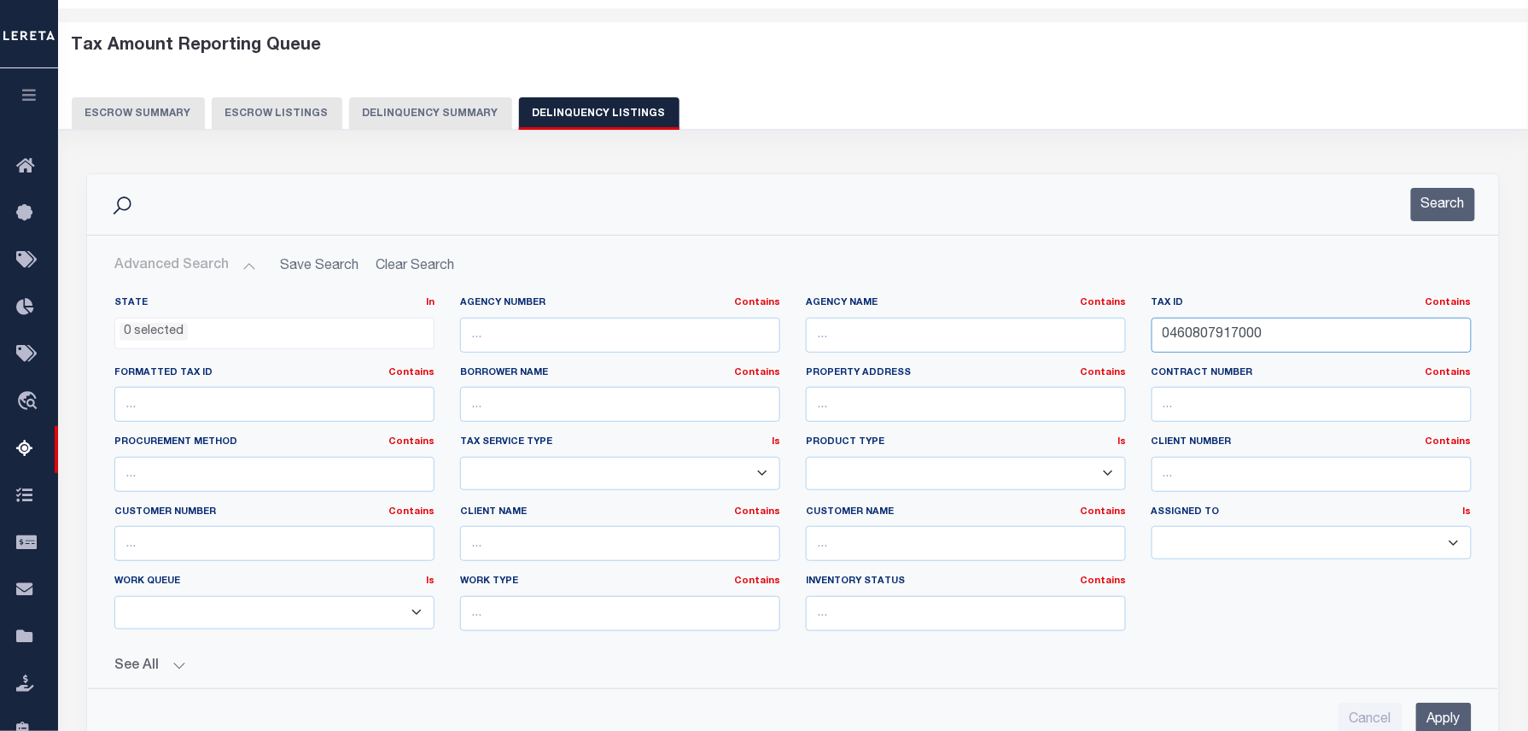
drag, startPoint x: 1295, startPoint y: 335, endPoint x: 977, endPoint y: 292, distance: 321.3
click at [977, 292] on div "State In In AK AL AR AZ CA CO CT DC DE FL GA GU HI IA ID IL IN KS KY LA MA MD M…" at bounding box center [793, 479] width 1410 height 392
paste input "8612"
type input "0460808612000"
click at [1442, 193] on button "Search" at bounding box center [1443, 204] width 64 height 33
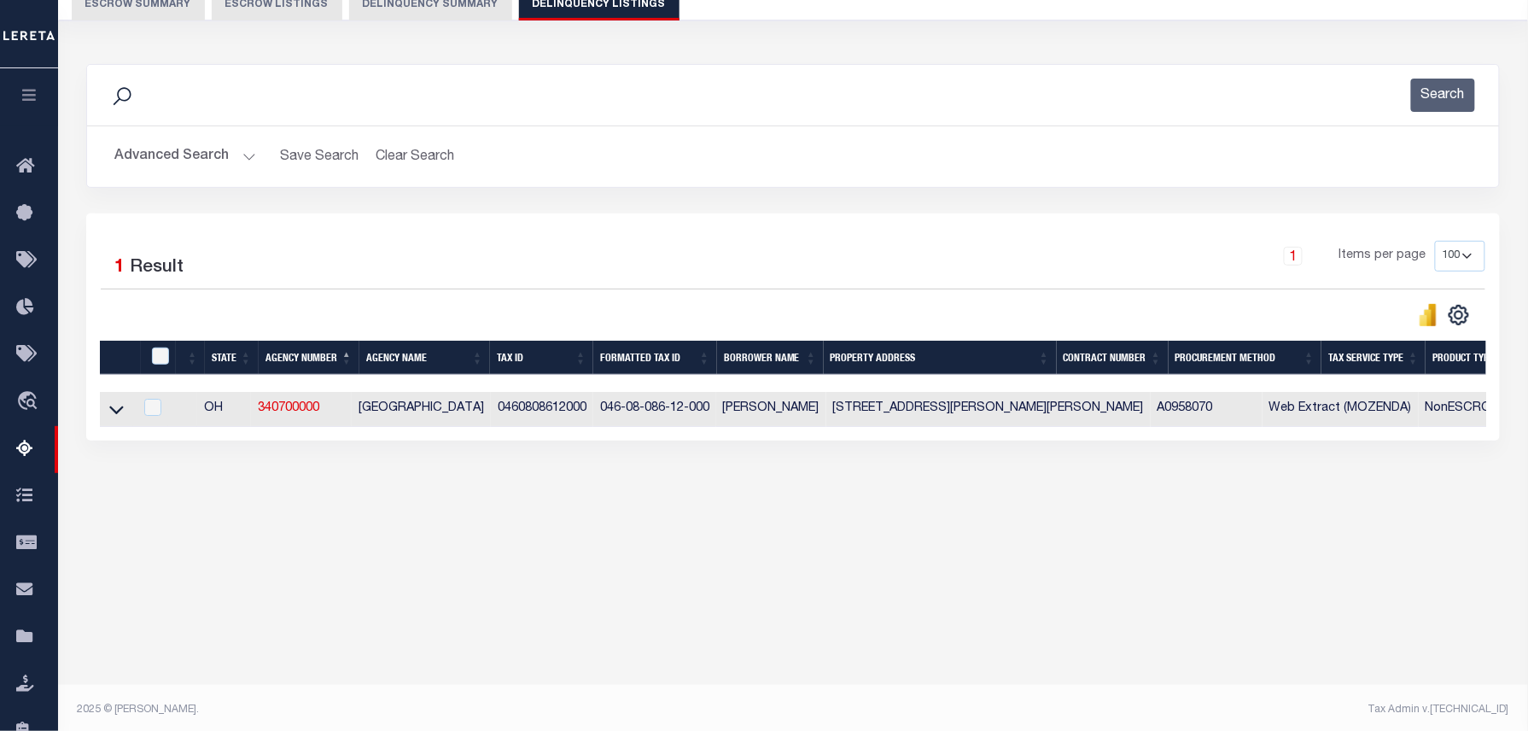
scroll to position [174, 0]
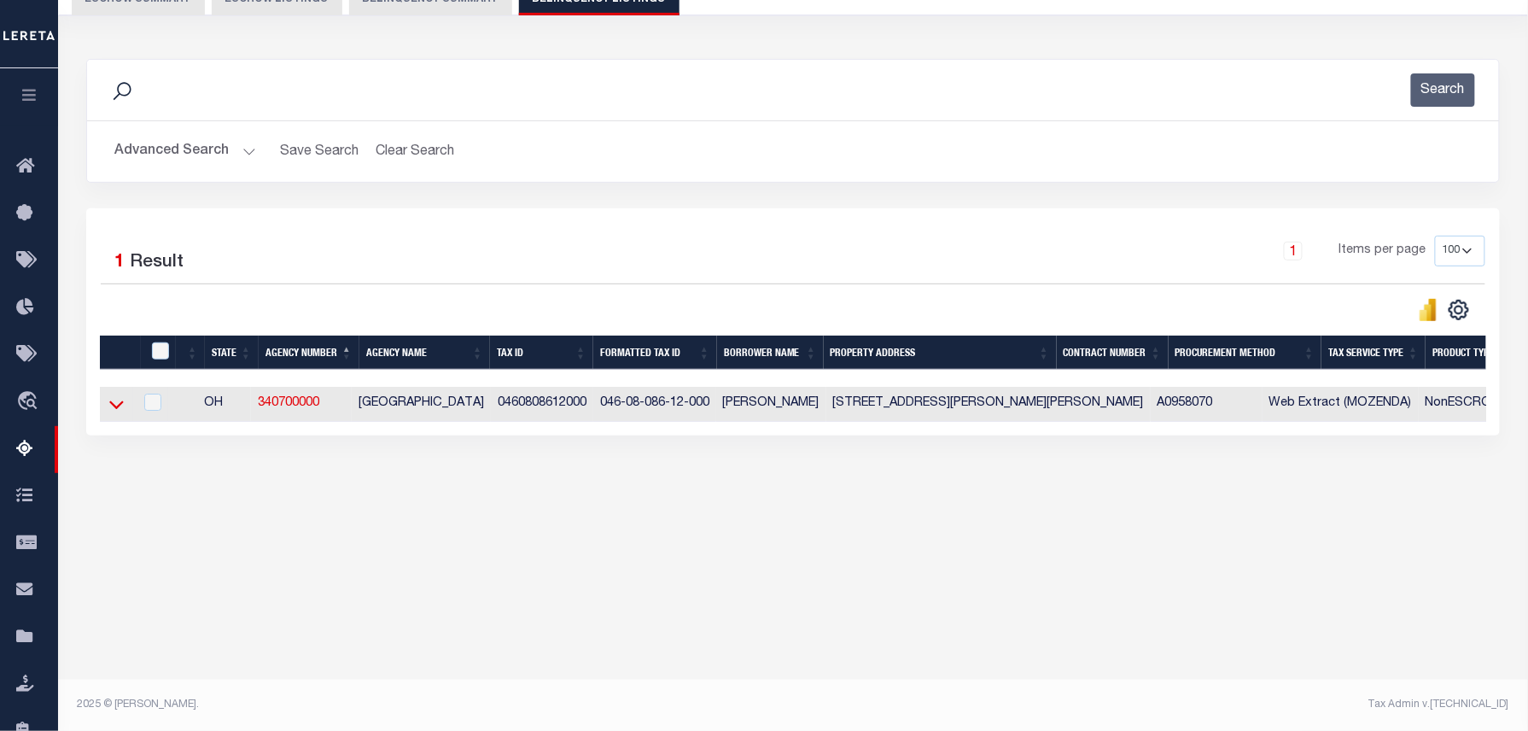
click at [117, 407] on icon at bounding box center [116, 404] width 15 height 18
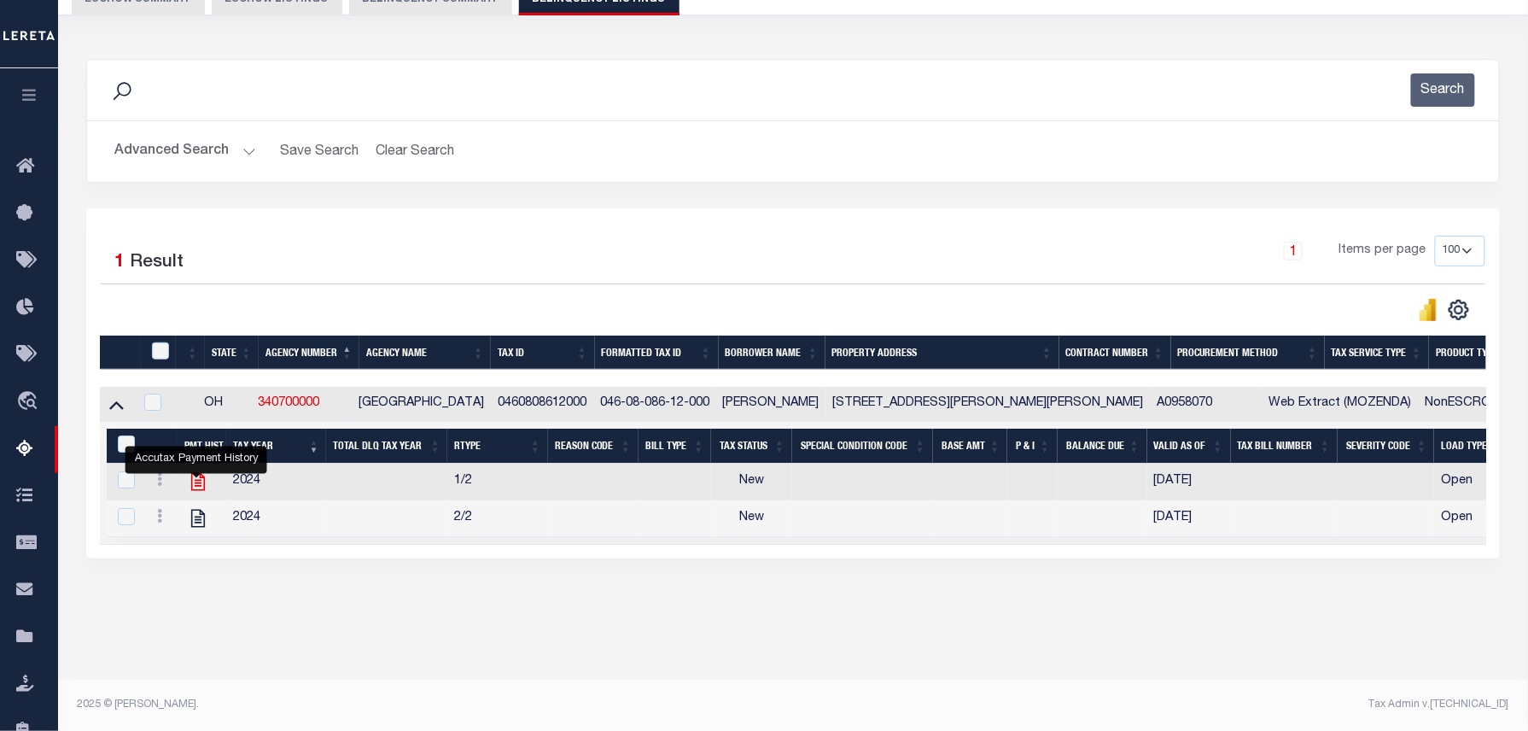
click at [192, 488] on icon "" at bounding box center [198, 481] width 22 height 22
checkbox input "false"
checkbox input "true"
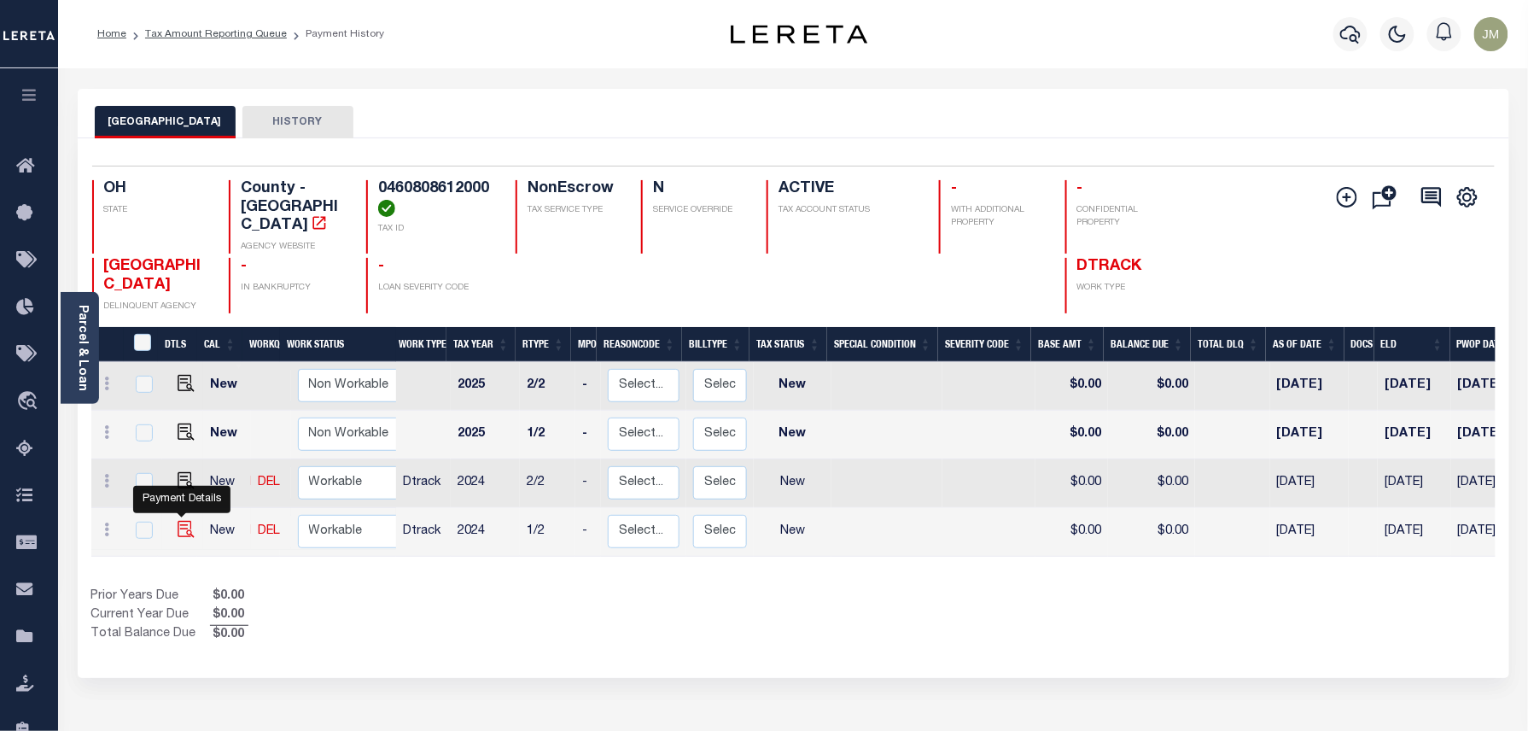
click at [183, 521] on img "" at bounding box center [186, 529] width 17 height 17
checkbox input "true"
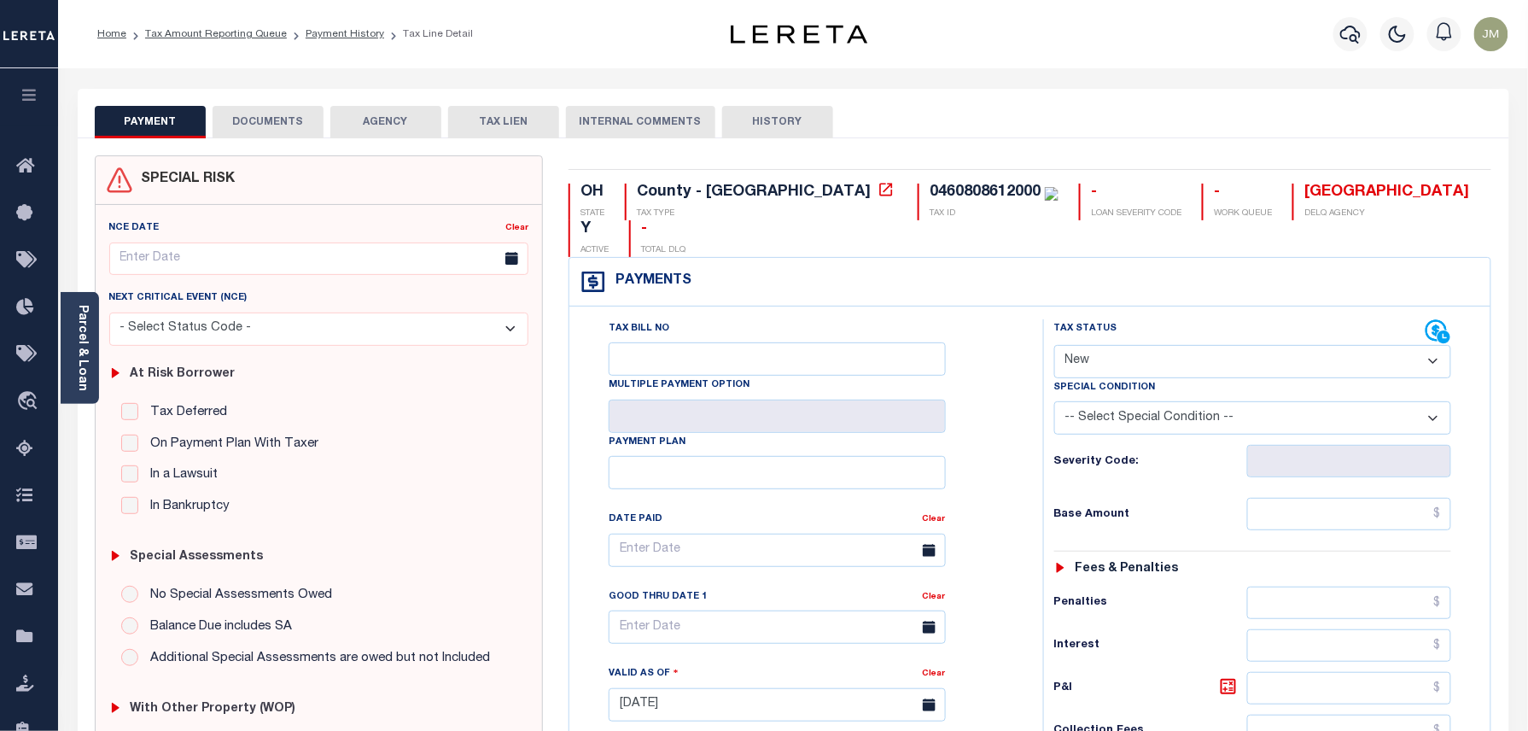
click at [1149, 345] on select "- Select Status Code - Open Due/Unpaid Paid Incomplete No Tax Due Internal Refu…" at bounding box center [1253, 361] width 398 height 33
select select "PYD"
type input "[DATE]"
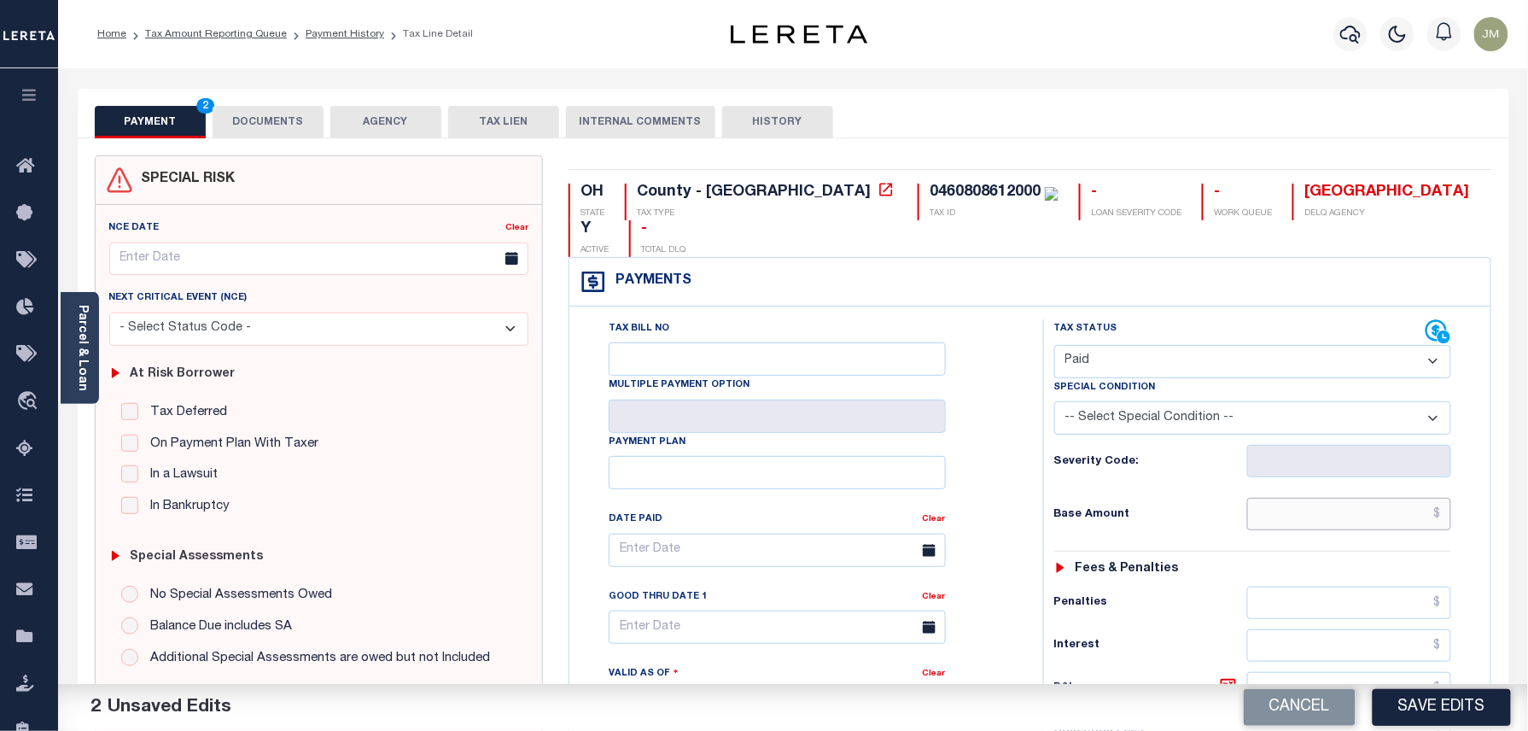
click at [1333, 498] on input "text" at bounding box center [1349, 514] width 205 height 32
click at [1368, 498] on input "text" at bounding box center [1349, 514] width 205 height 32
paste input "813.42"
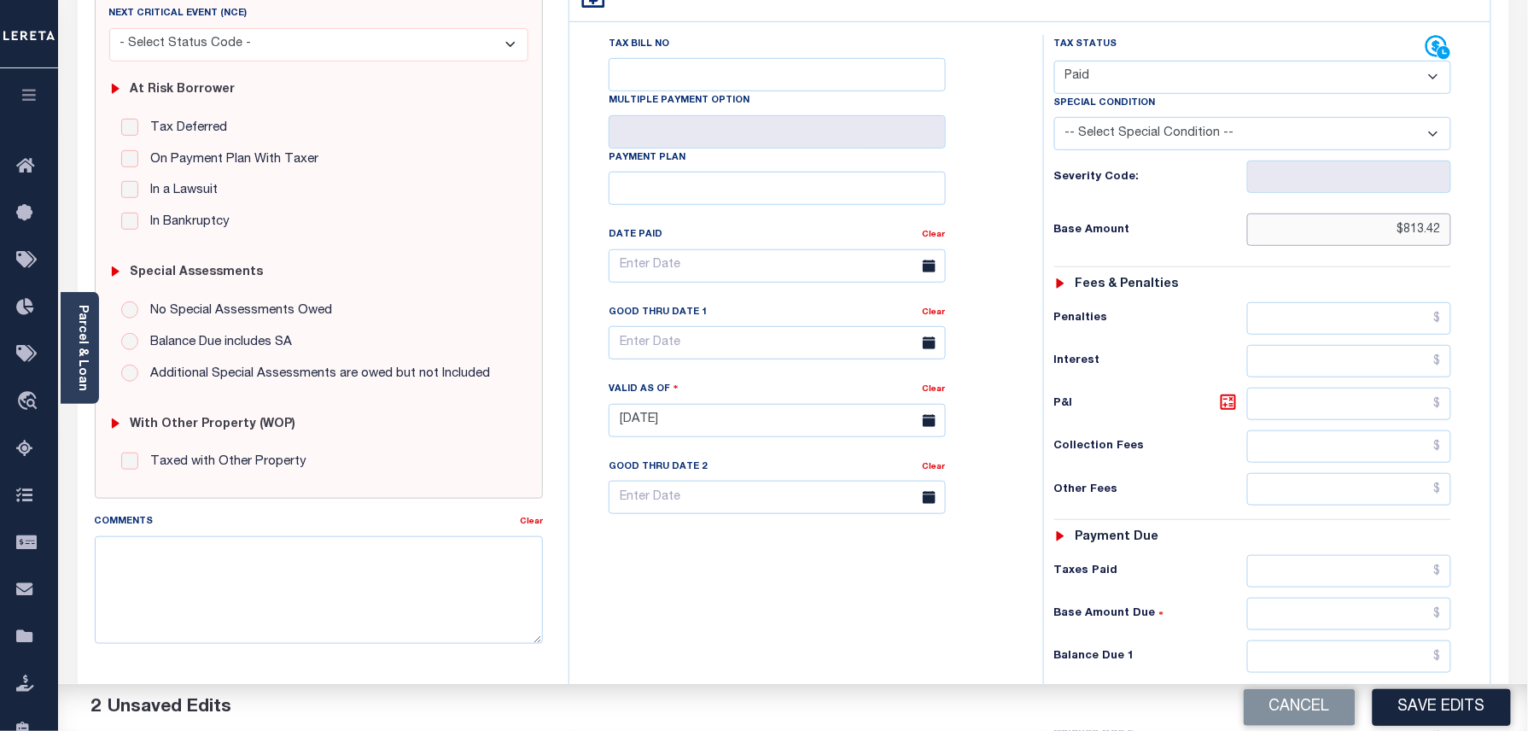
scroll to position [341, 0]
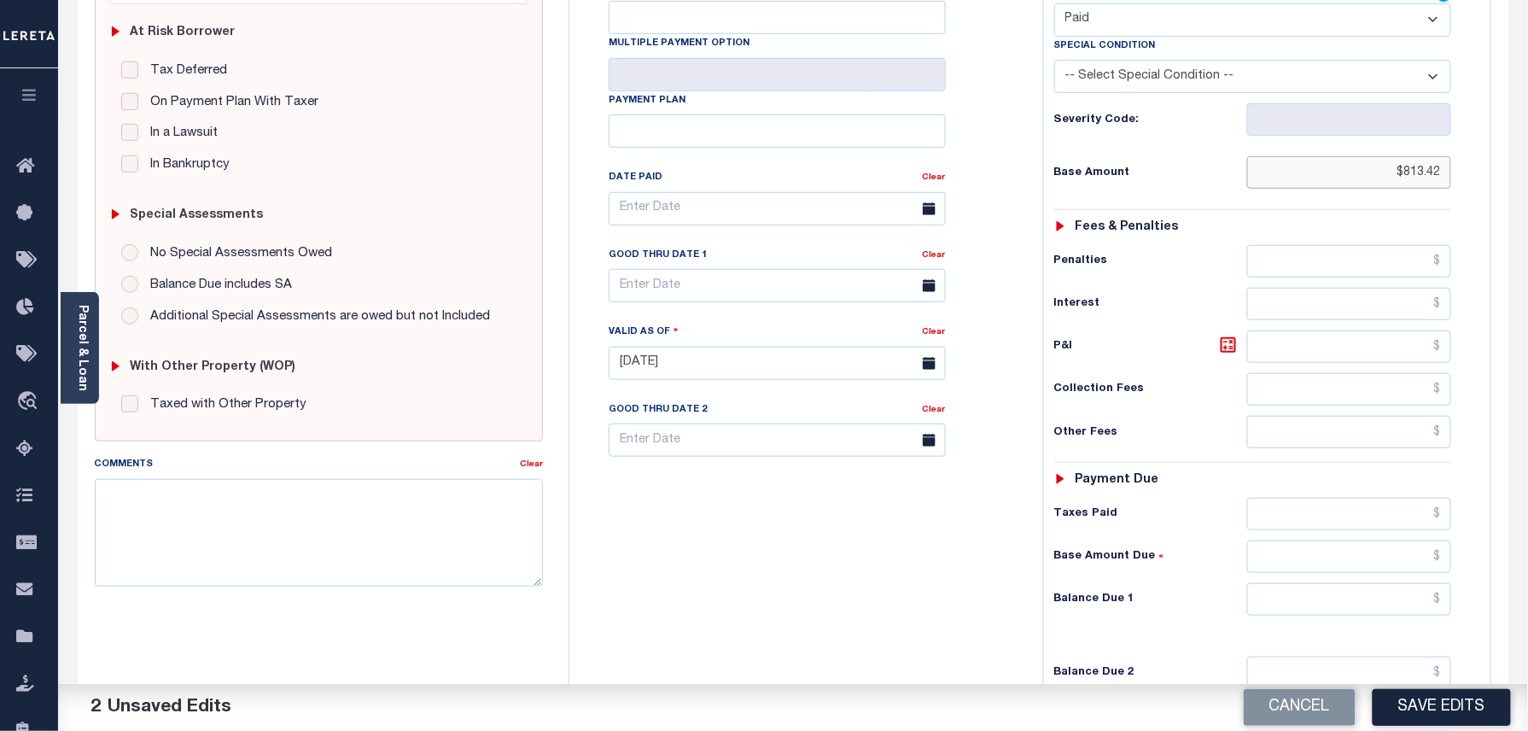
type input "$813.42"
click at [1408, 583] on input "text" at bounding box center [1349, 599] width 205 height 32
type input "$0.00"
click at [833, 572] on div "Tax Bill No Multiple Payment Option Payment Plan Clear" at bounding box center [802, 355] width 457 height 754
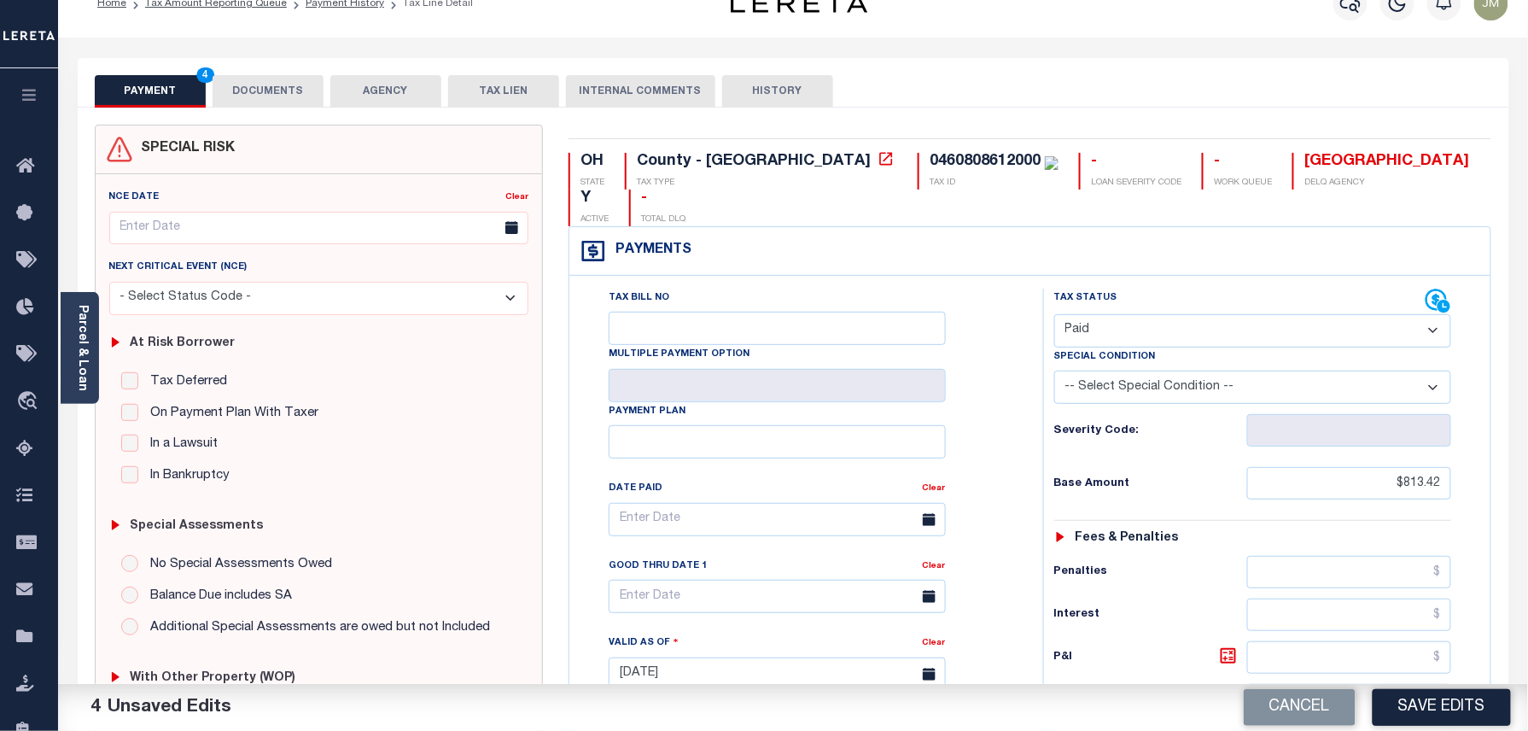
scroll to position [0, 0]
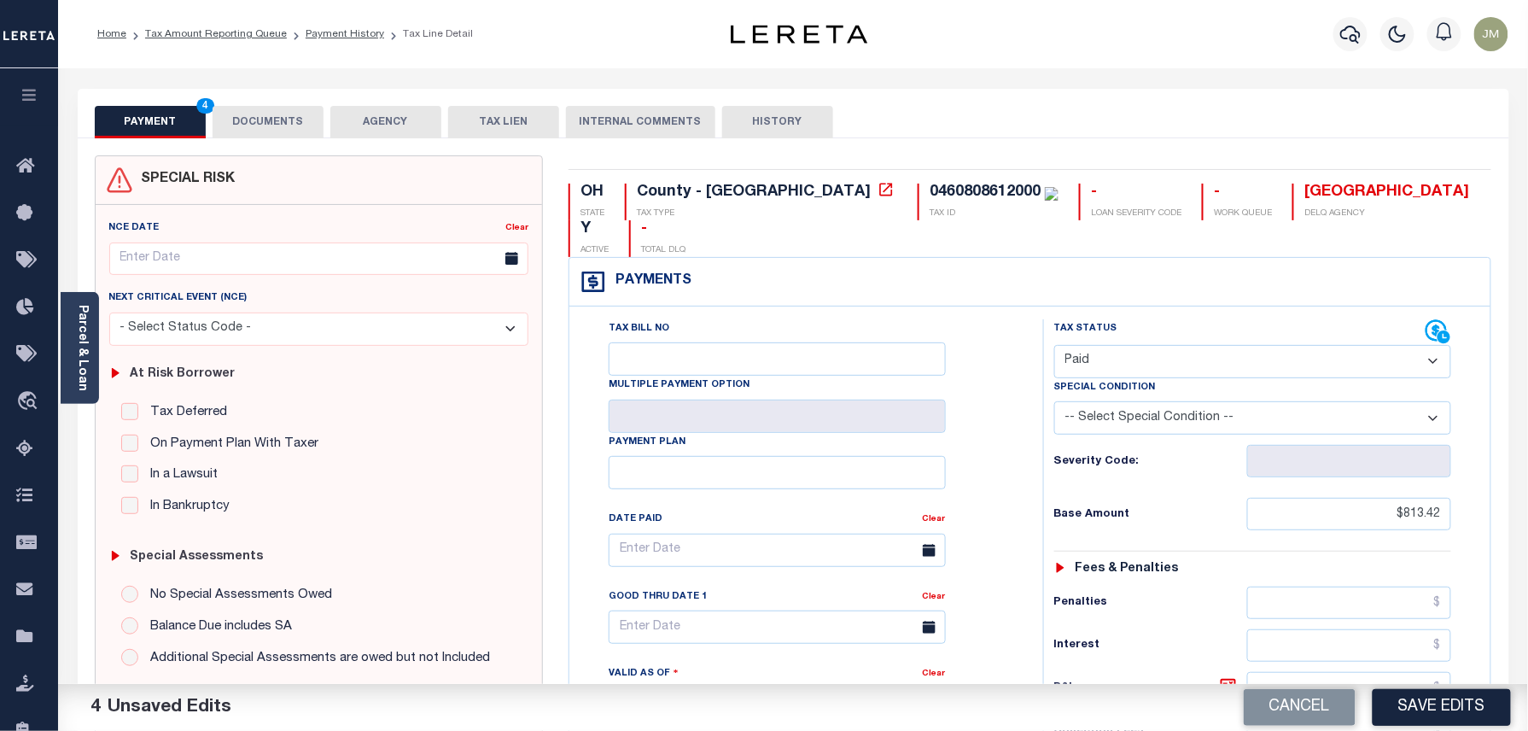
click at [278, 121] on button "DOCUMENTS" at bounding box center [268, 122] width 111 height 32
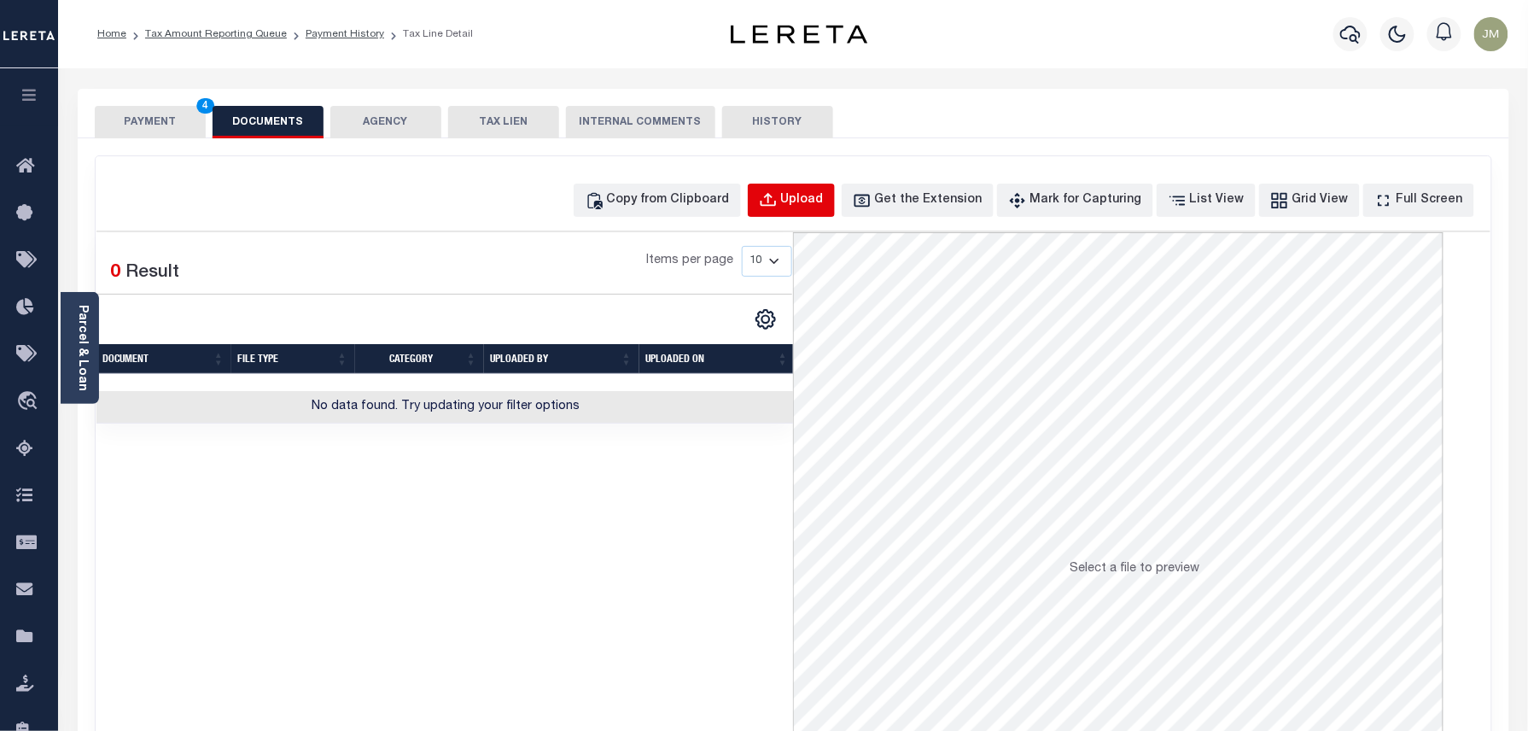
click at [824, 193] on div "Upload" at bounding box center [802, 200] width 43 height 19
select select "POP"
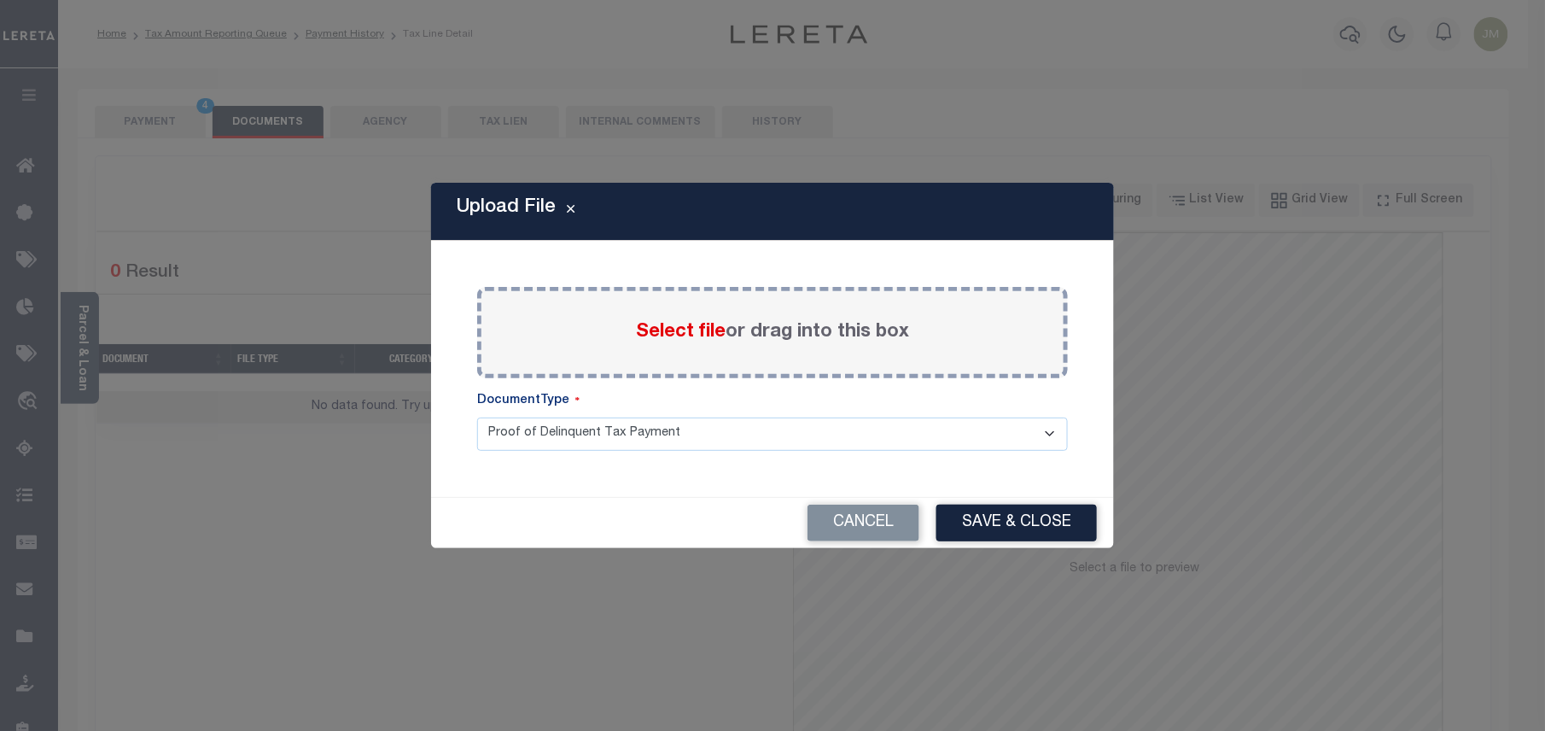
click at [661, 318] on label "Select file or drag into this box" at bounding box center [772, 332] width 273 height 28
click at [0, 0] on input "Select file or drag into this box" at bounding box center [0, 0] width 0 height 0
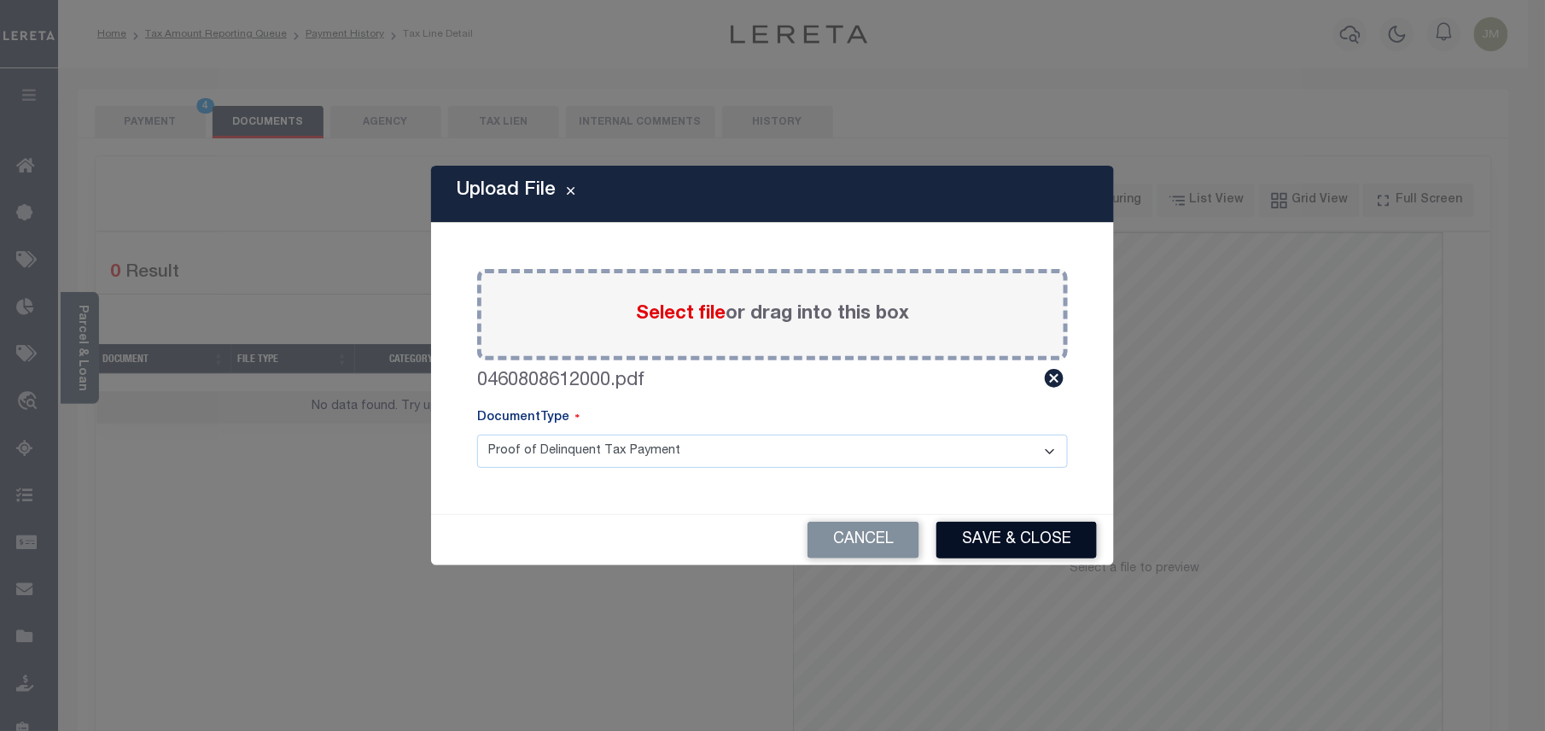
click at [1016, 540] on button "Save & Close" at bounding box center [1017, 540] width 160 height 37
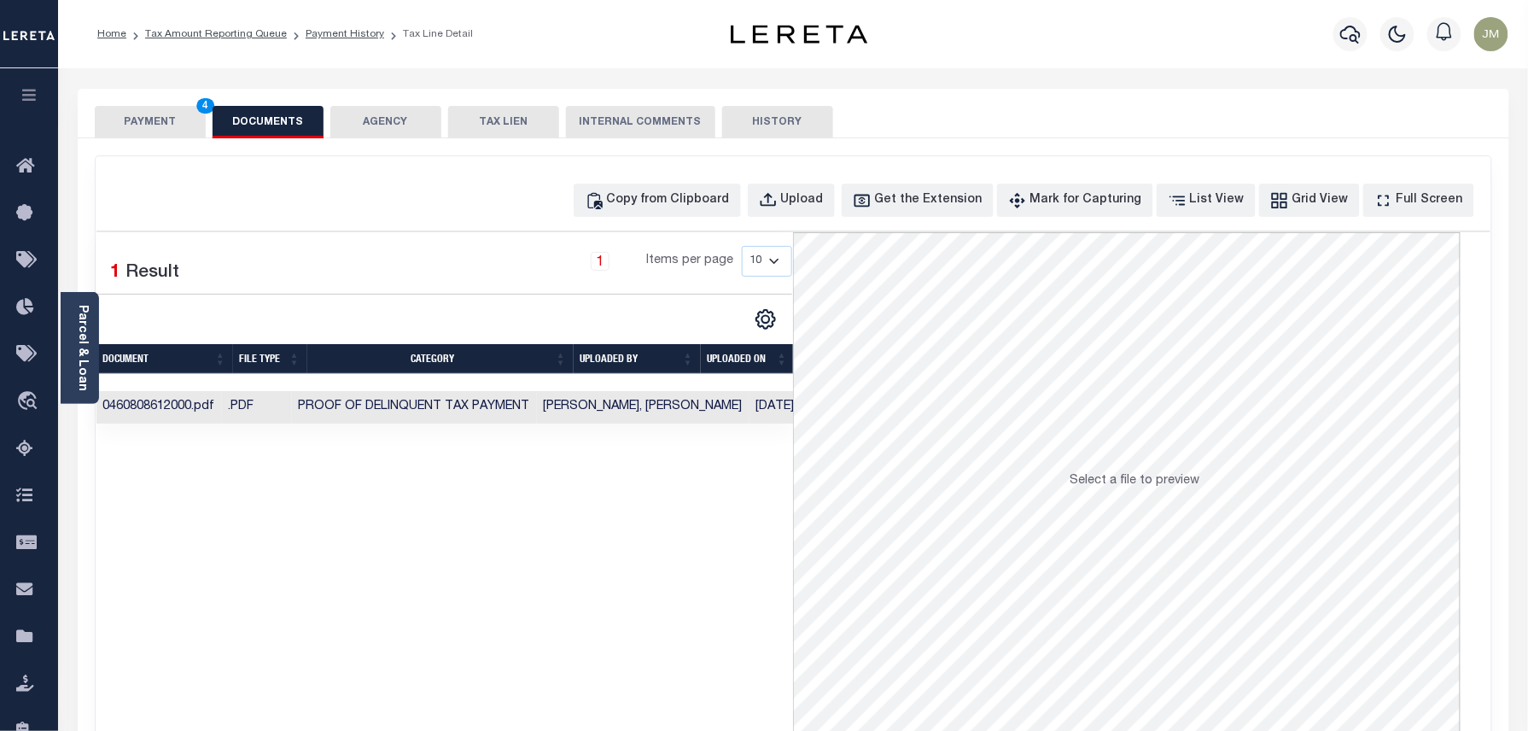
click at [162, 134] on button "PAYMENT 4" at bounding box center [150, 122] width 111 height 32
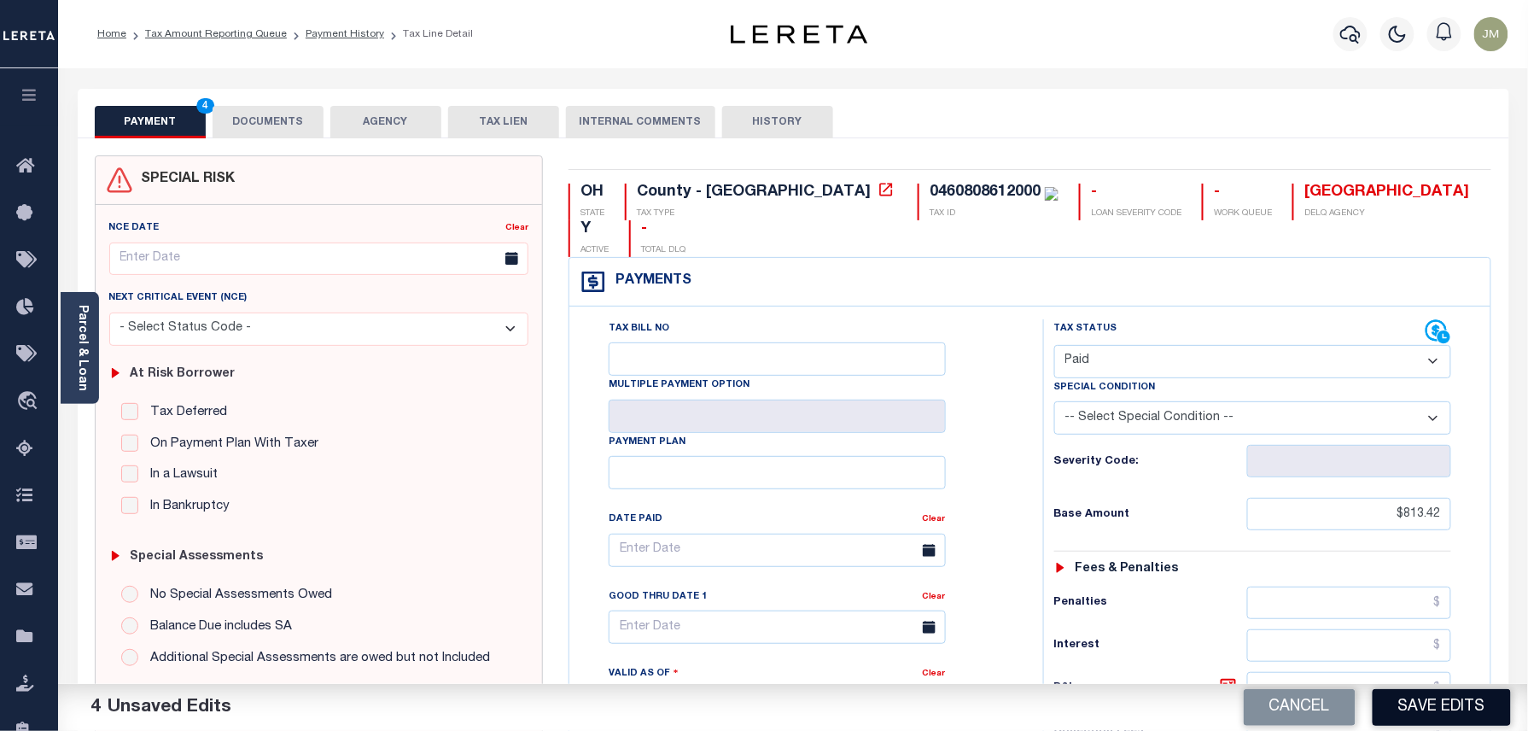
click at [1453, 708] on button "Save Edits" at bounding box center [1442, 707] width 138 height 37
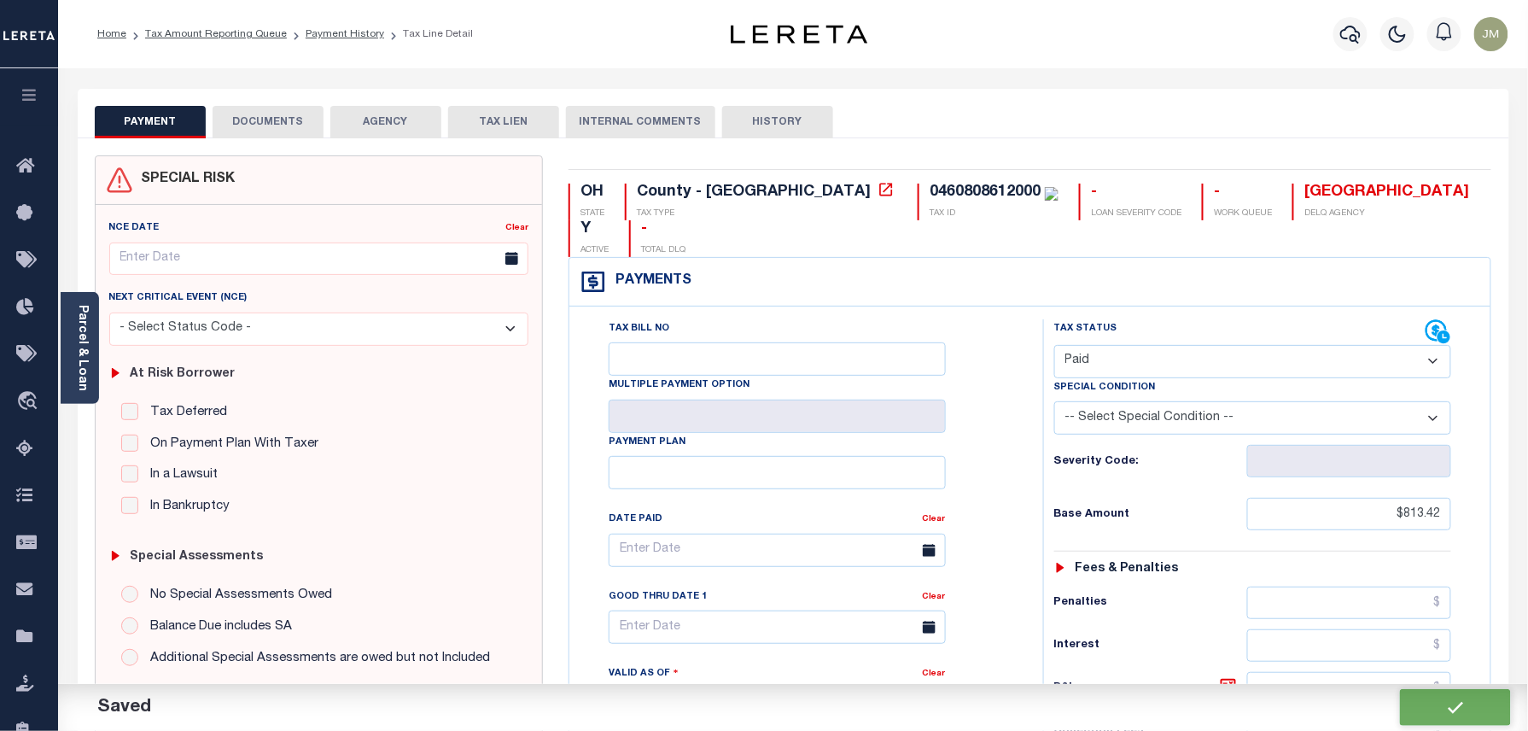
checkbox input "false"
type input "$813.42"
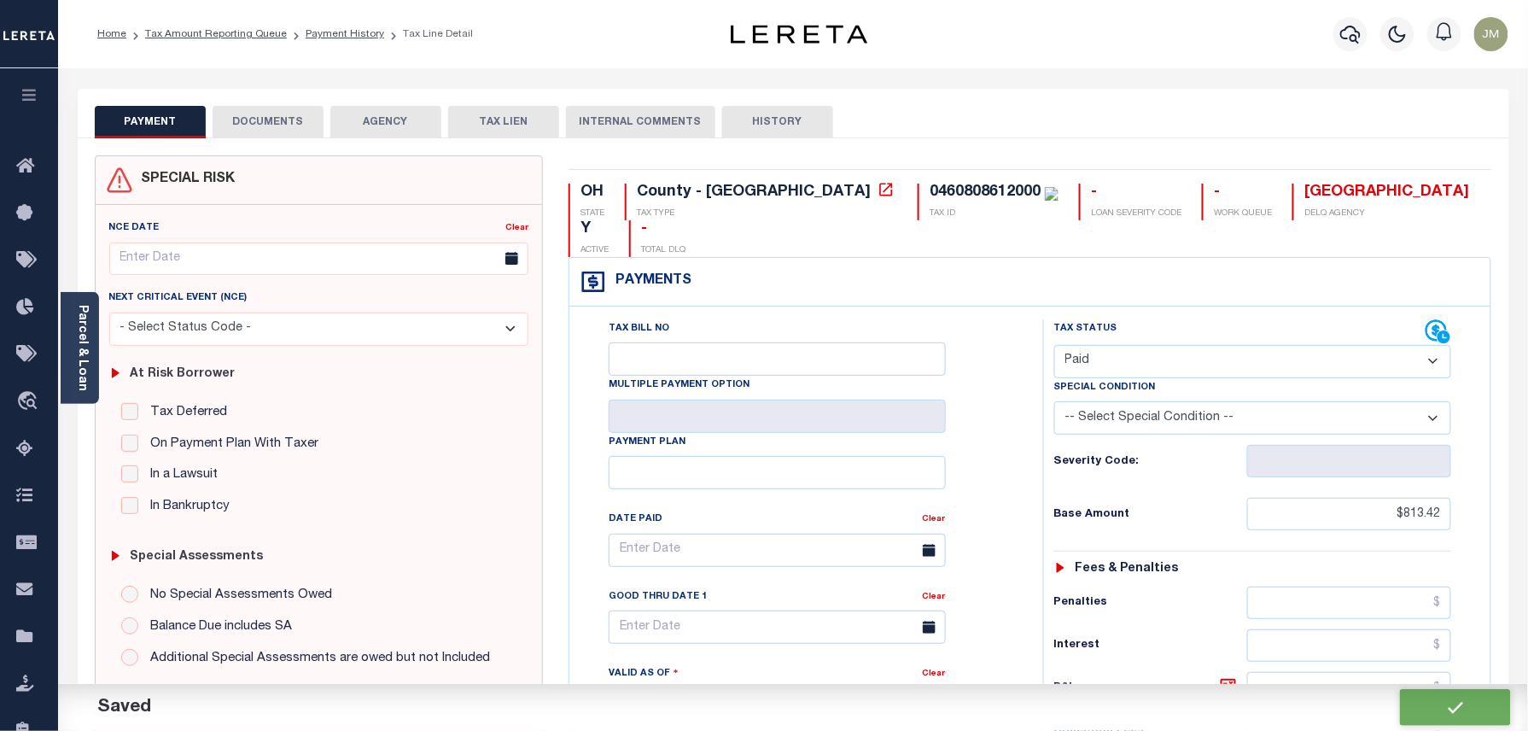
type input "$0"
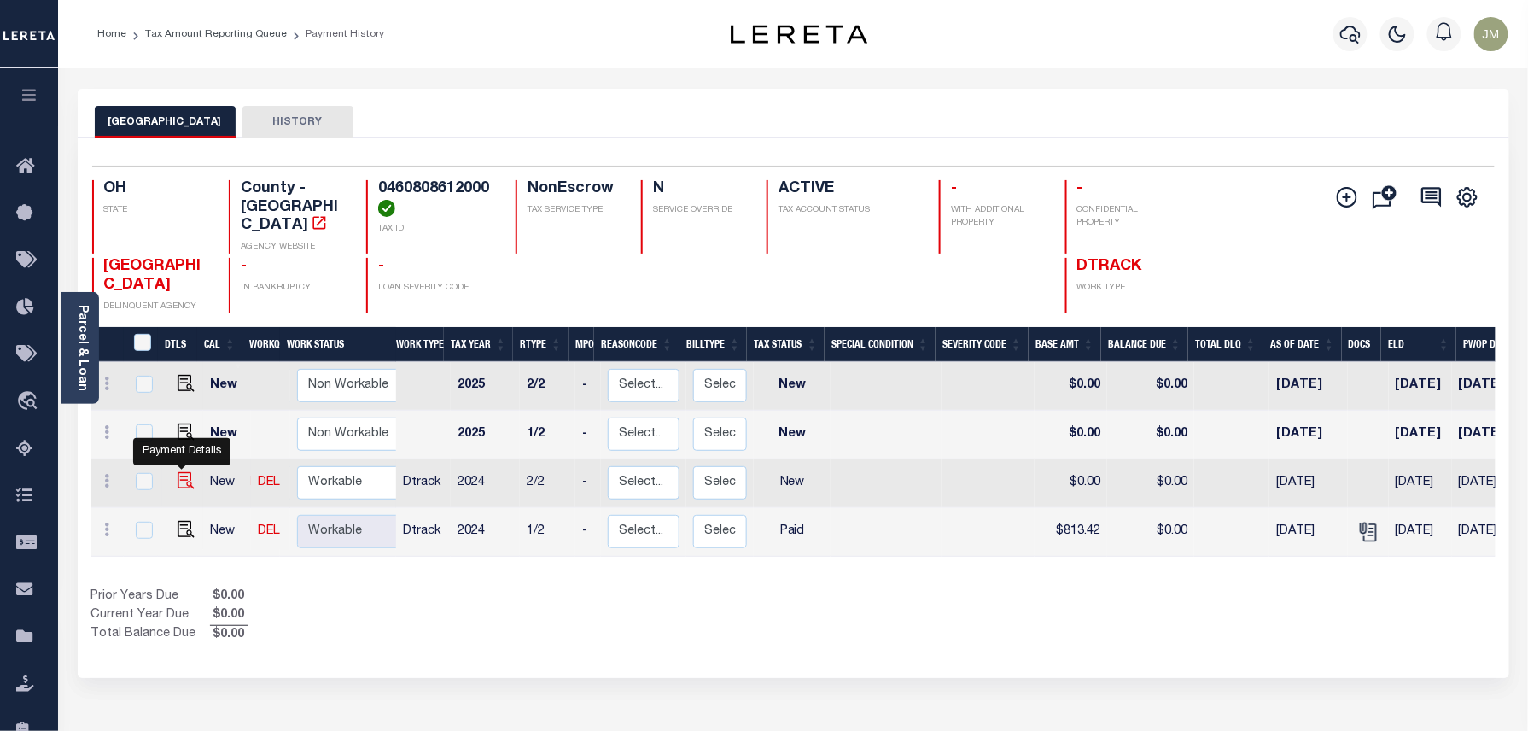
click at [178, 472] on img "" at bounding box center [186, 480] width 17 height 17
checkbox input "true"
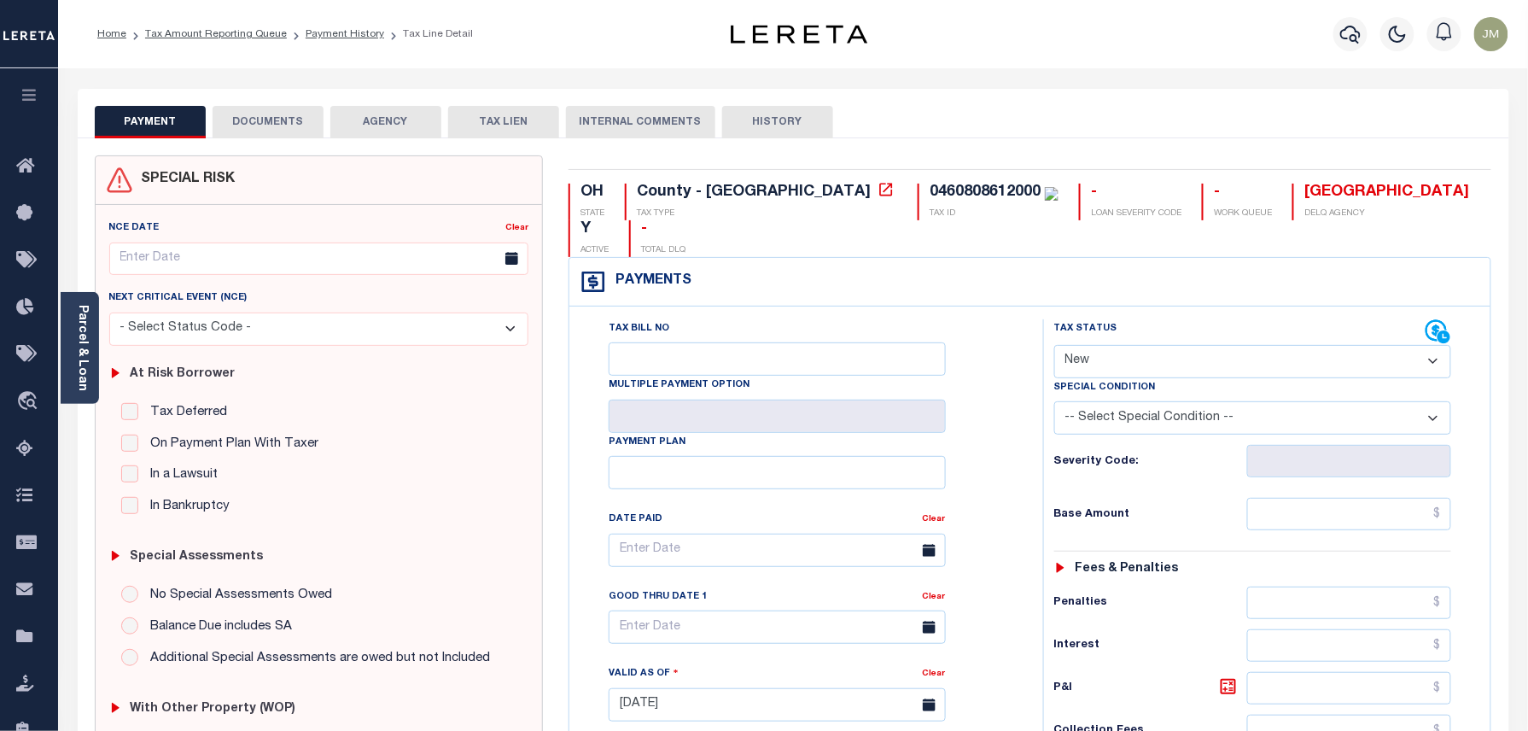
click at [1141, 345] on select "- Select Status Code - Open Due/Unpaid Paid Incomplete No Tax Due Internal Refu…" at bounding box center [1253, 361] width 398 height 33
select select "PYD"
type input "[DATE]"
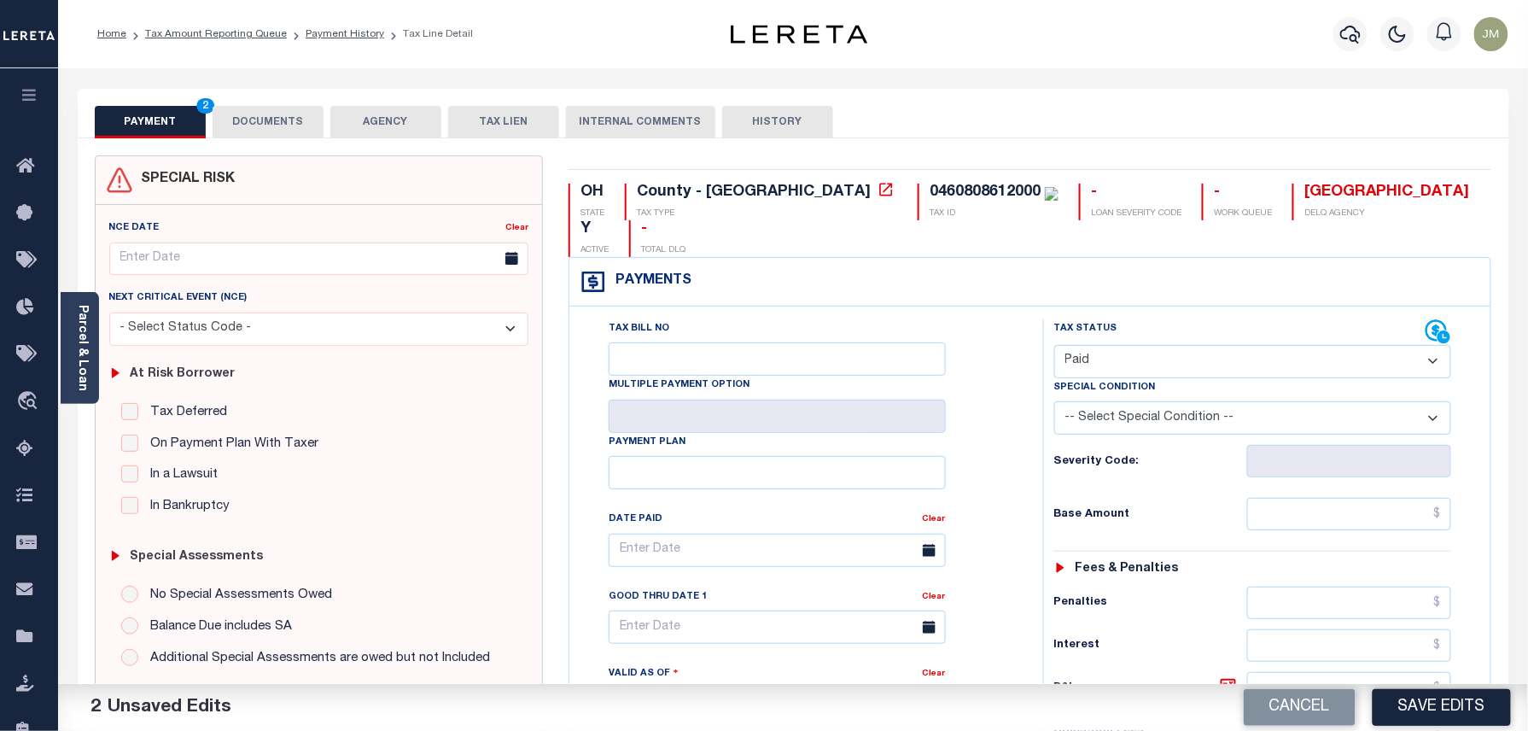
click at [980, 356] on div "Tax Bill No Multiple Payment Option Payment Plan Clear" at bounding box center [802, 558] width 431 height 479
click at [1312, 498] on input "text" at bounding box center [1349, 514] width 205 height 32
paste input "813.42"
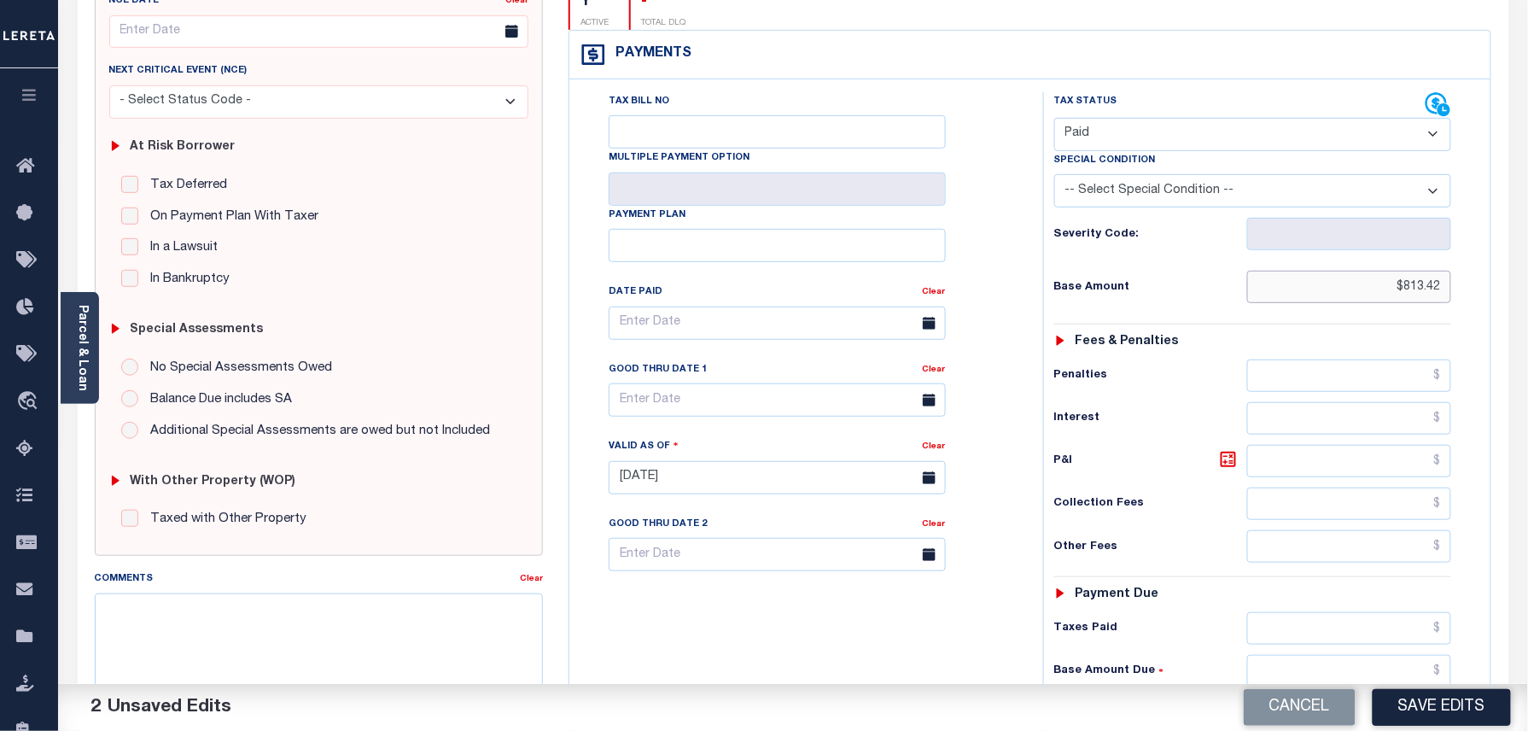
scroll to position [455, 0]
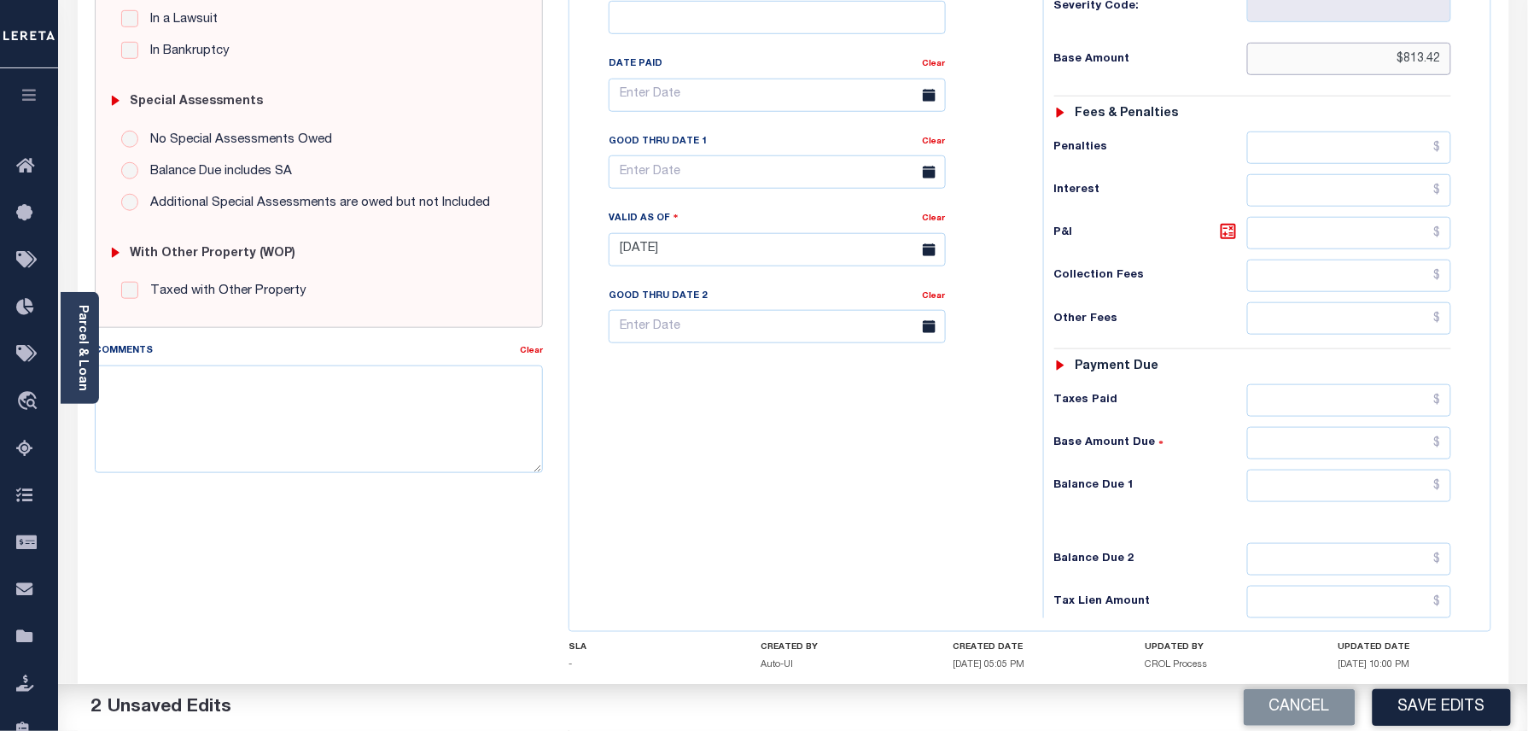
type input "$813.42"
click at [1337, 470] on input "text" at bounding box center [1349, 486] width 205 height 32
type input "$0.00"
click at [957, 475] on div "Tax Bill No Multiple Payment Option Payment Plan Clear" at bounding box center [802, 241] width 457 height 754
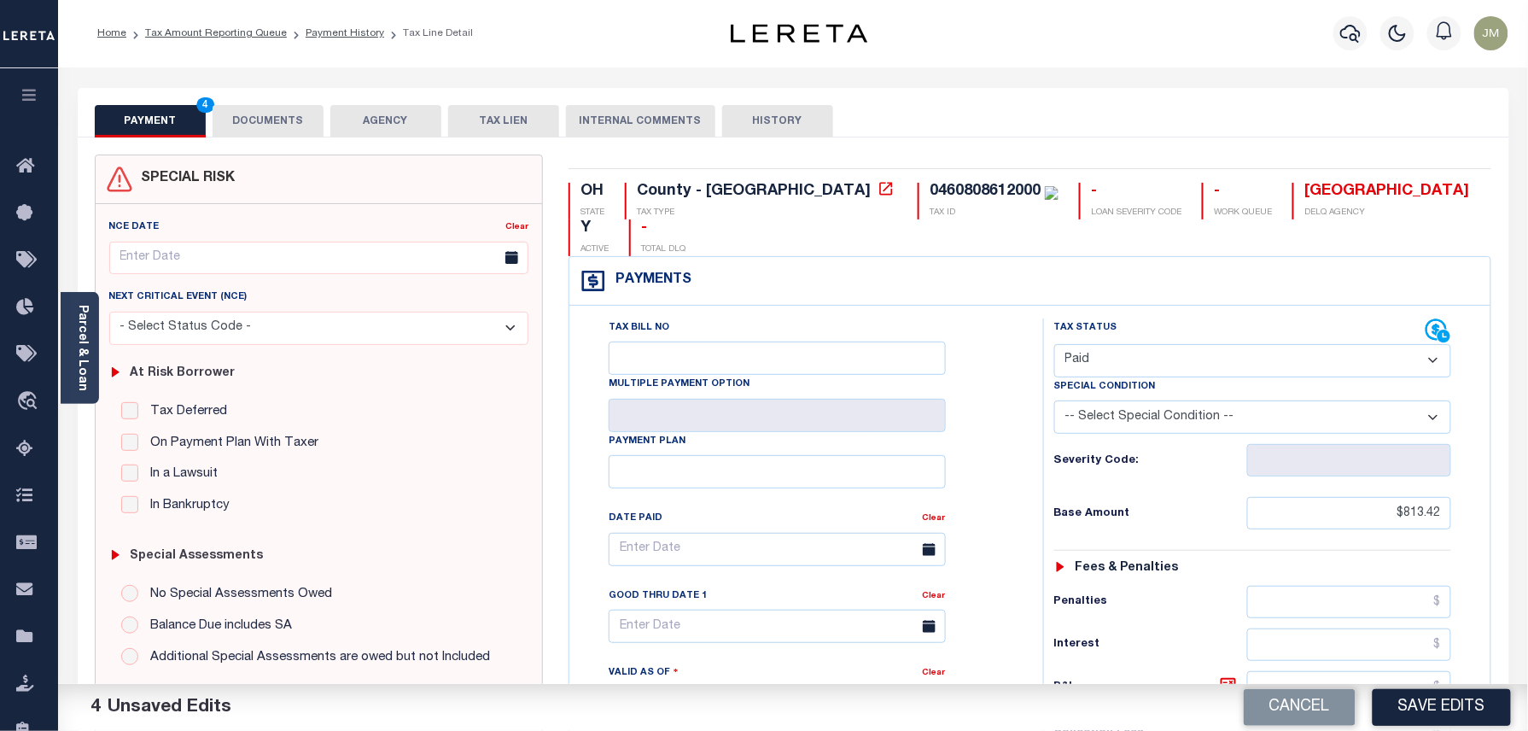
scroll to position [0, 0]
click at [288, 137] on button "DOCUMENTS" at bounding box center [268, 122] width 111 height 32
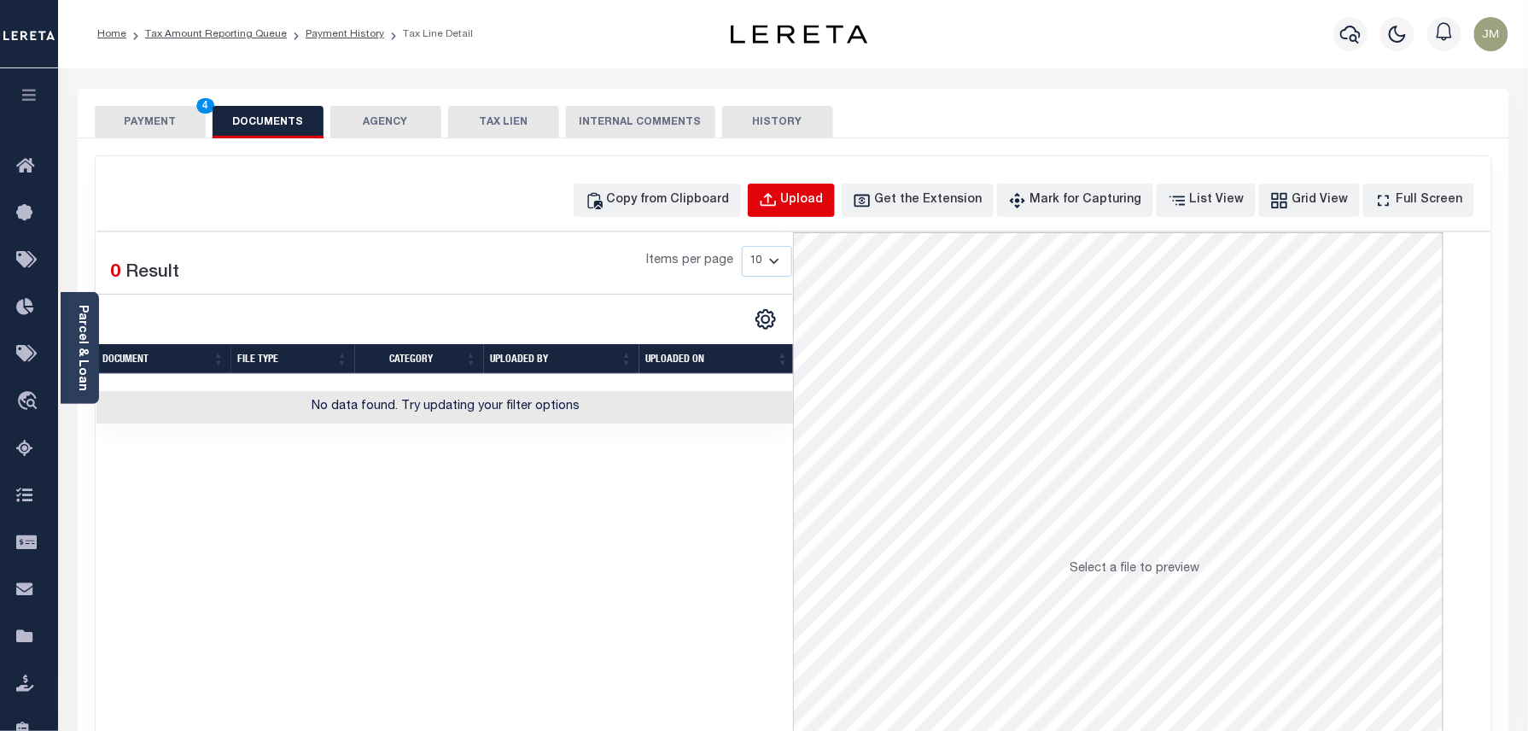
click at [818, 199] on div "Upload" at bounding box center [802, 200] width 43 height 19
select select "POP"
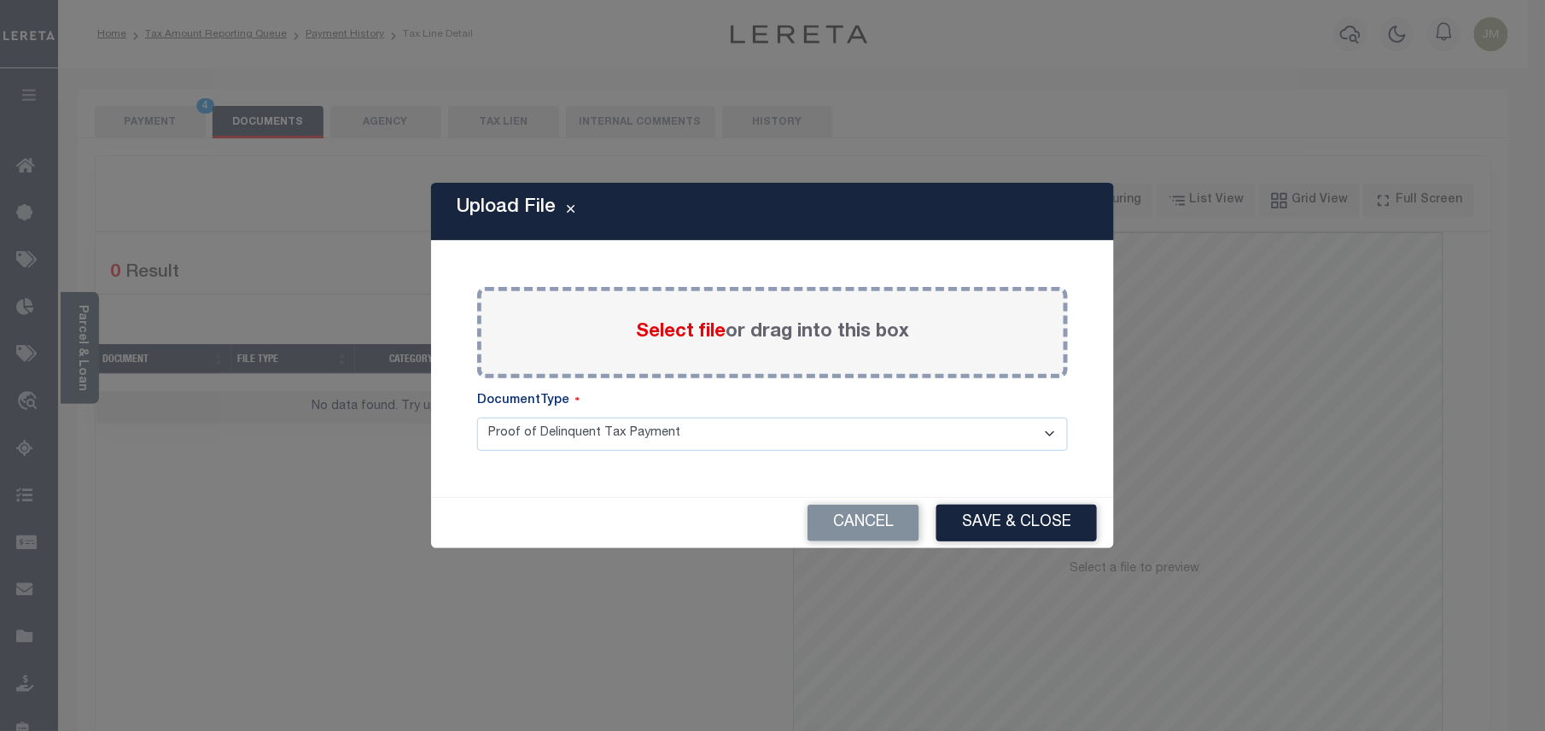
click at [681, 323] on span "Select file" at bounding box center [681, 332] width 90 height 19
click at [0, 0] on input "Select file or drag into this box" at bounding box center [0, 0] width 0 height 0
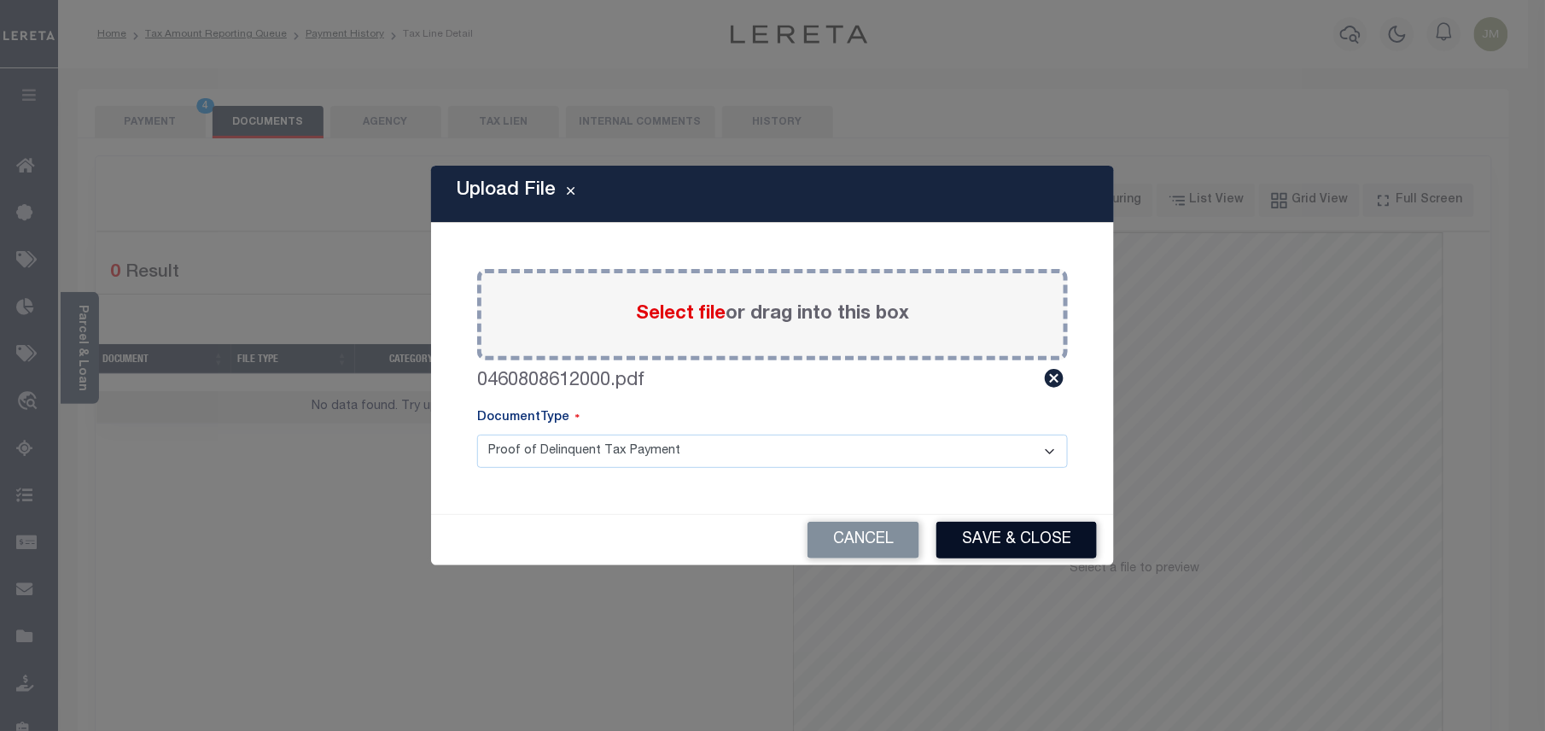
click at [1023, 533] on button "Save & Close" at bounding box center [1017, 540] width 160 height 37
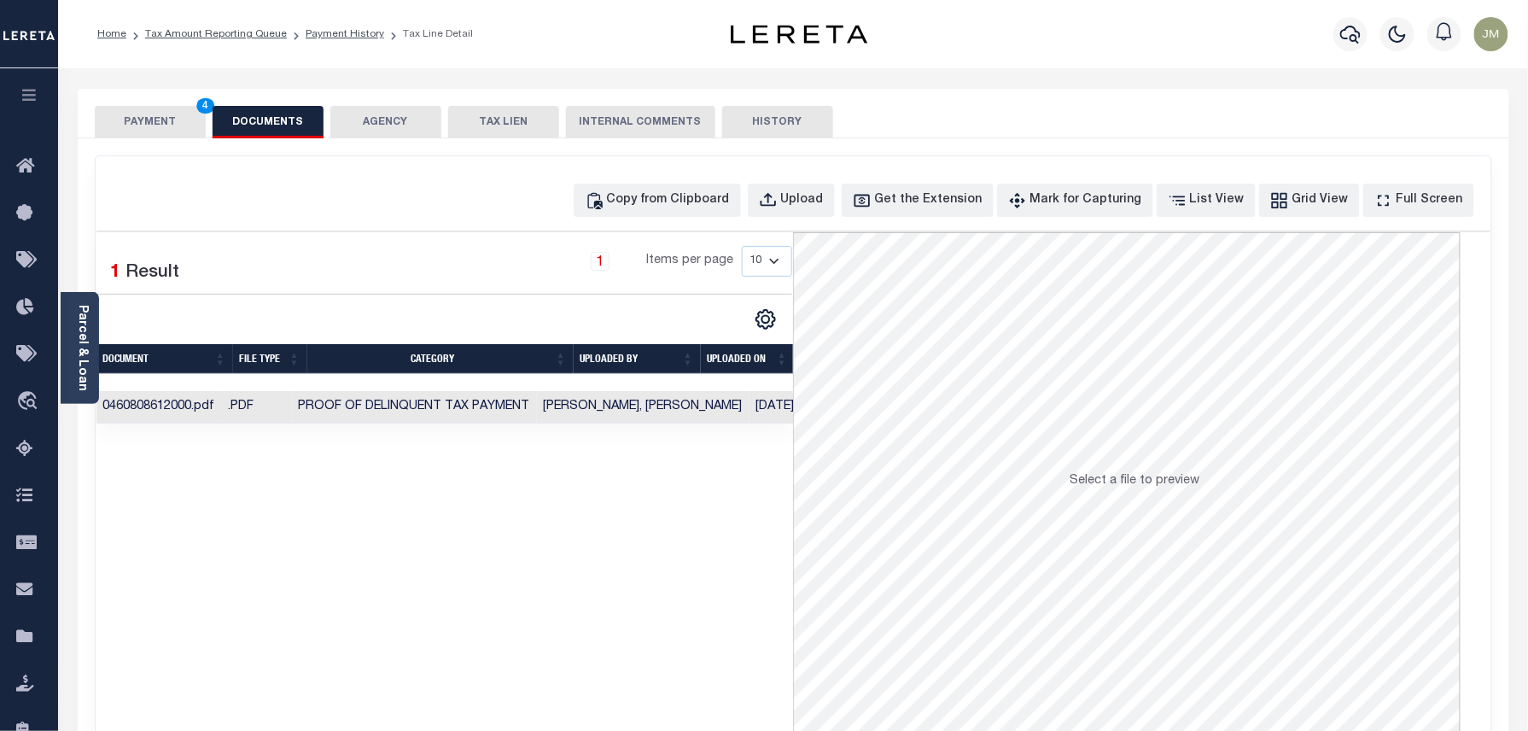
click at [147, 134] on button "PAYMENT 4" at bounding box center [150, 122] width 111 height 32
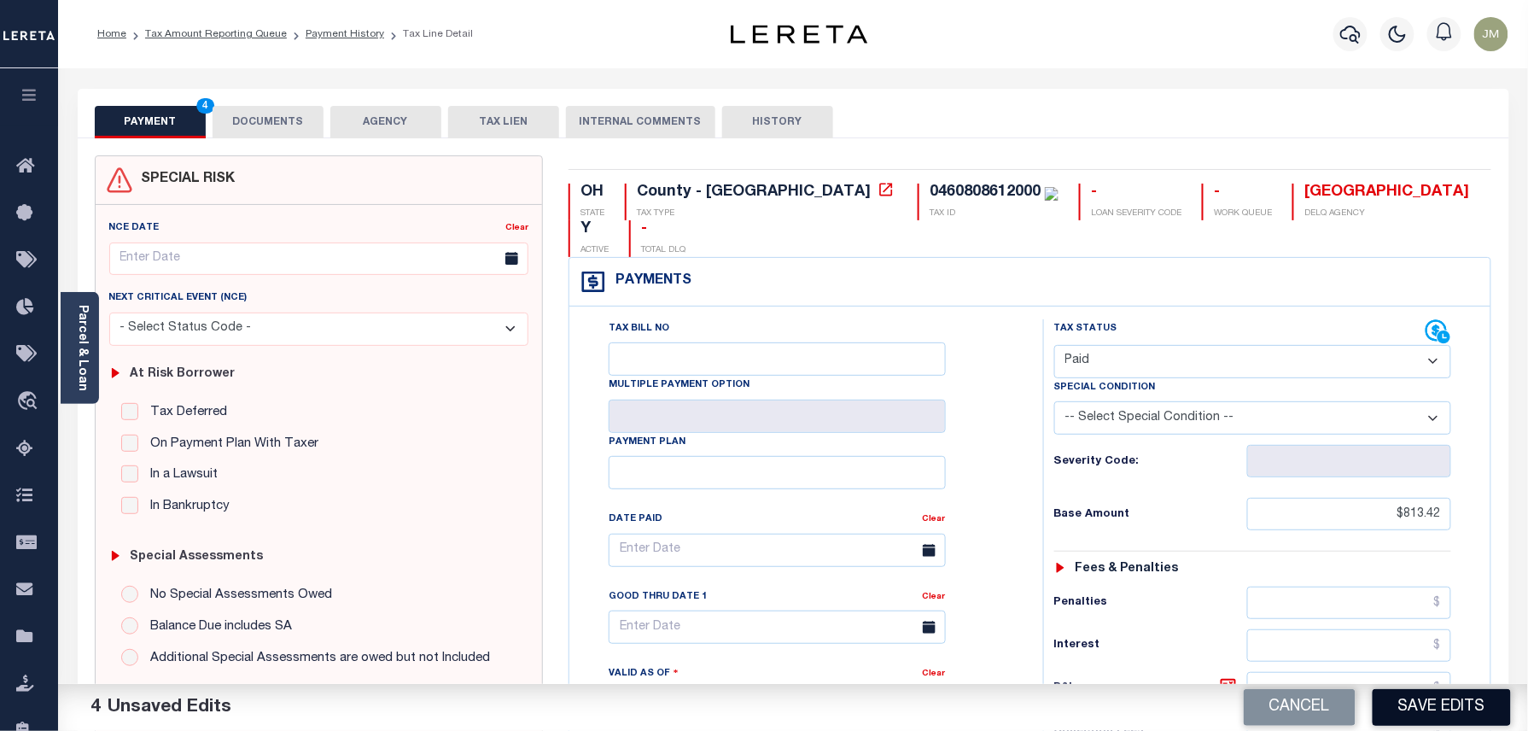
click at [1436, 710] on button "Save Edits" at bounding box center [1442, 707] width 138 height 37
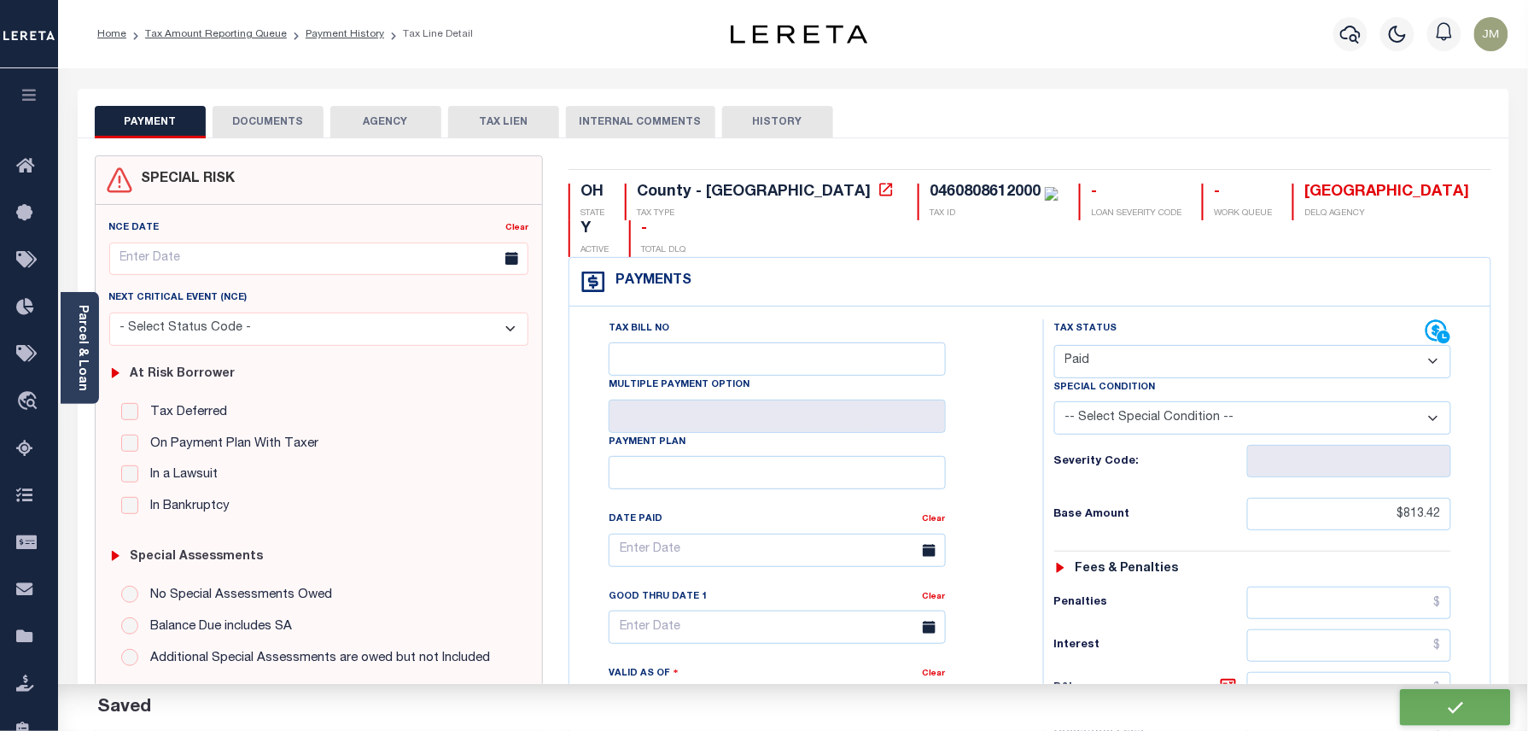
checkbox input "false"
type input "$813.42"
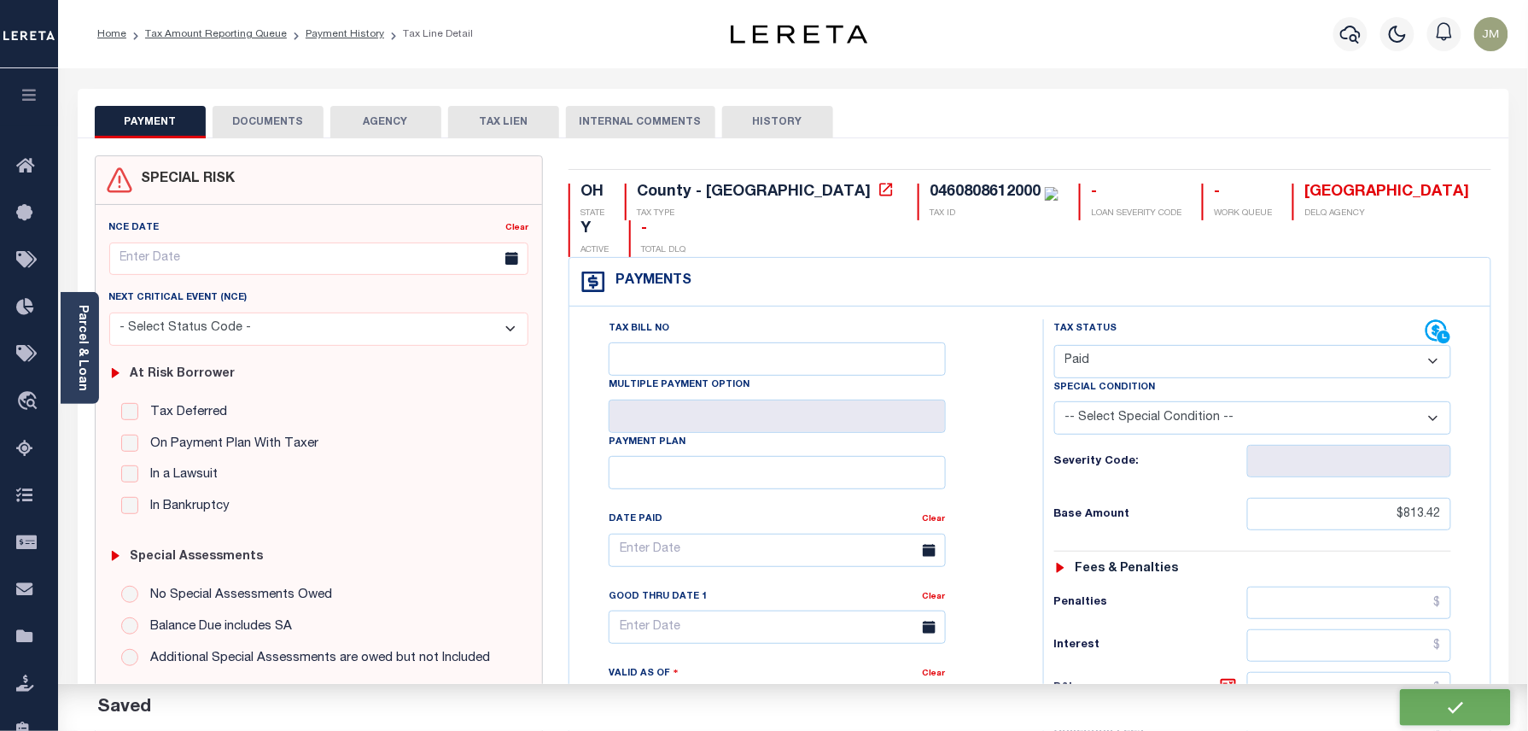
type input "$0"
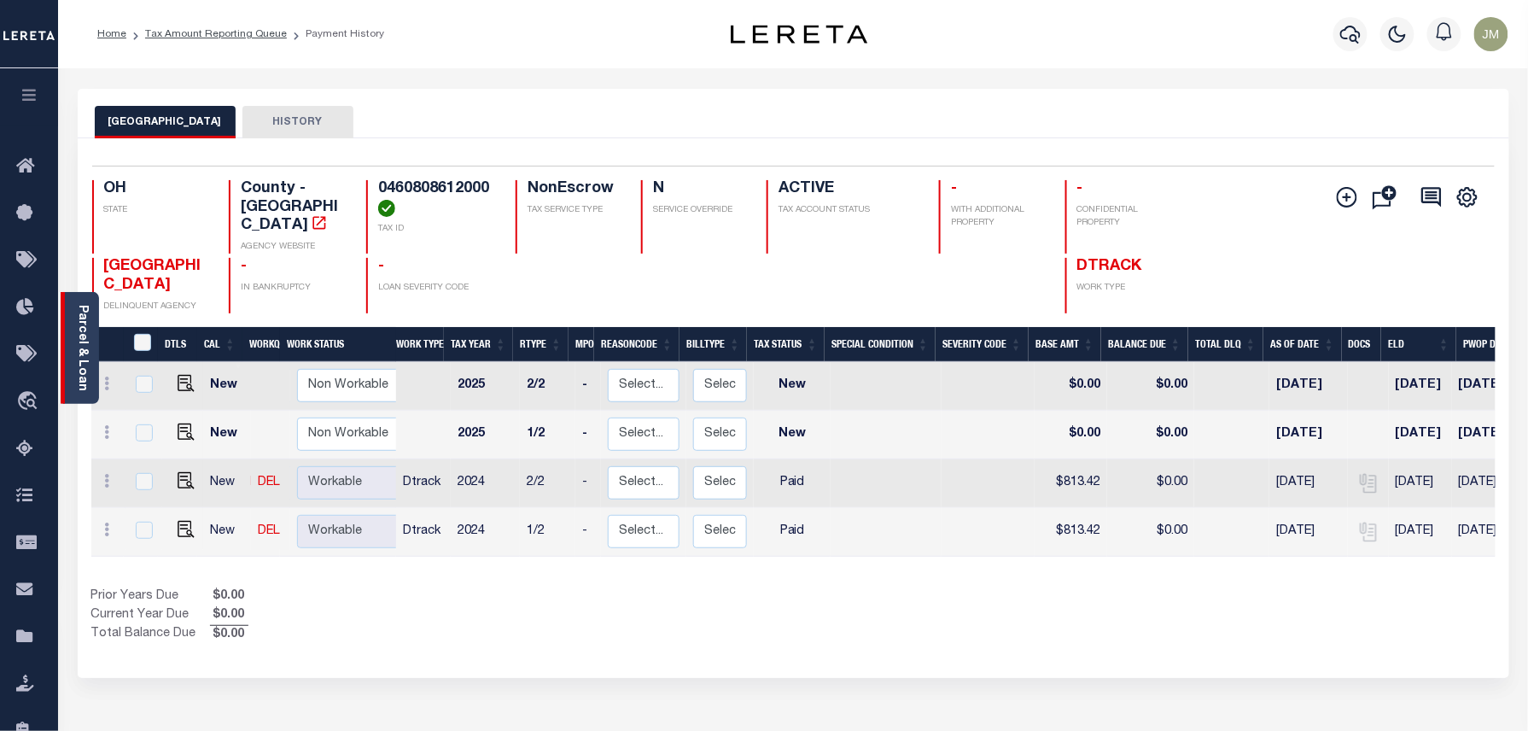
click at [82, 331] on link "Parcel & Loan" at bounding box center [82, 348] width 12 height 86
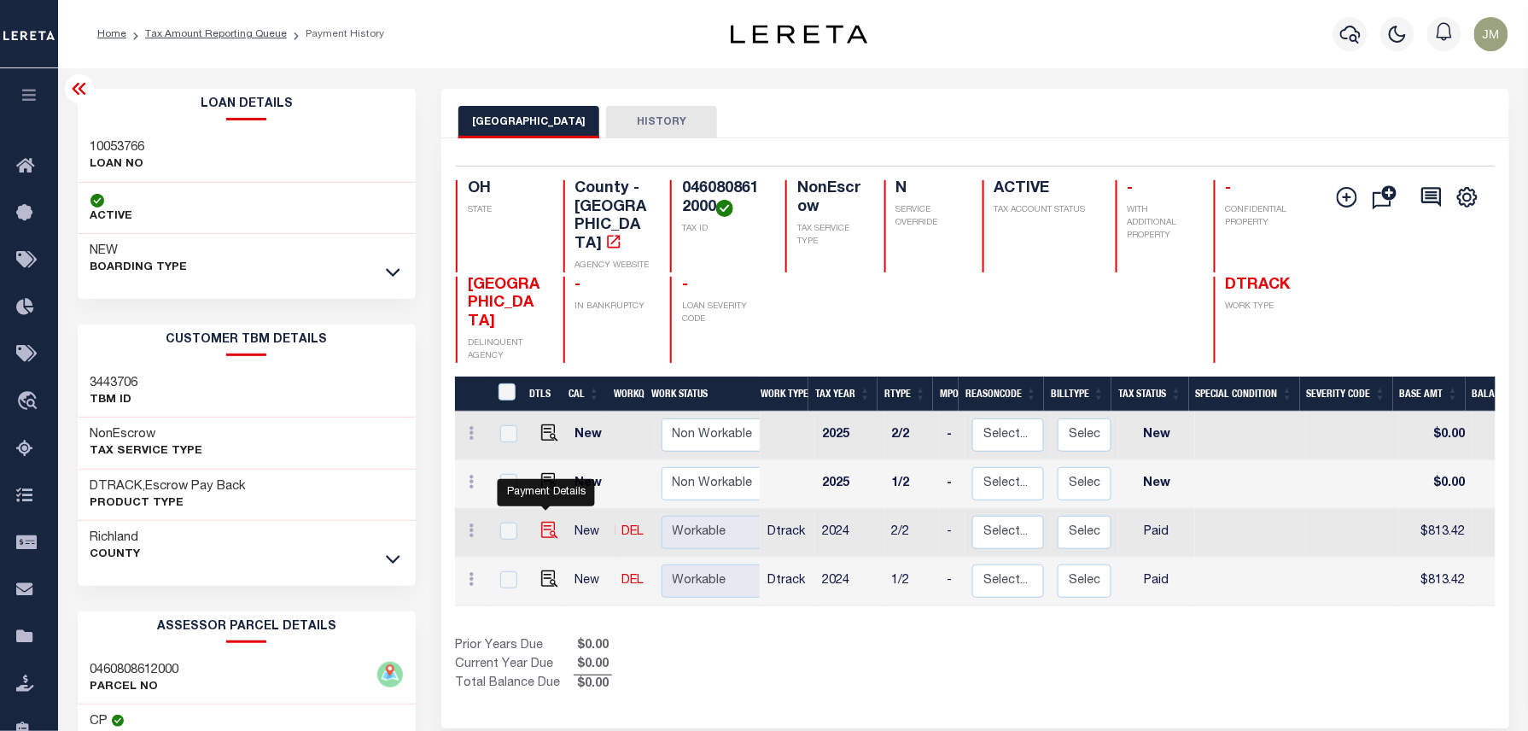
click at [552, 522] on img "" at bounding box center [549, 530] width 17 height 17
checkbox input "true"
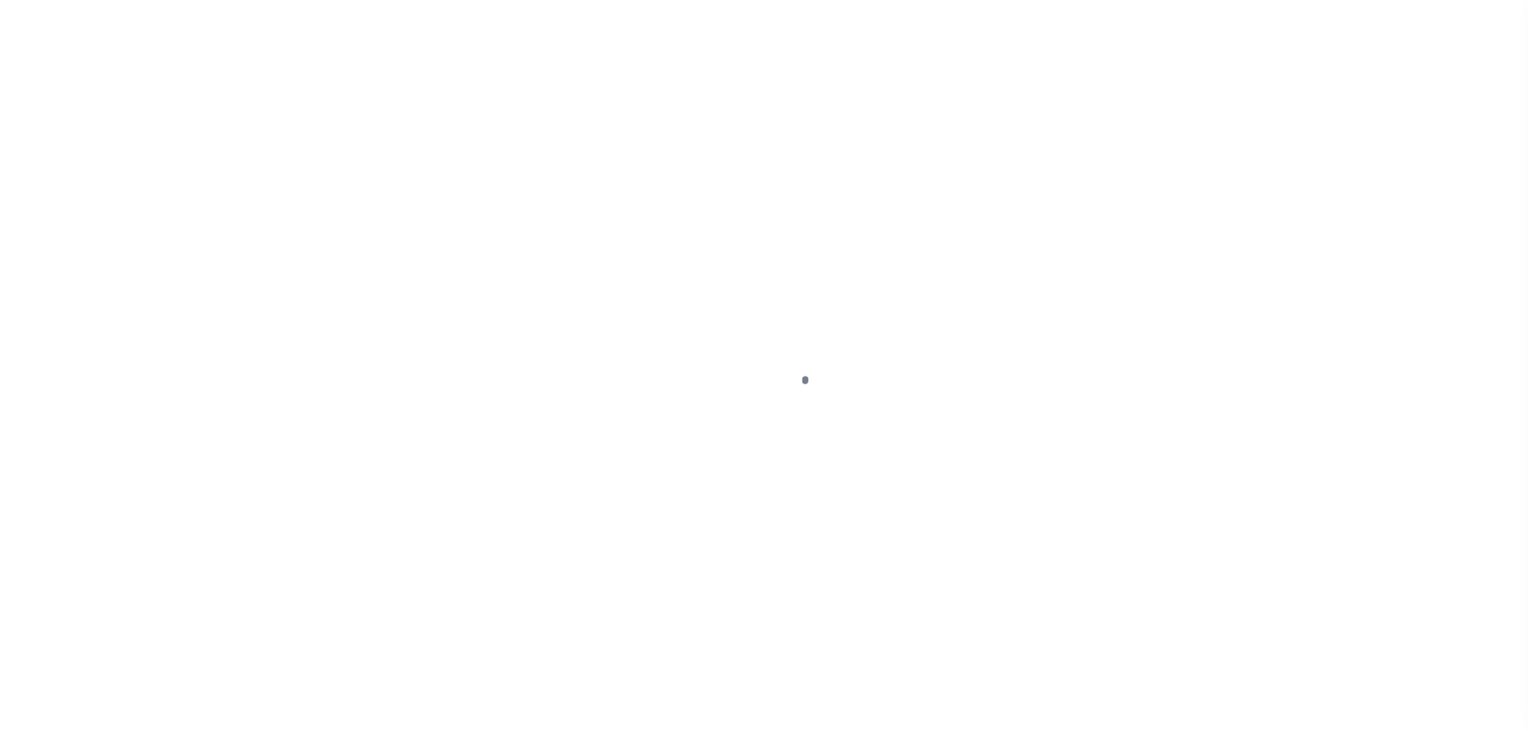
select select "PYD"
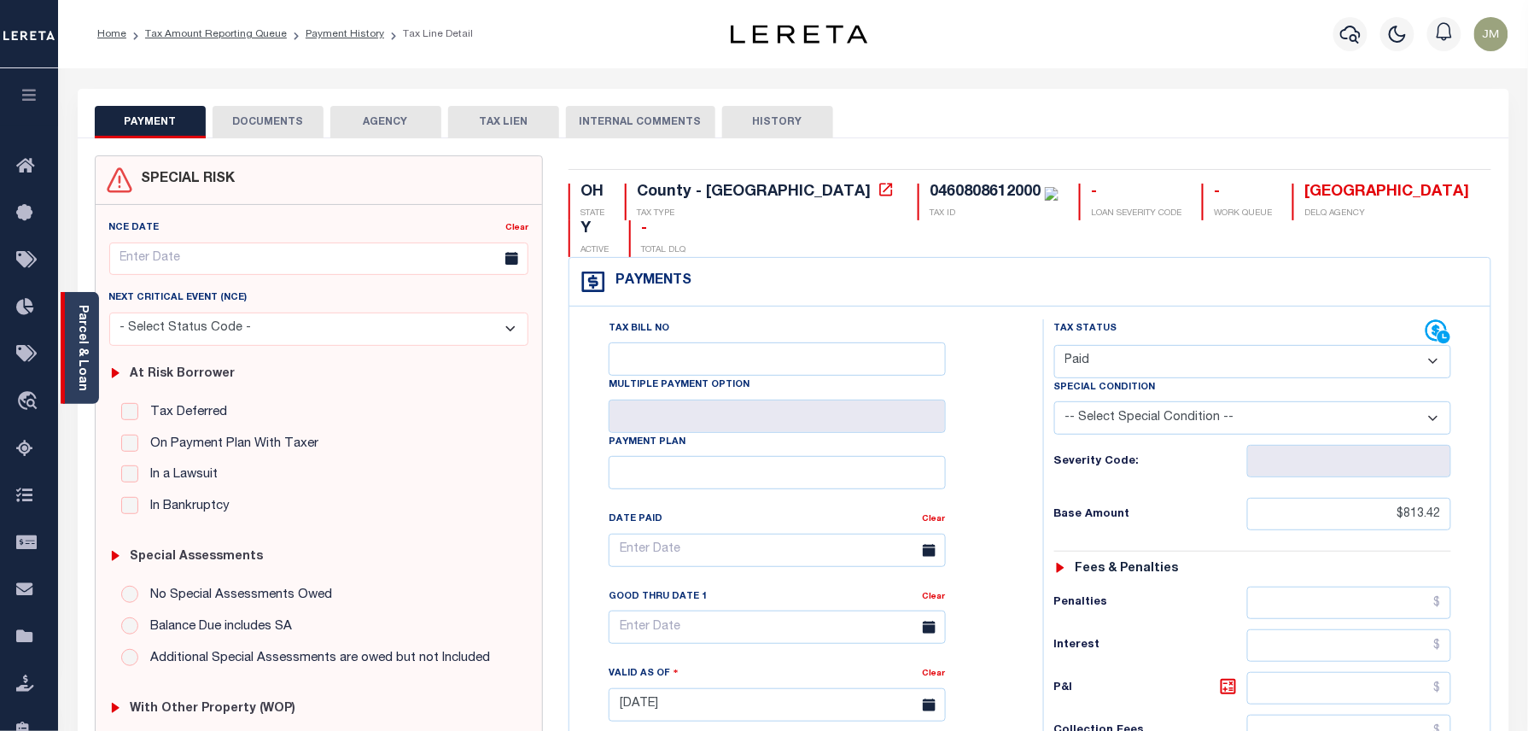
click at [86, 363] on link "Parcel & Loan" at bounding box center [82, 348] width 12 height 86
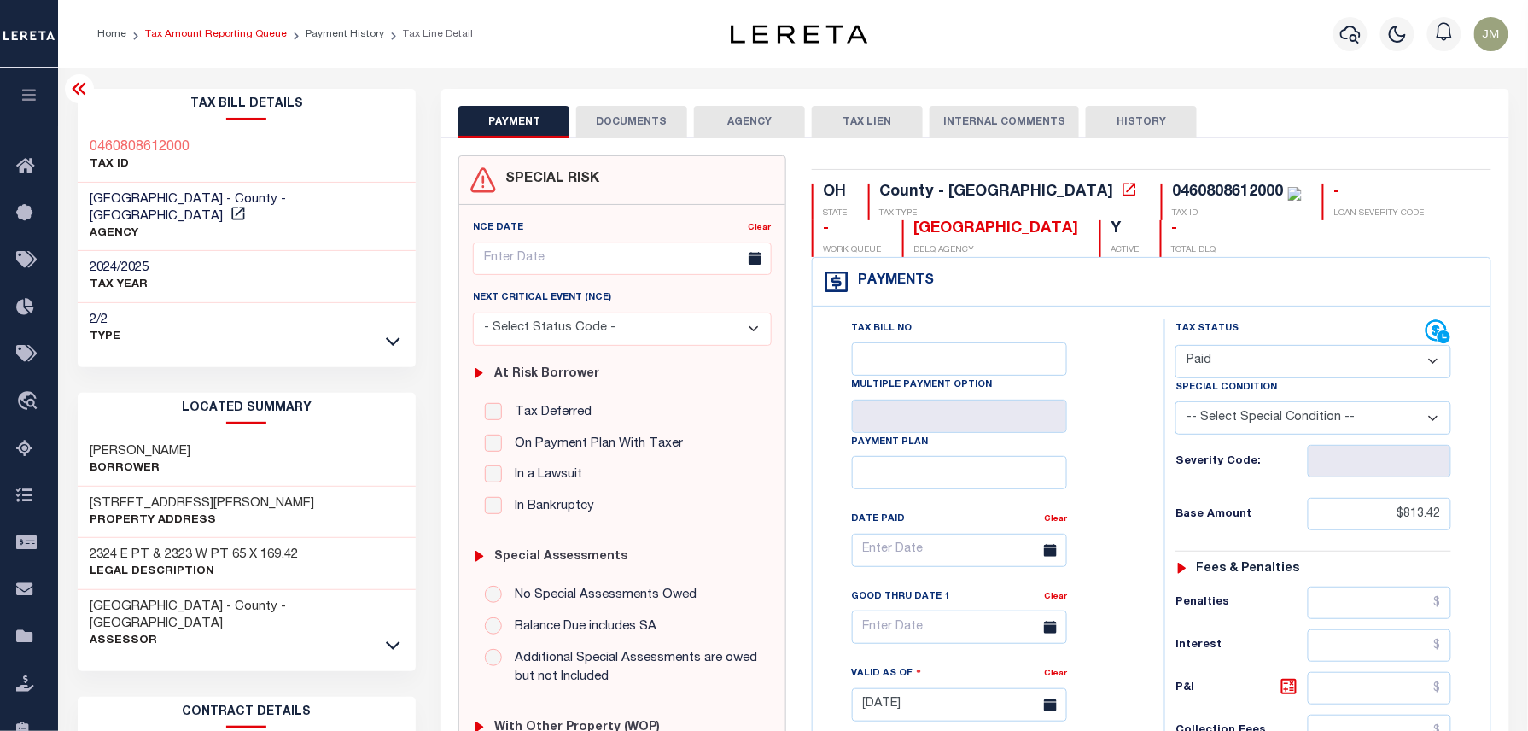
click at [212, 29] on link "Tax Amount Reporting Queue" at bounding box center [216, 34] width 142 height 10
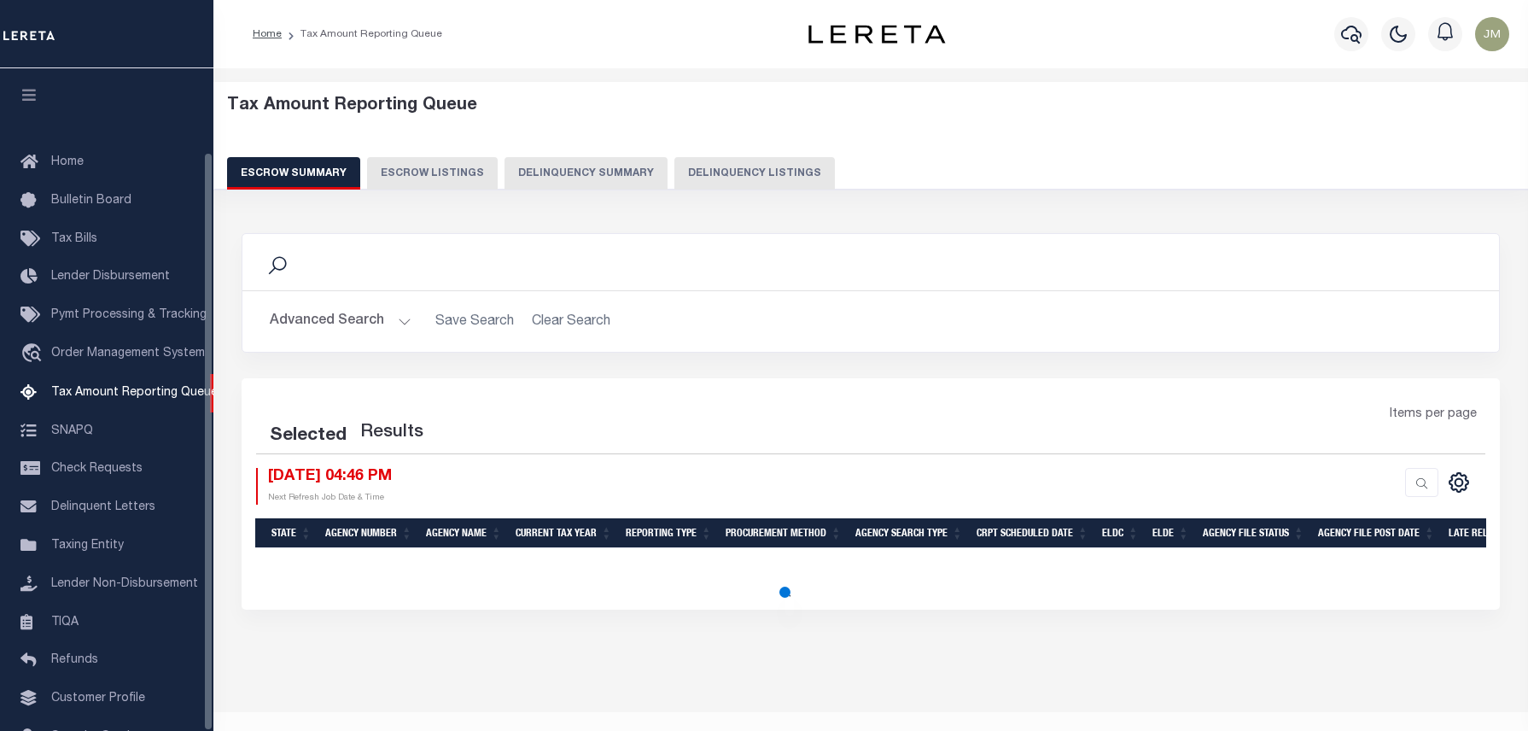
select select "100"
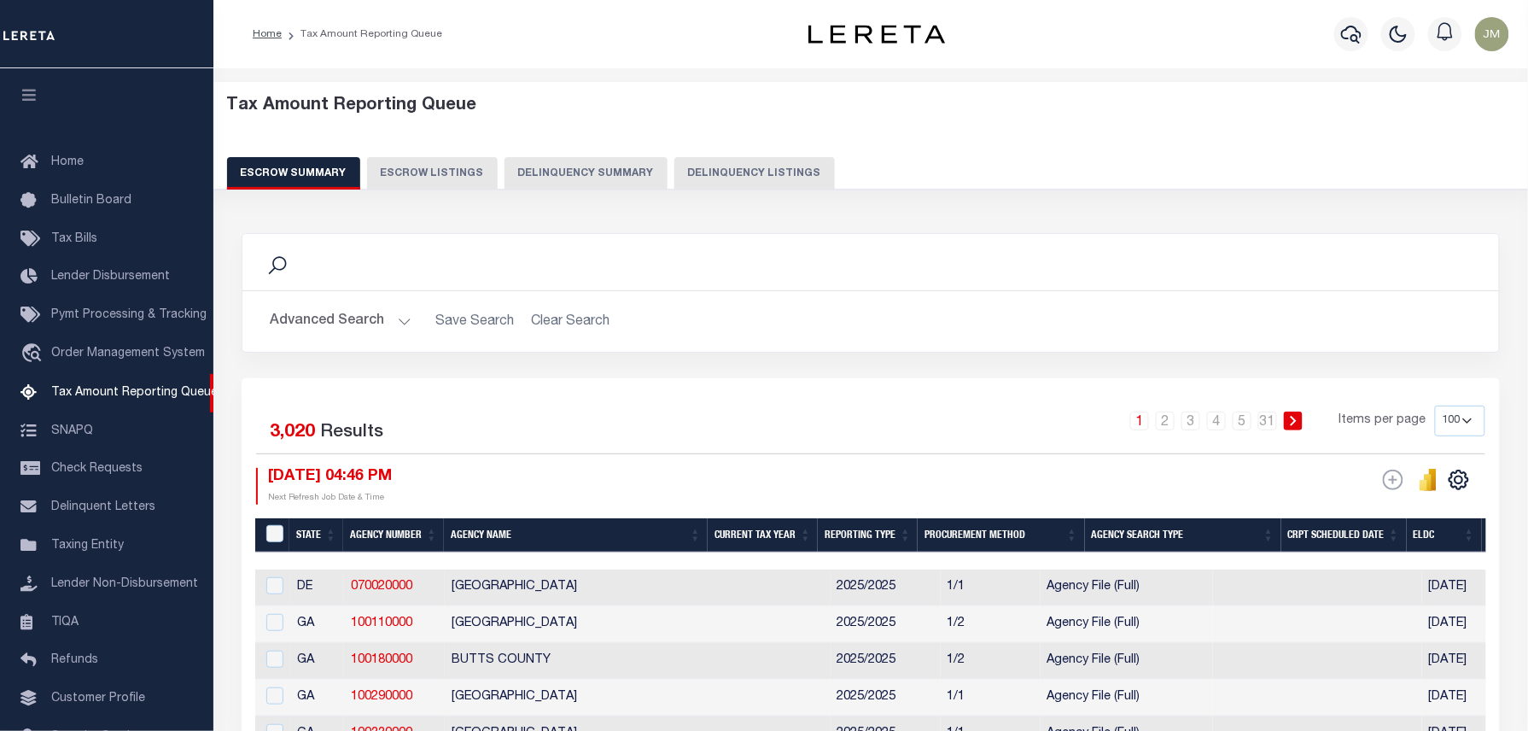
scroll to position [96, 0]
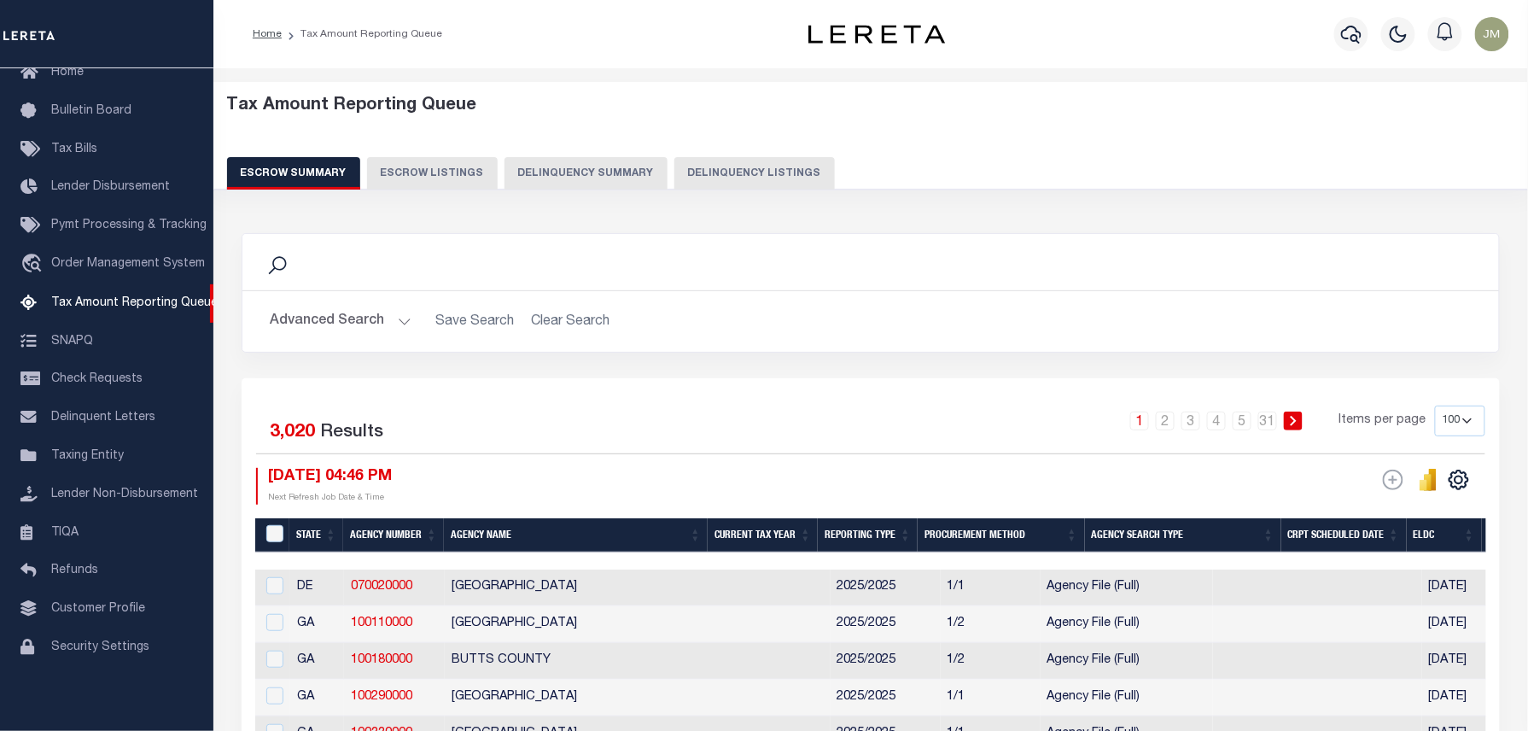
click at [709, 172] on button "Delinquency Listings" at bounding box center [754, 173] width 160 height 32
select select "100"
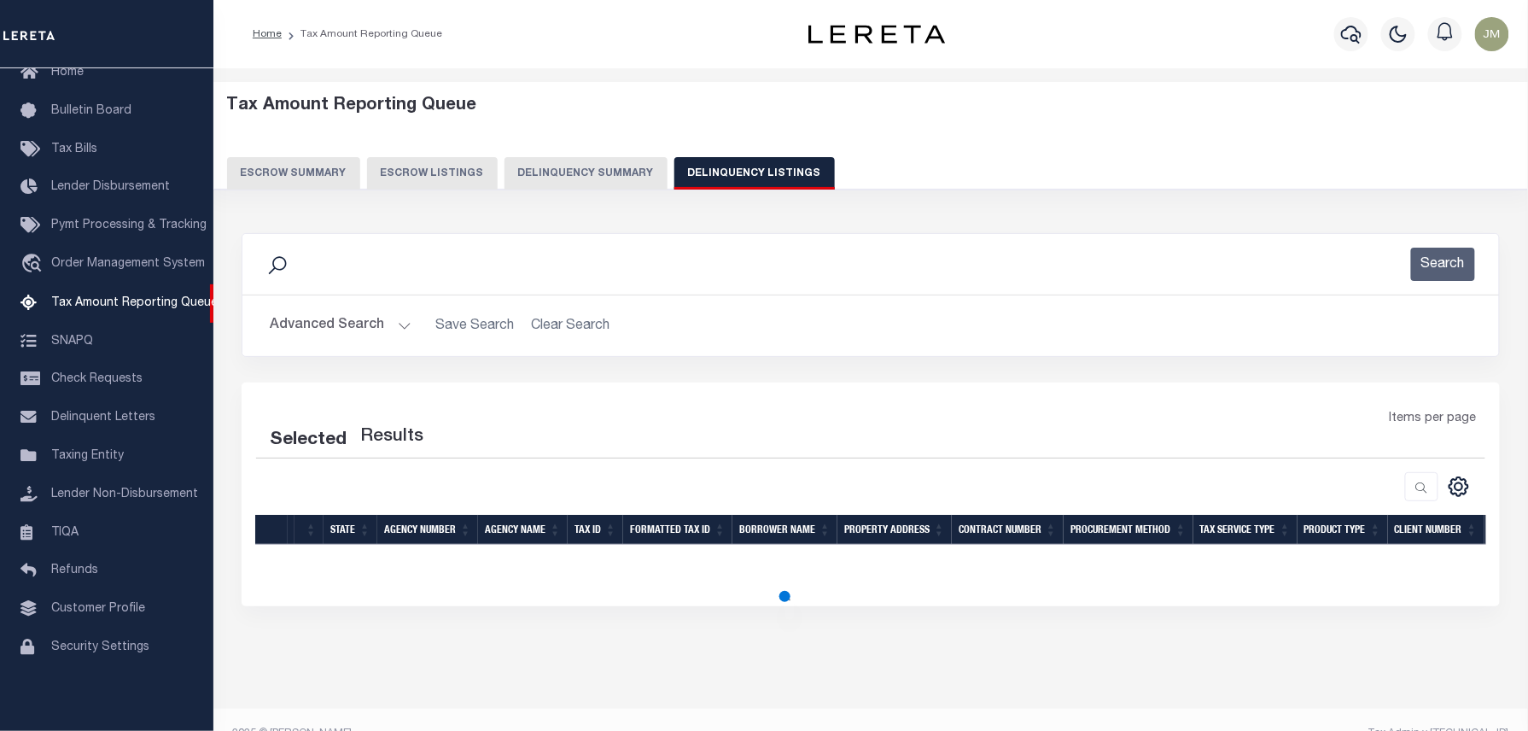
select select "100"
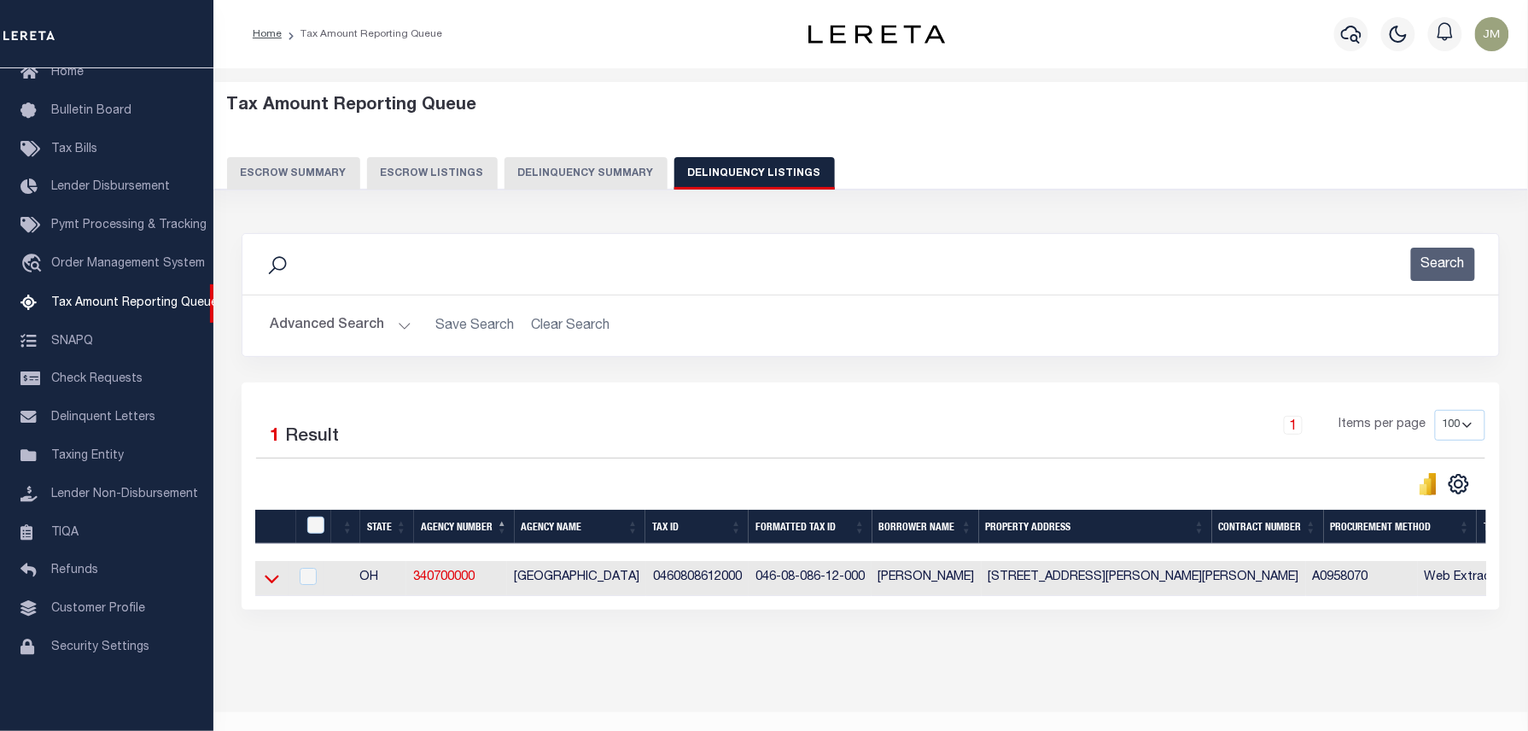
click at [266, 584] on icon at bounding box center [272, 579] width 15 height 9
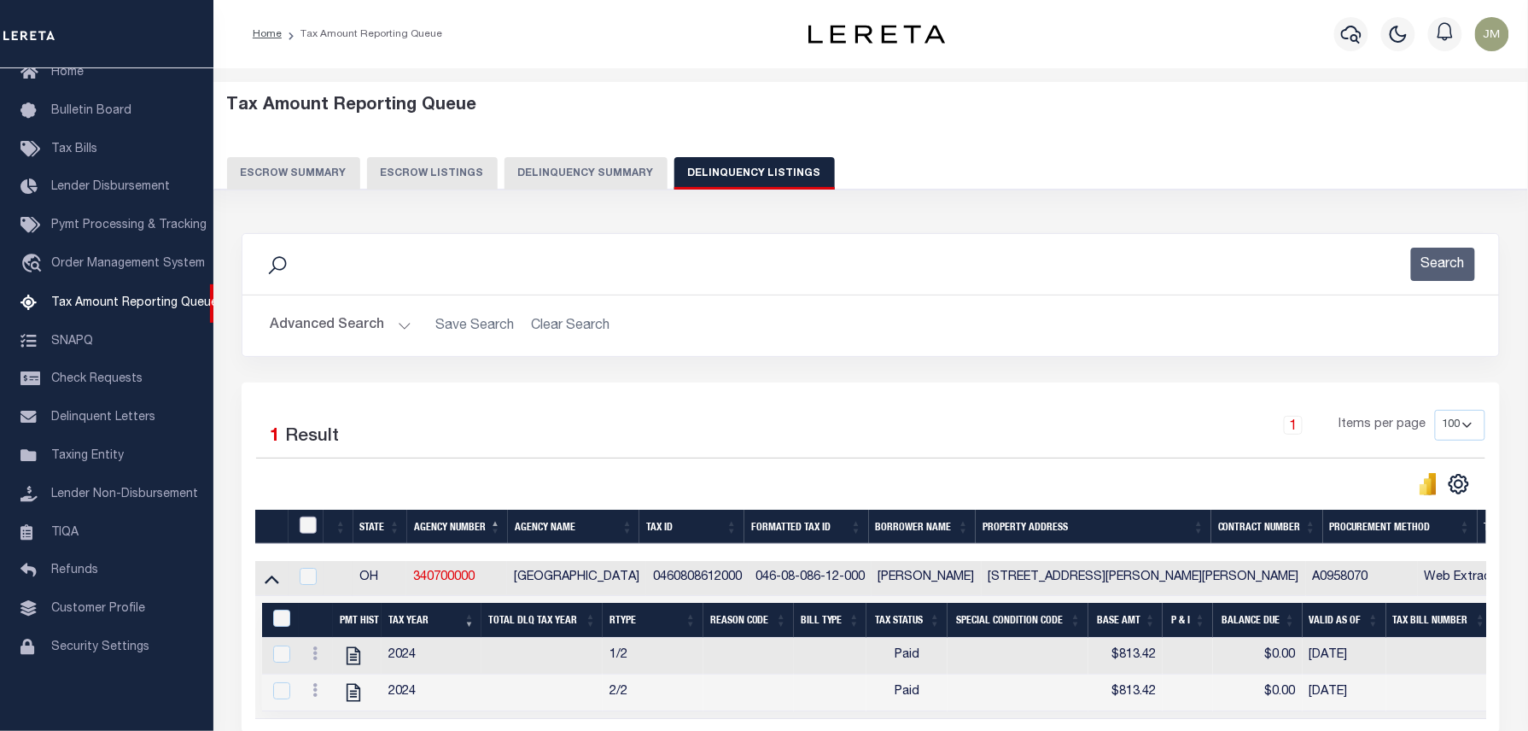
click at [308, 531] on input "checkbox" at bounding box center [308, 525] width 17 height 17
checkbox input "true"
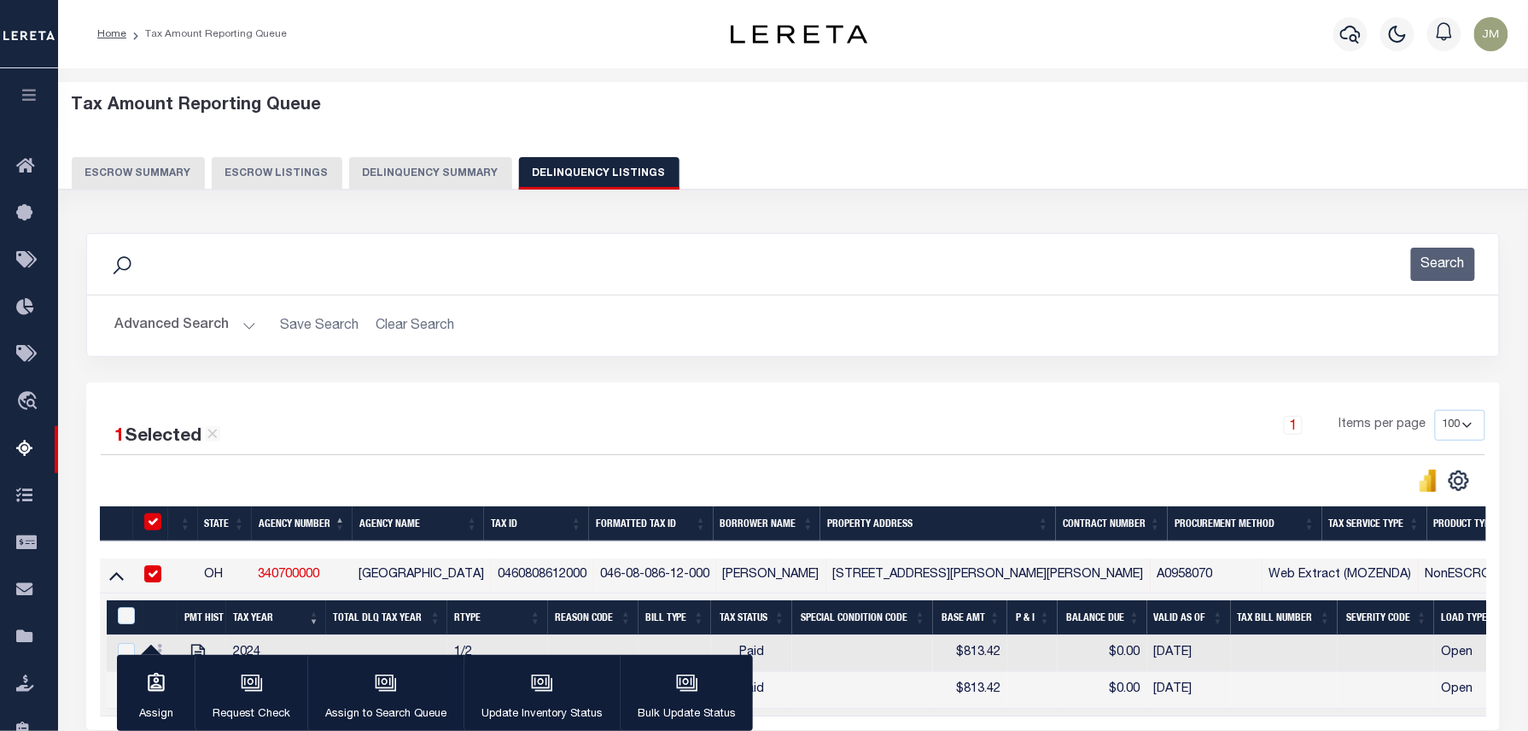
click at [284, 623] on th "Tax Year" at bounding box center [276, 617] width 100 height 35
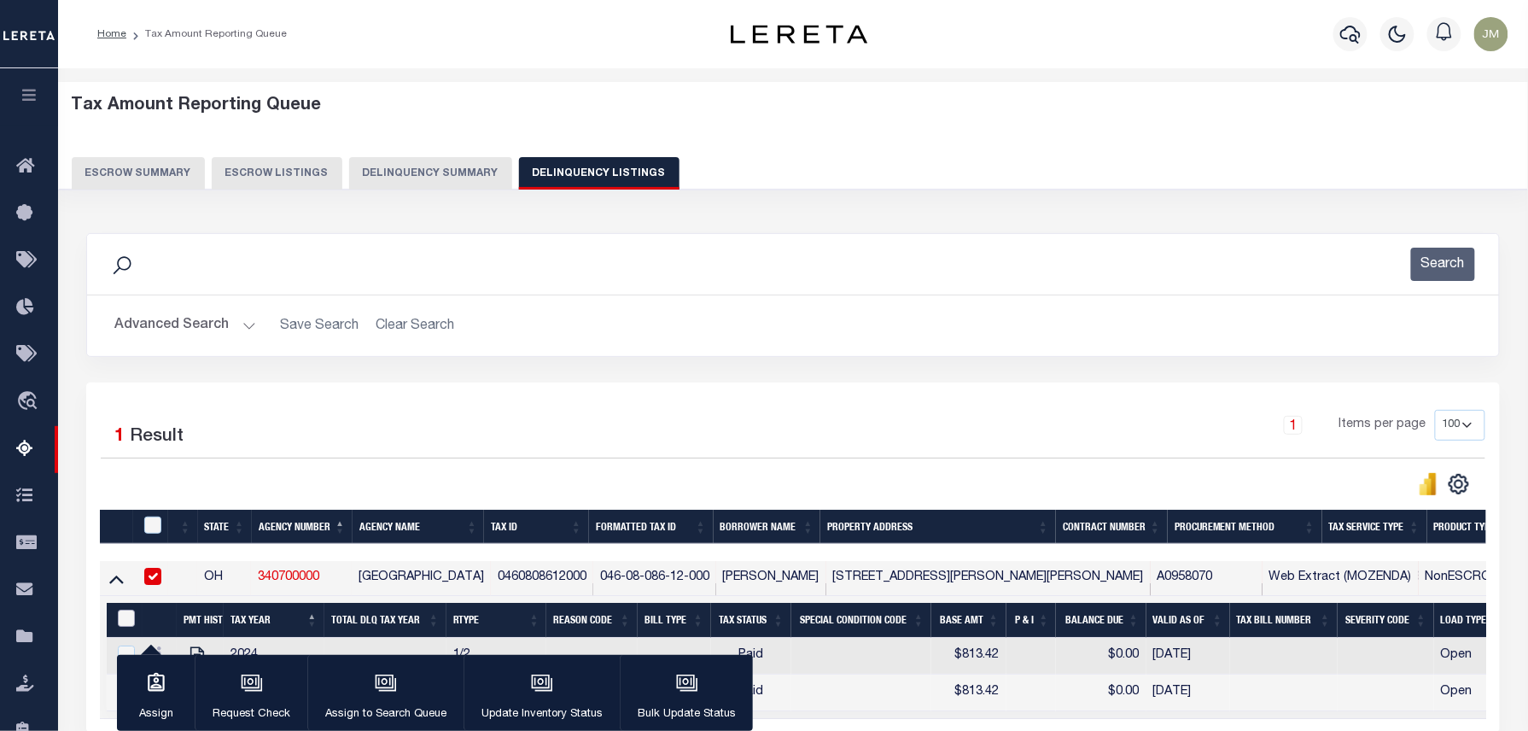
click at [121, 627] on input "&nbsp;" at bounding box center [126, 618] width 17 height 17
checkbox input "true"
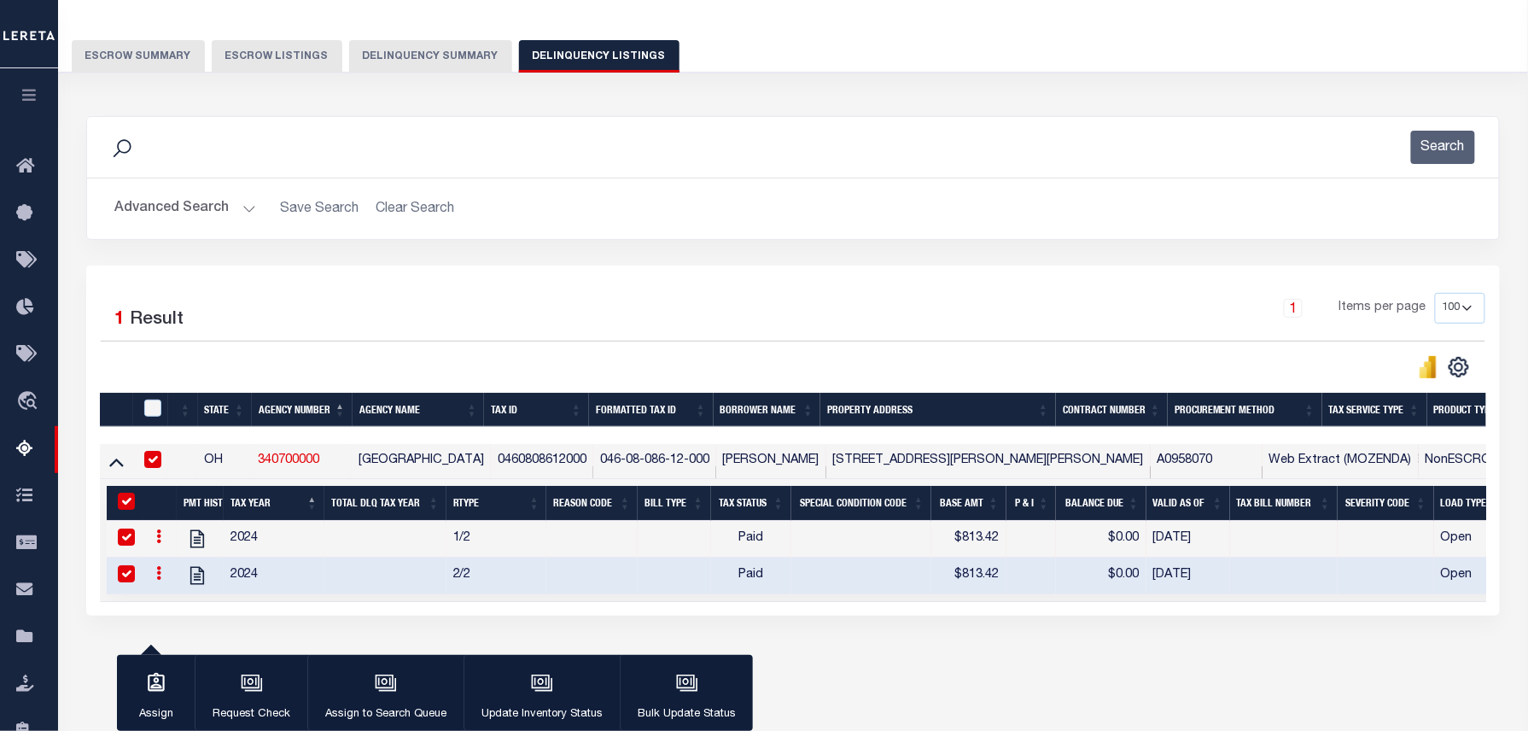
scroll to position [174, 0]
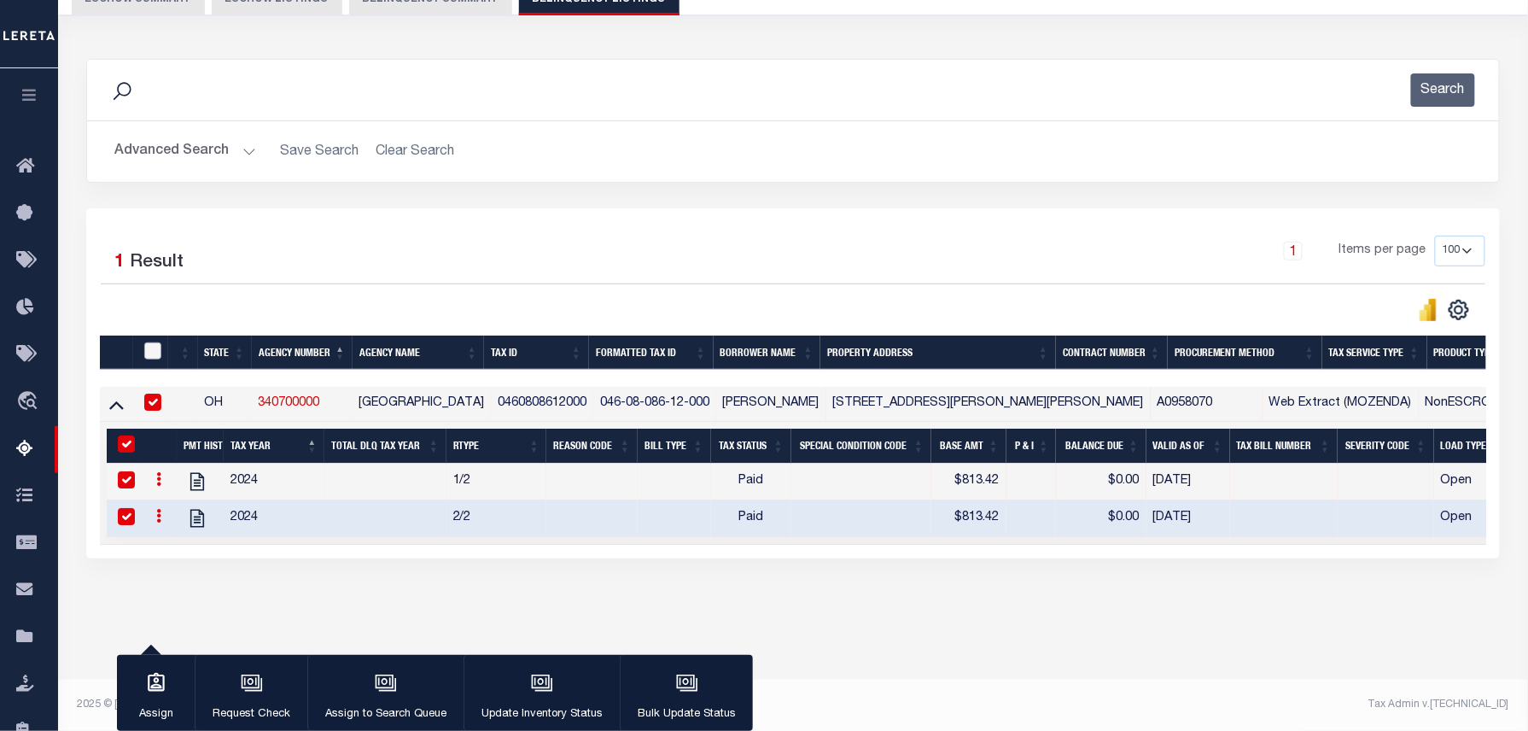
click at [148, 353] on input "checkbox" at bounding box center [152, 350] width 17 height 17
checkbox input "true"
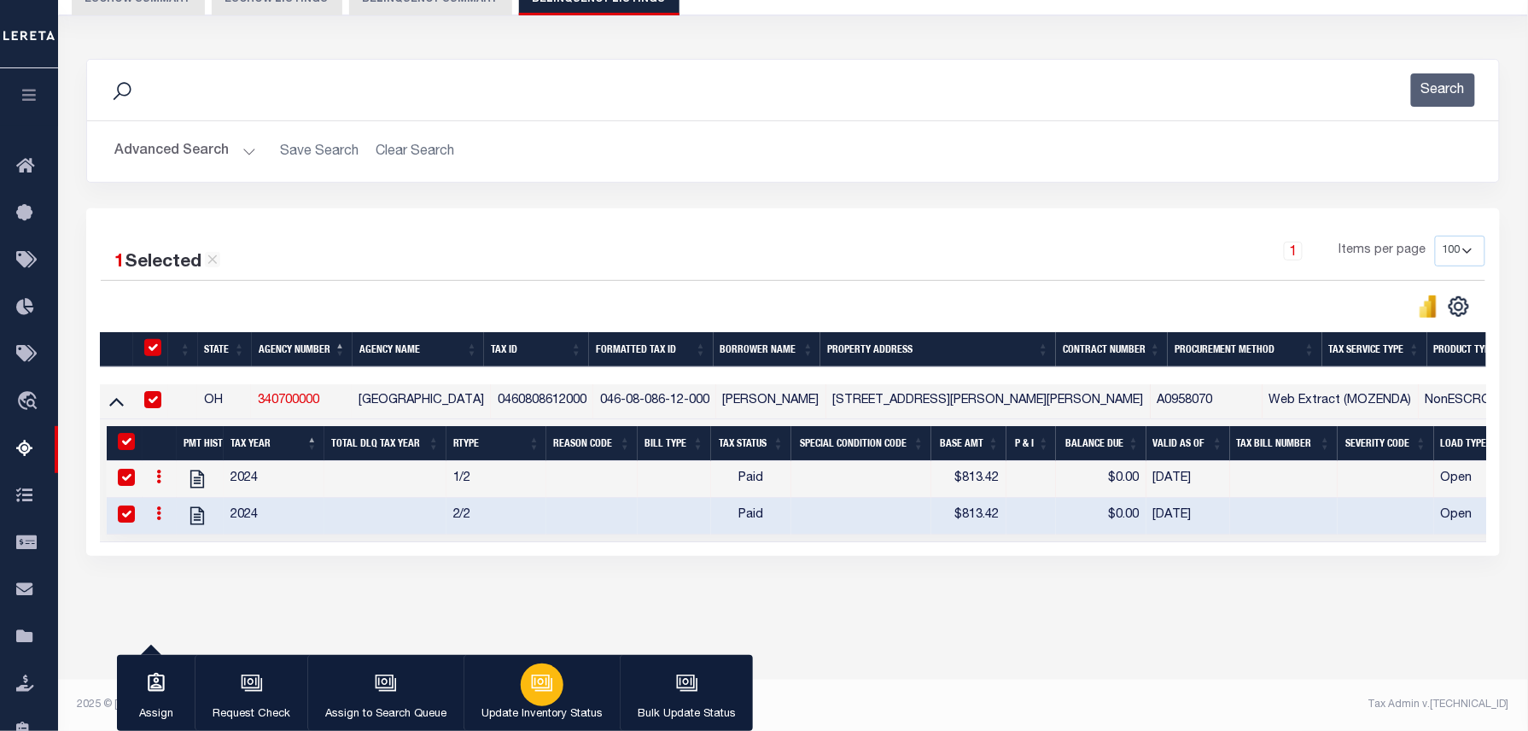
click at [543, 691] on icon "button" at bounding box center [542, 683] width 22 height 22
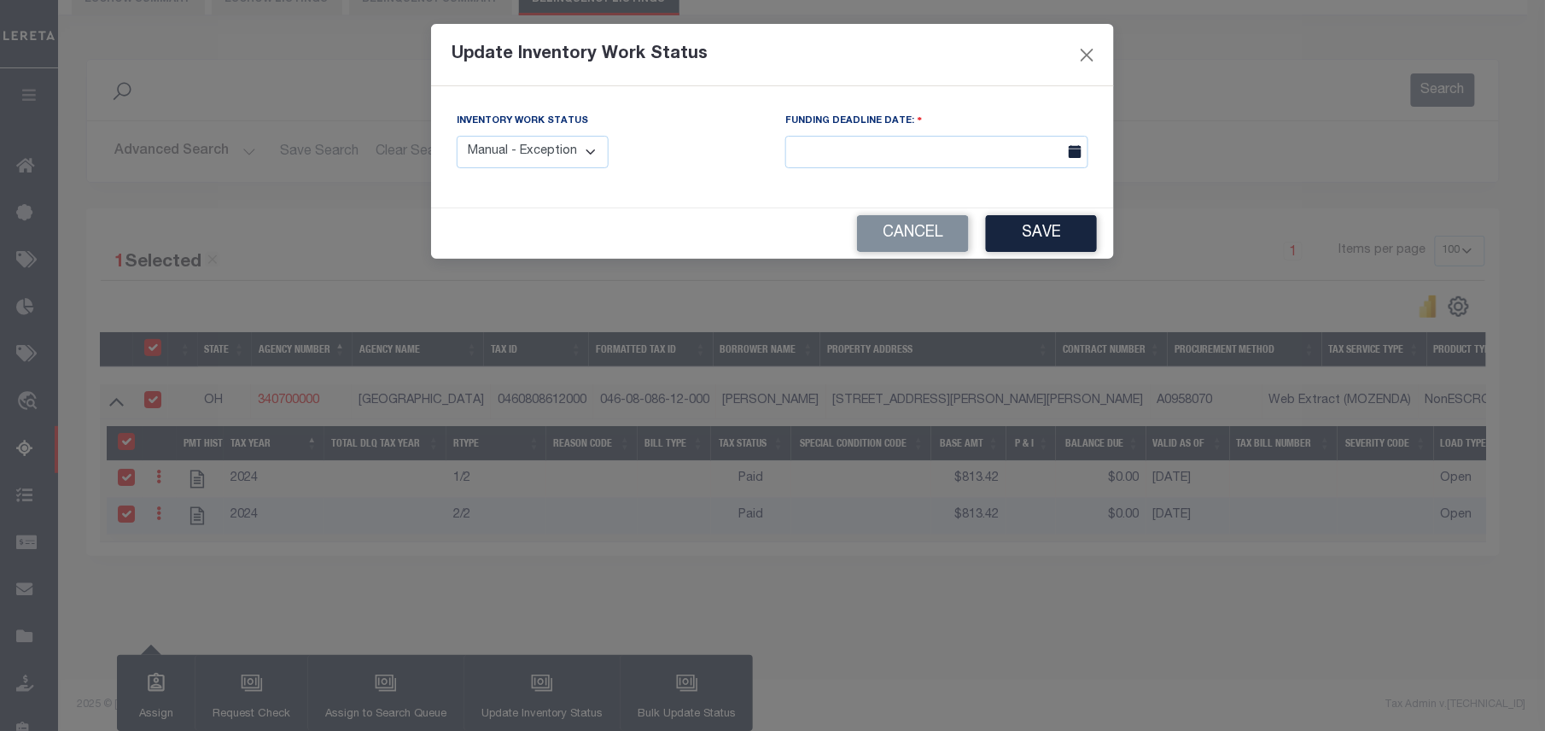
click at [575, 155] on select "Manual - Exception Pended - Awaiting Search Late Add Exception Completed" at bounding box center [533, 152] width 152 height 33
select select "4"
click at [1026, 233] on button "Save" at bounding box center [1041, 233] width 111 height 37
